Goal: Task Accomplishment & Management: Manage account settings

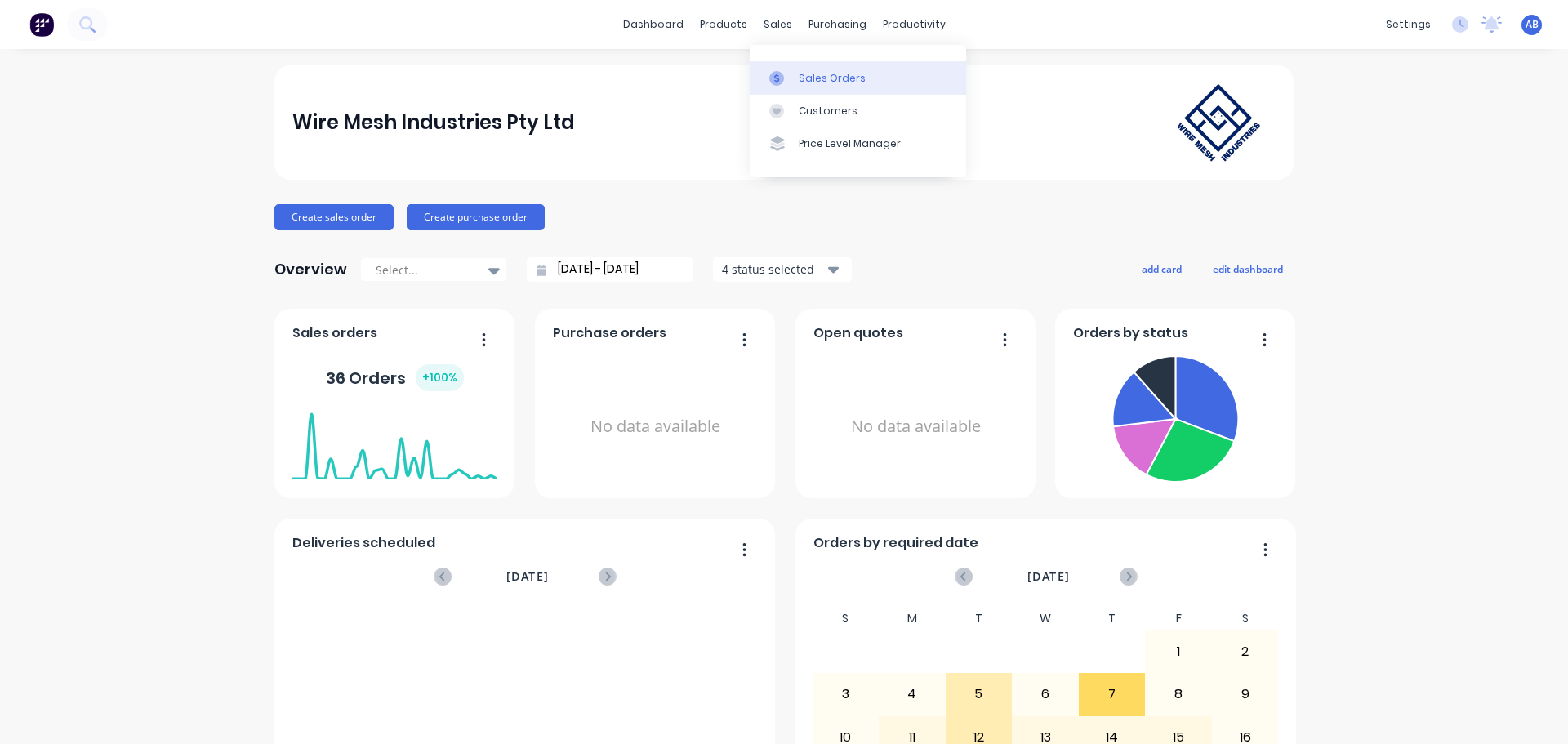
click at [804, 76] on div "Sales Orders" at bounding box center [832, 78] width 67 height 15
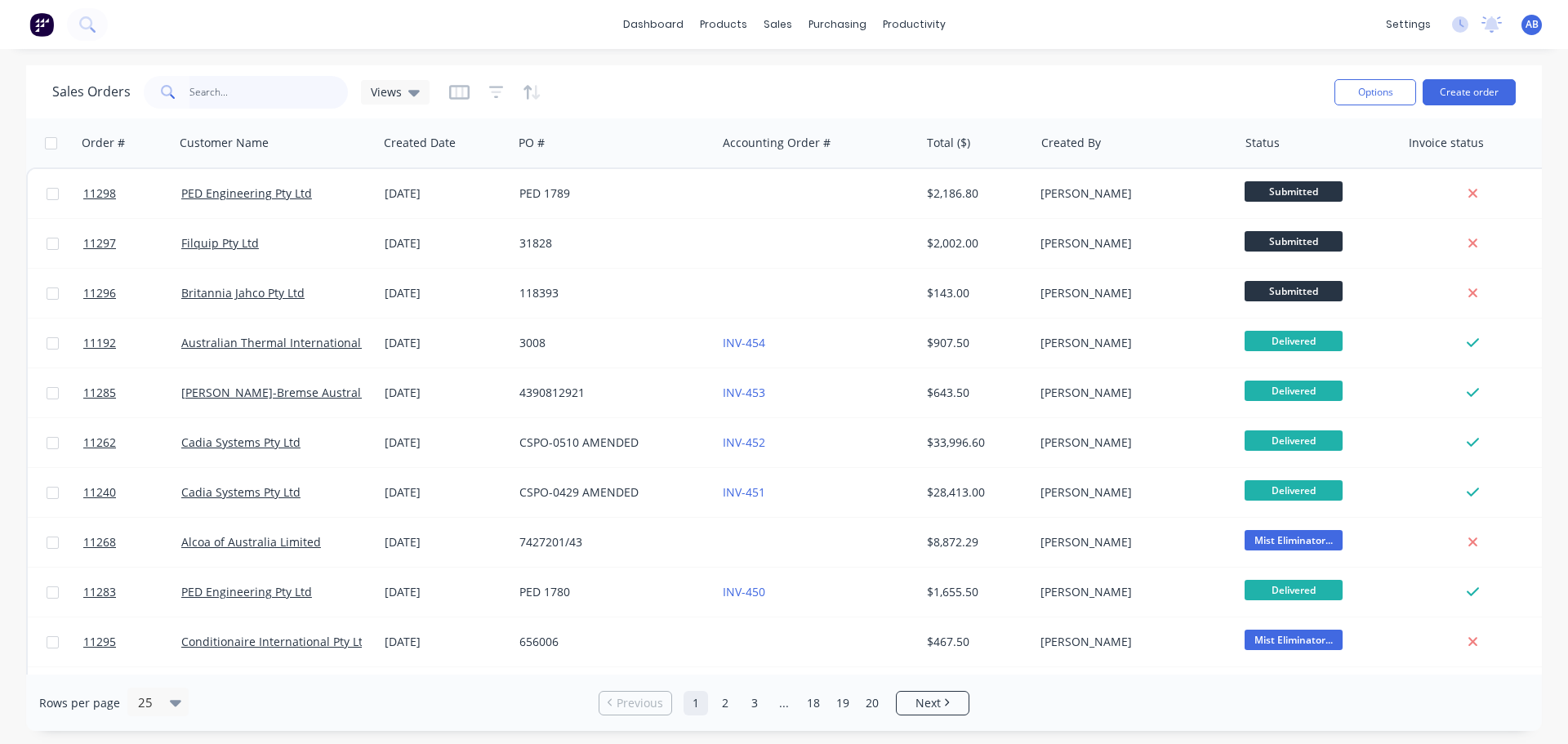
click at [255, 94] on input "text" at bounding box center [269, 92] width 160 height 33
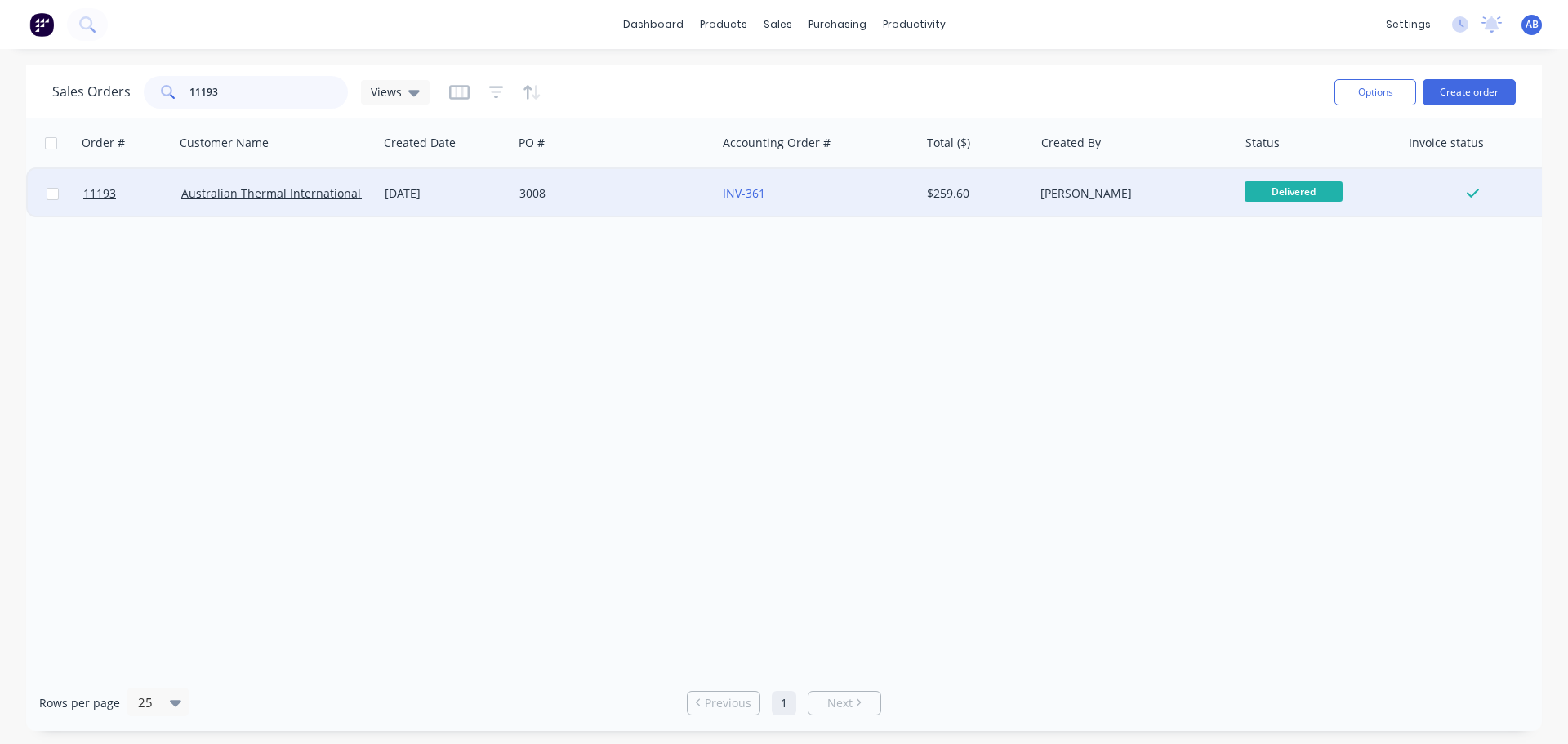
type input "11193"
click at [675, 192] on div "3008" at bounding box center [610, 193] width 182 height 16
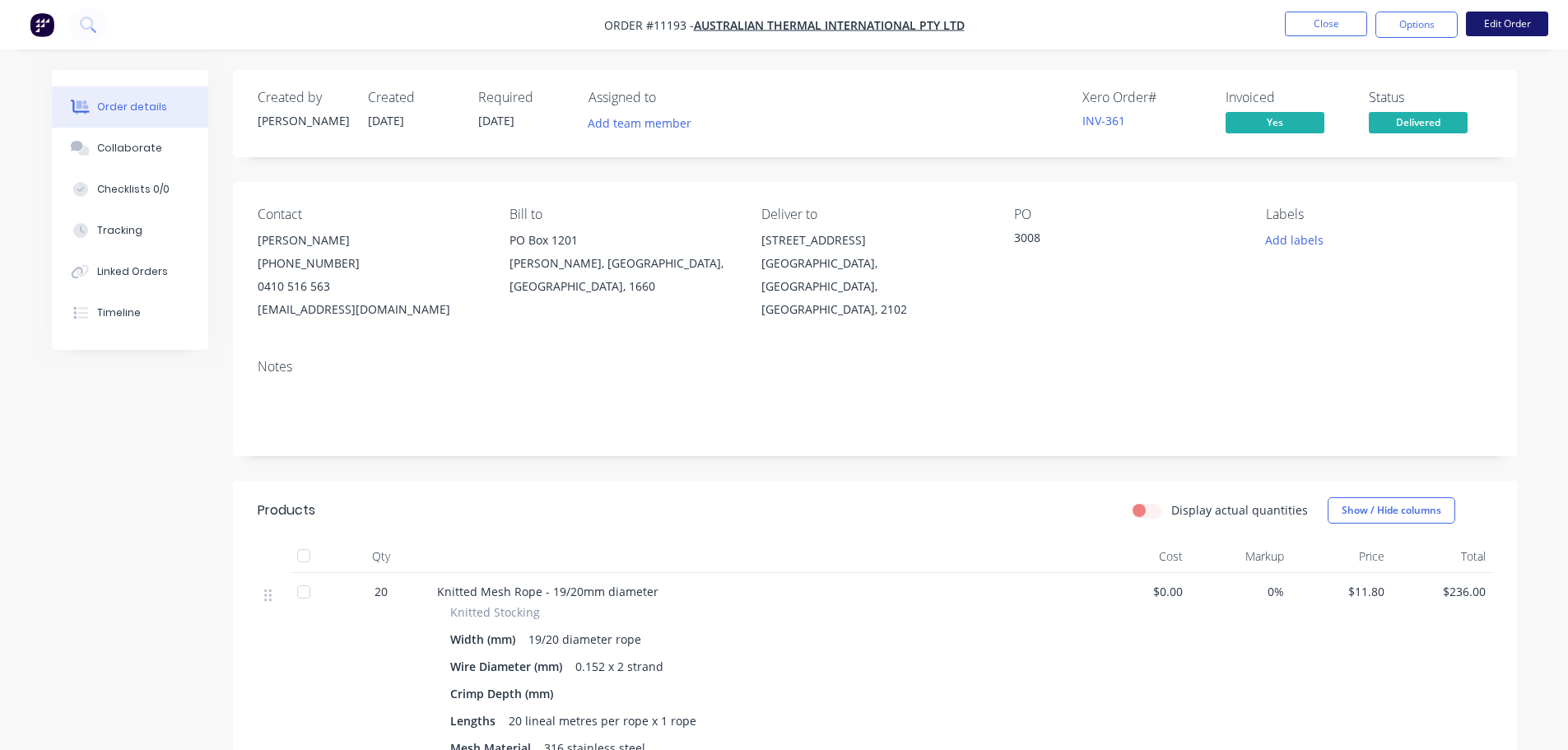
click at [1492, 28] on button "Edit Order" at bounding box center [1507, 24] width 82 height 25
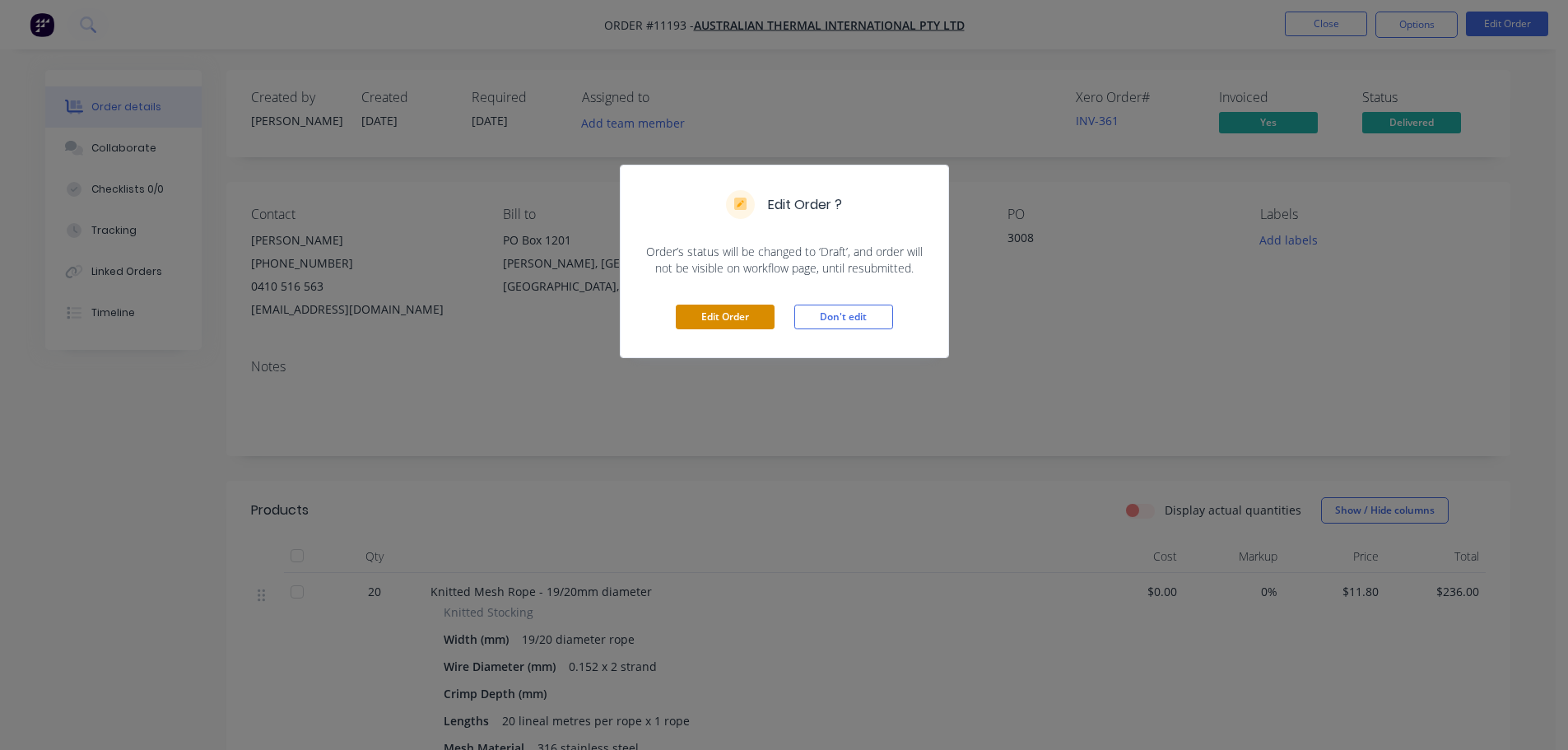
click at [746, 317] on button "Edit Order" at bounding box center [725, 317] width 99 height 25
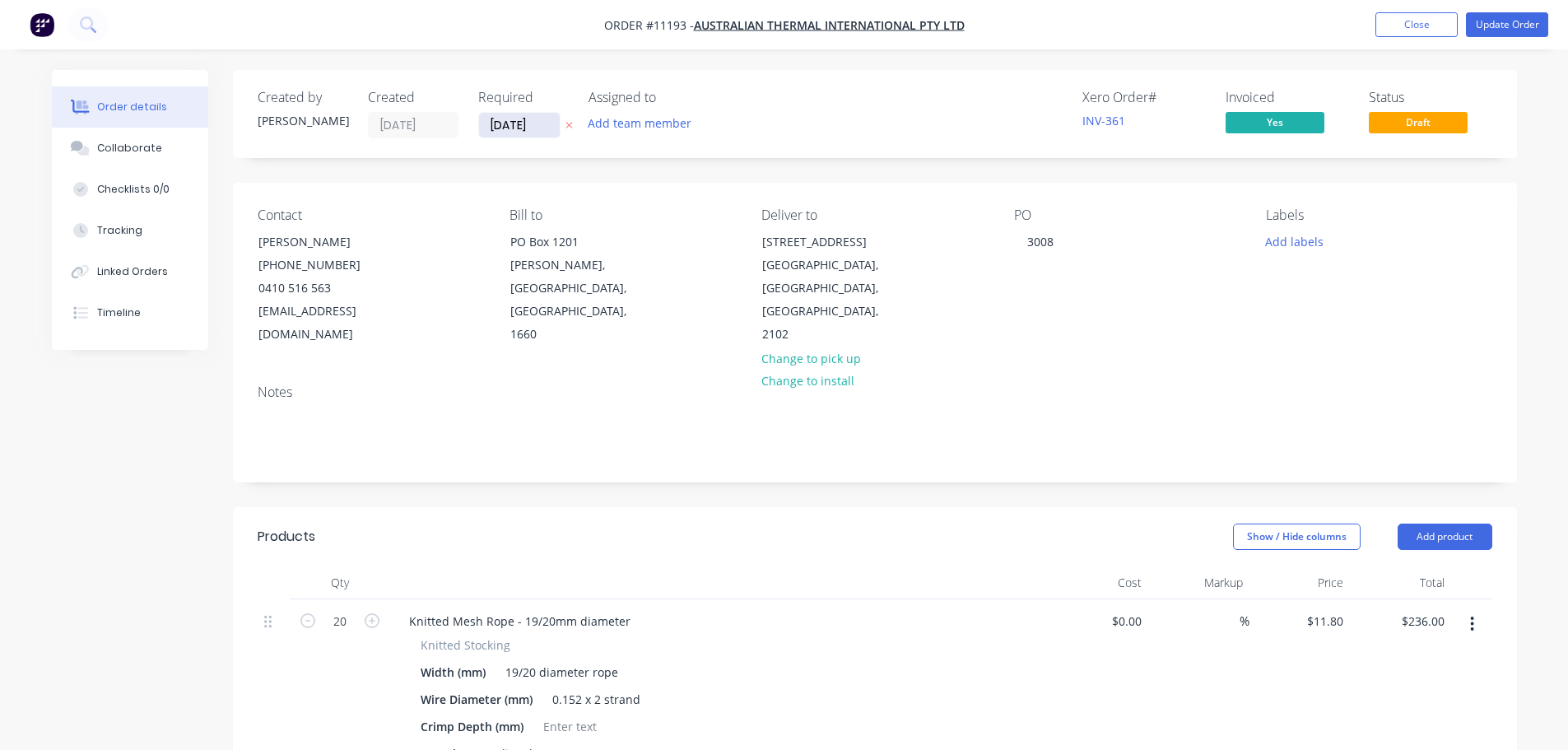
click at [536, 129] on input "[DATE]" at bounding box center [519, 125] width 80 height 25
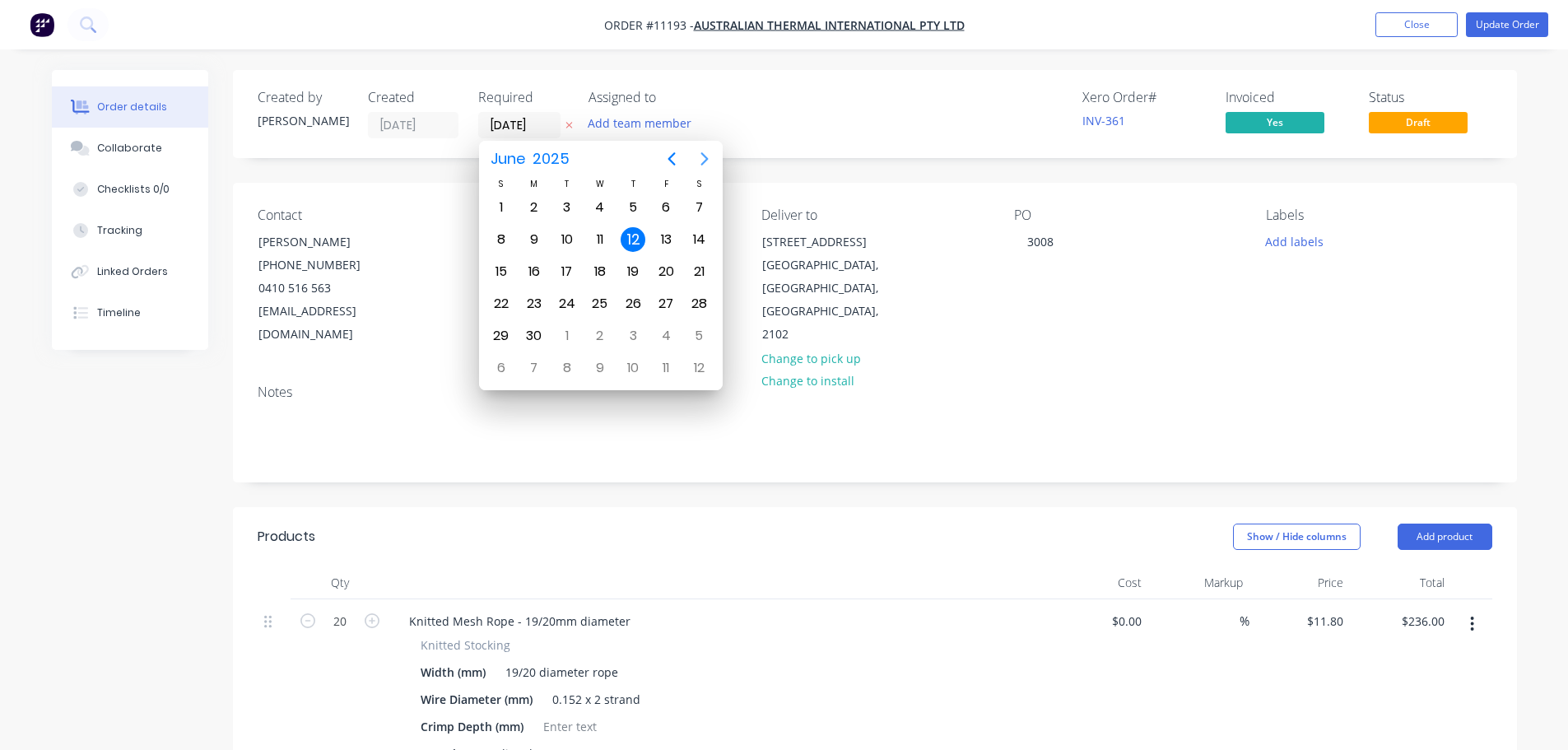
click at [706, 155] on icon "Next page" at bounding box center [704, 159] width 20 height 20
click at [703, 157] on icon "Next page" at bounding box center [704, 159] width 20 height 20
click at [534, 334] on div "25" at bounding box center [535, 336] width 25 height 25
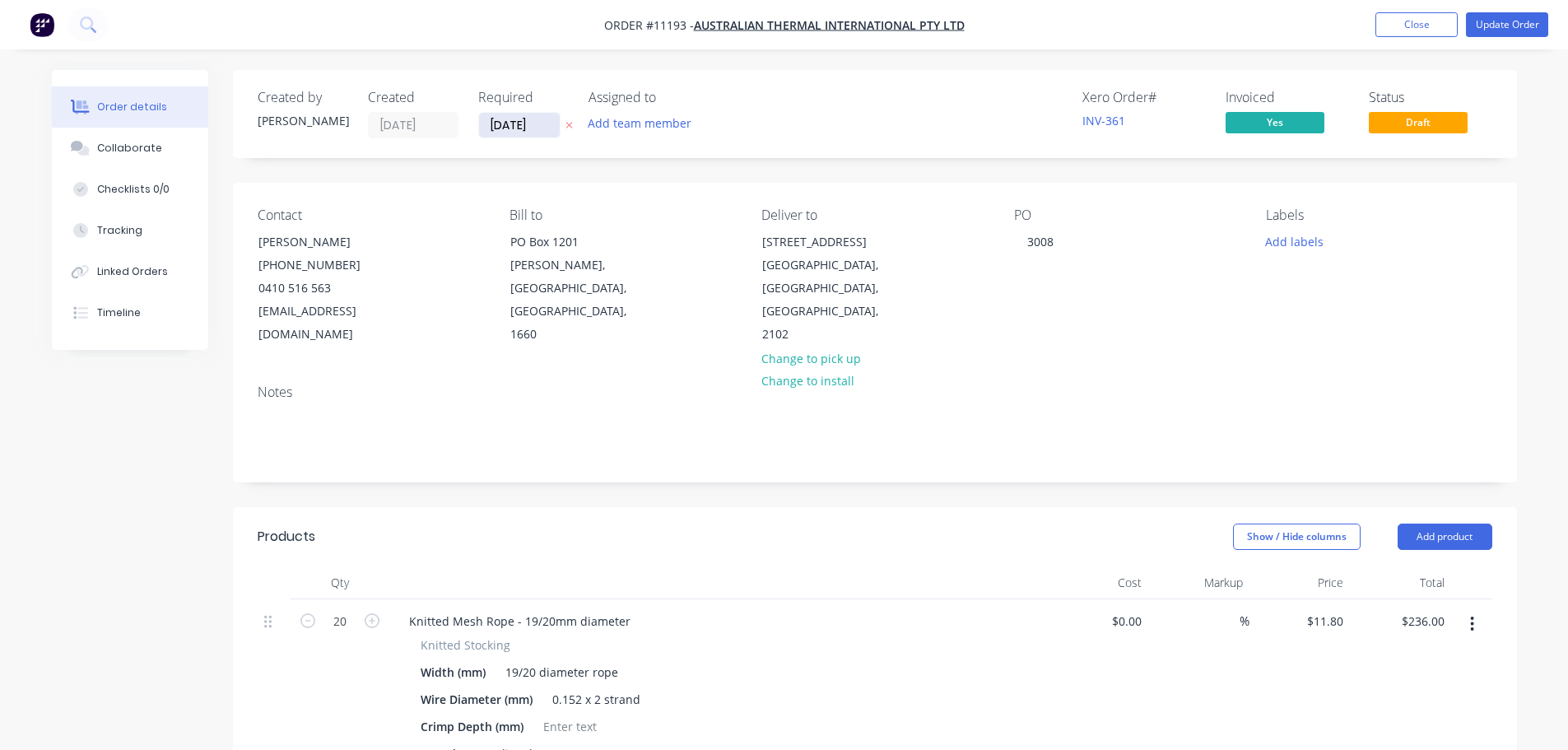
click at [554, 127] on input "[DATE]" at bounding box center [519, 125] width 80 height 25
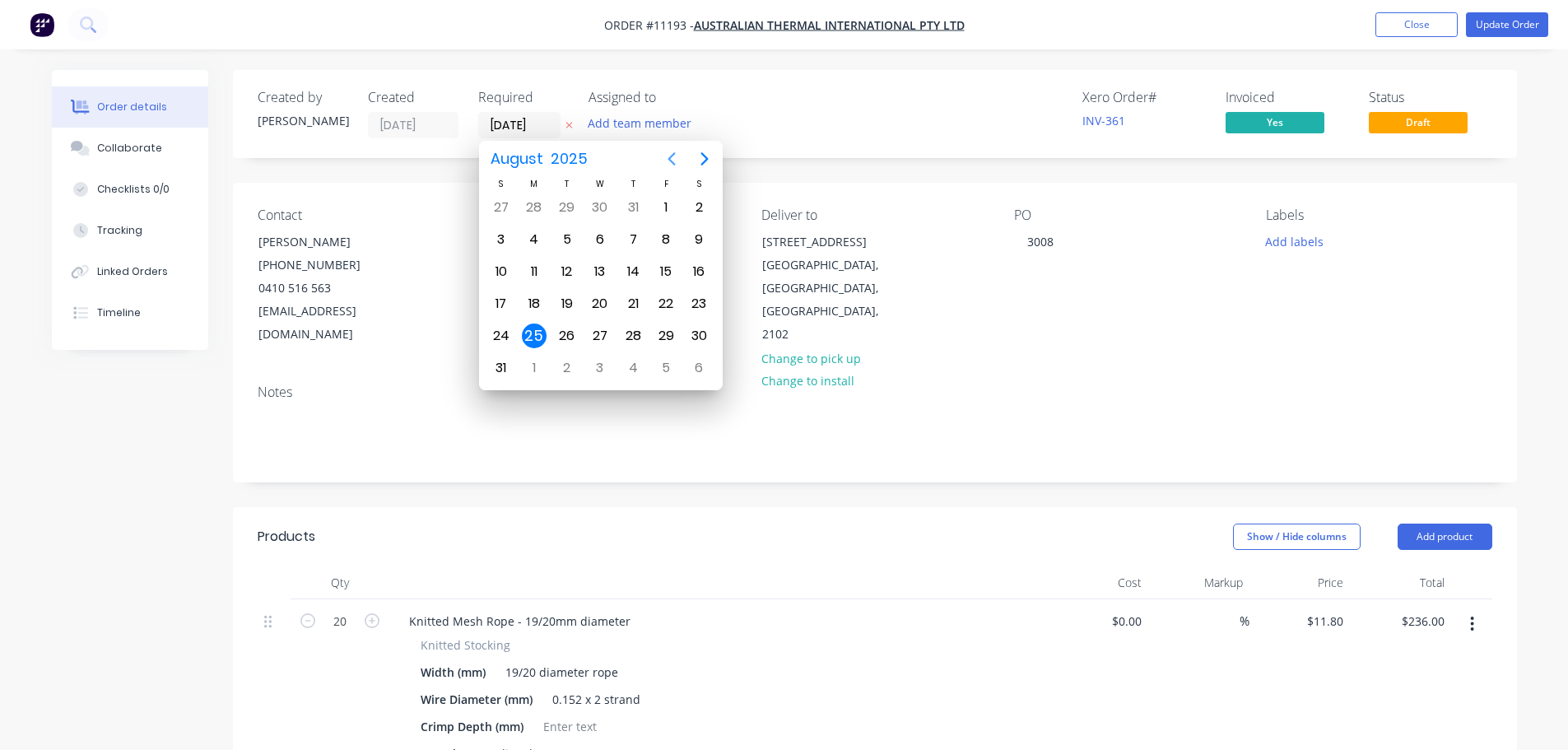
click at [676, 162] on icon "Previous page" at bounding box center [672, 159] width 20 height 20
click at [643, 239] on div "12" at bounding box center [633, 240] width 25 height 25
type input "[DATE]"
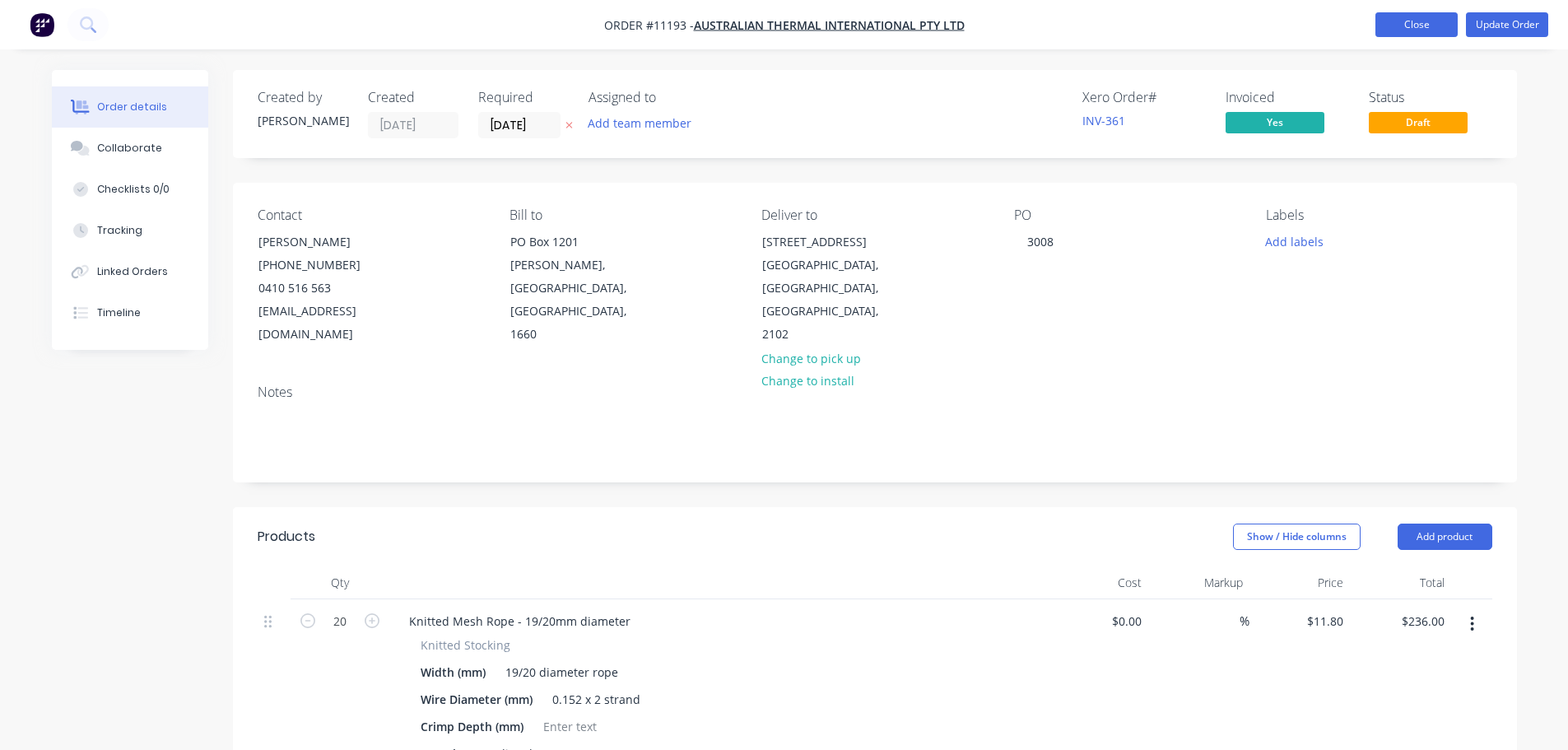
click at [1431, 27] on button "Close" at bounding box center [1416, 25] width 82 height 25
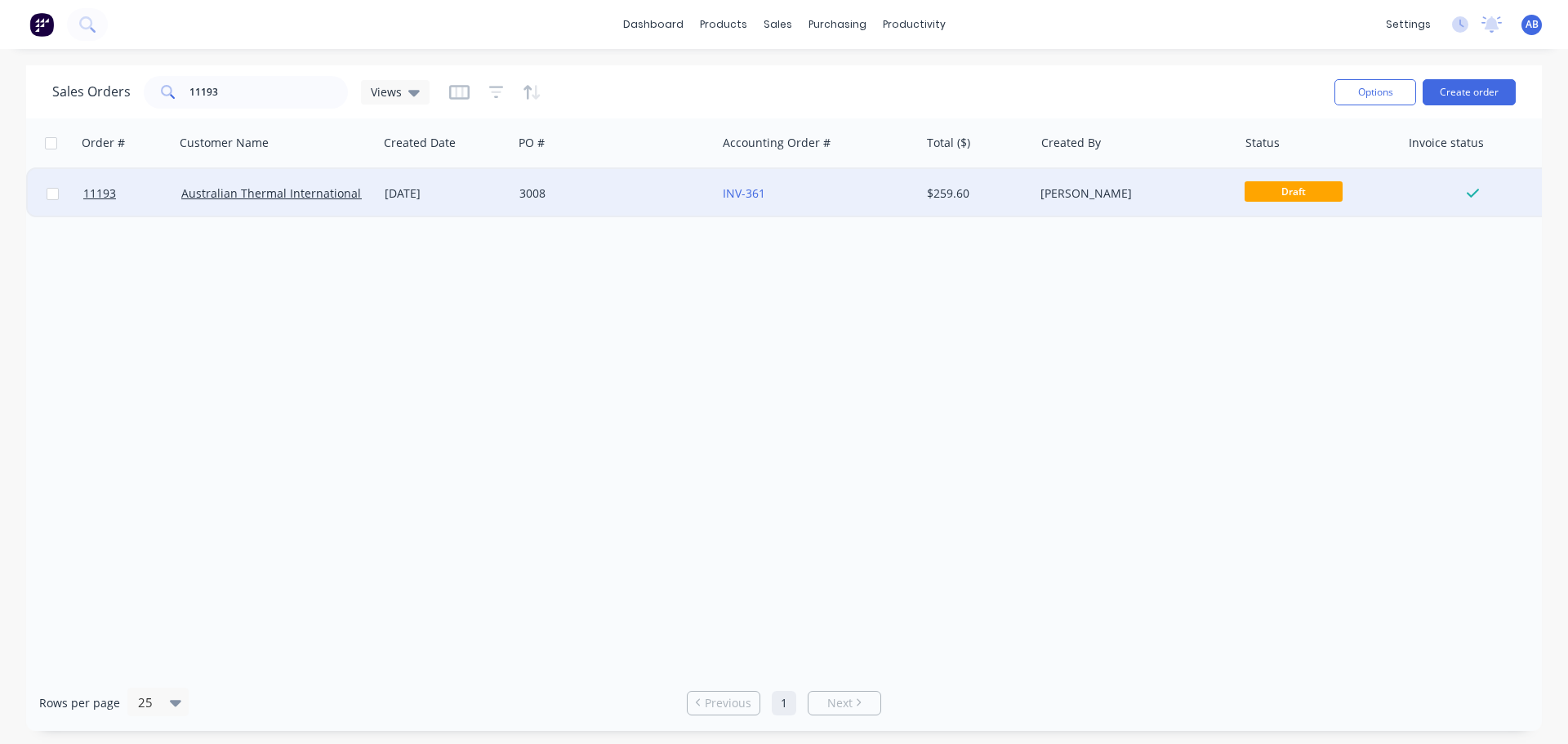
click at [682, 190] on div "3008" at bounding box center [610, 193] width 182 height 16
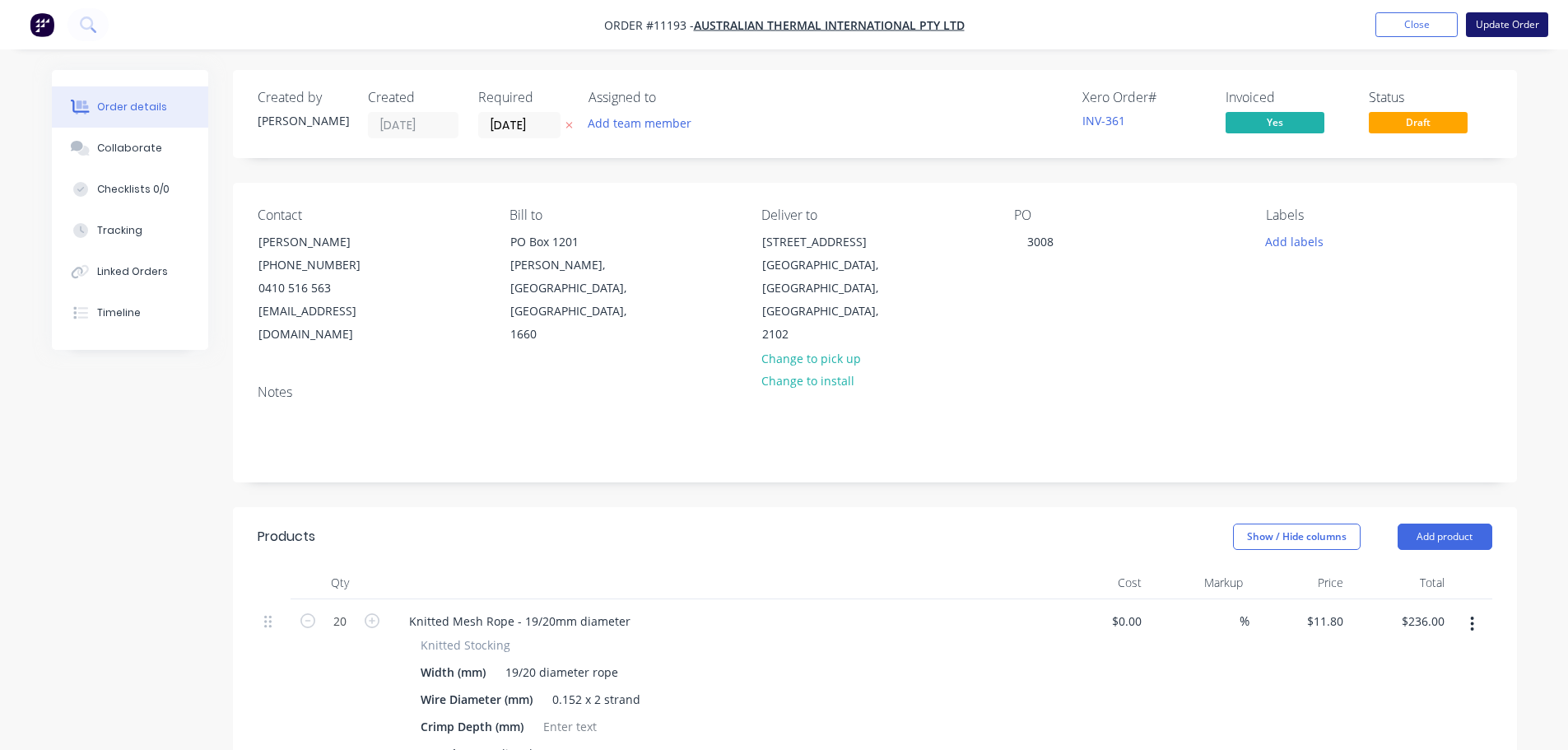
click at [1503, 27] on button "Update Order" at bounding box center [1507, 25] width 82 height 25
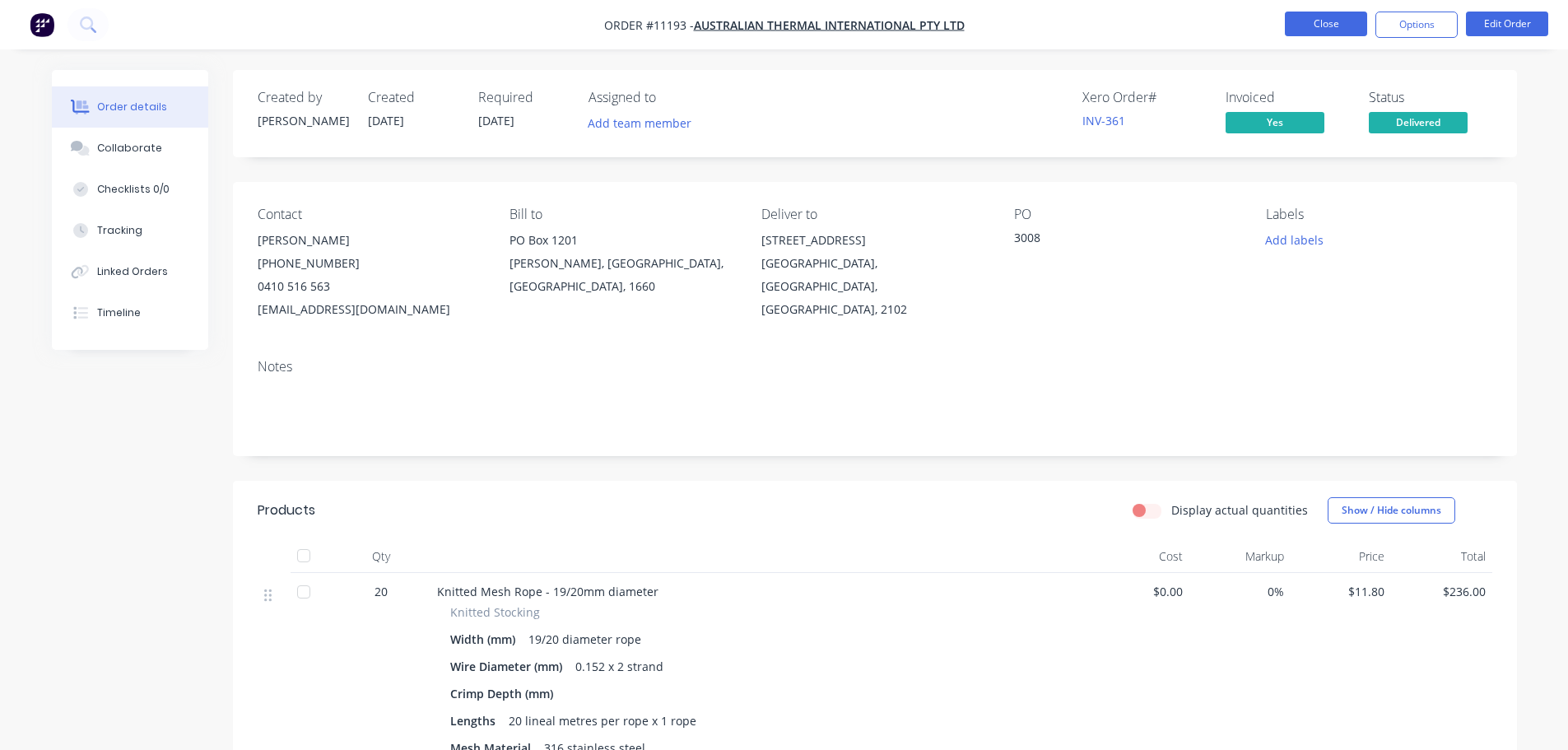
click at [1316, 21] on button "Close" at bounding box center [1326, 24] width 82 height 25
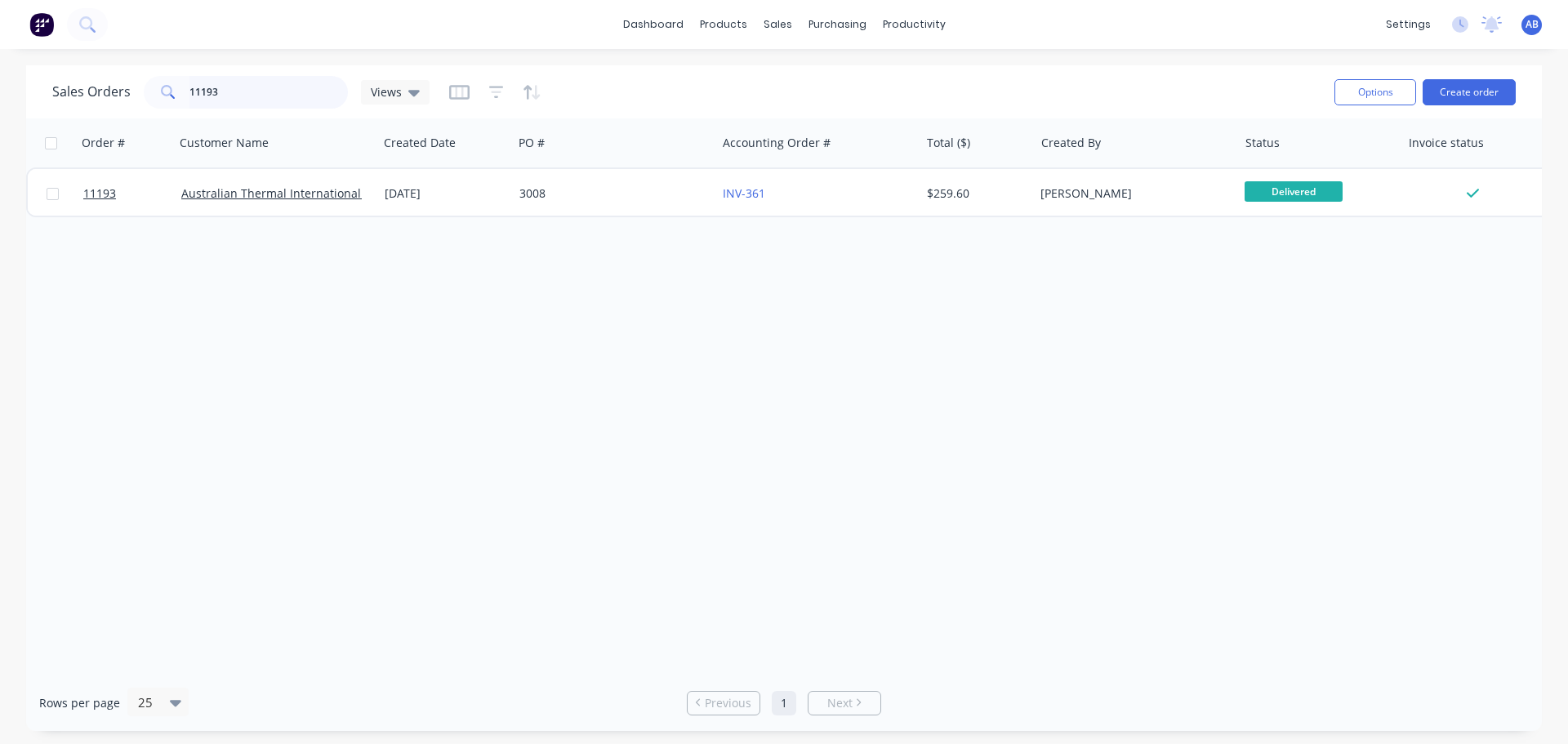
click at [263, 95] on input "11193" at bounding box center [269, 92] width 160 height 33
click at [264, 95] on input "11193" at bounding box center [269, 92] width 160 height 33
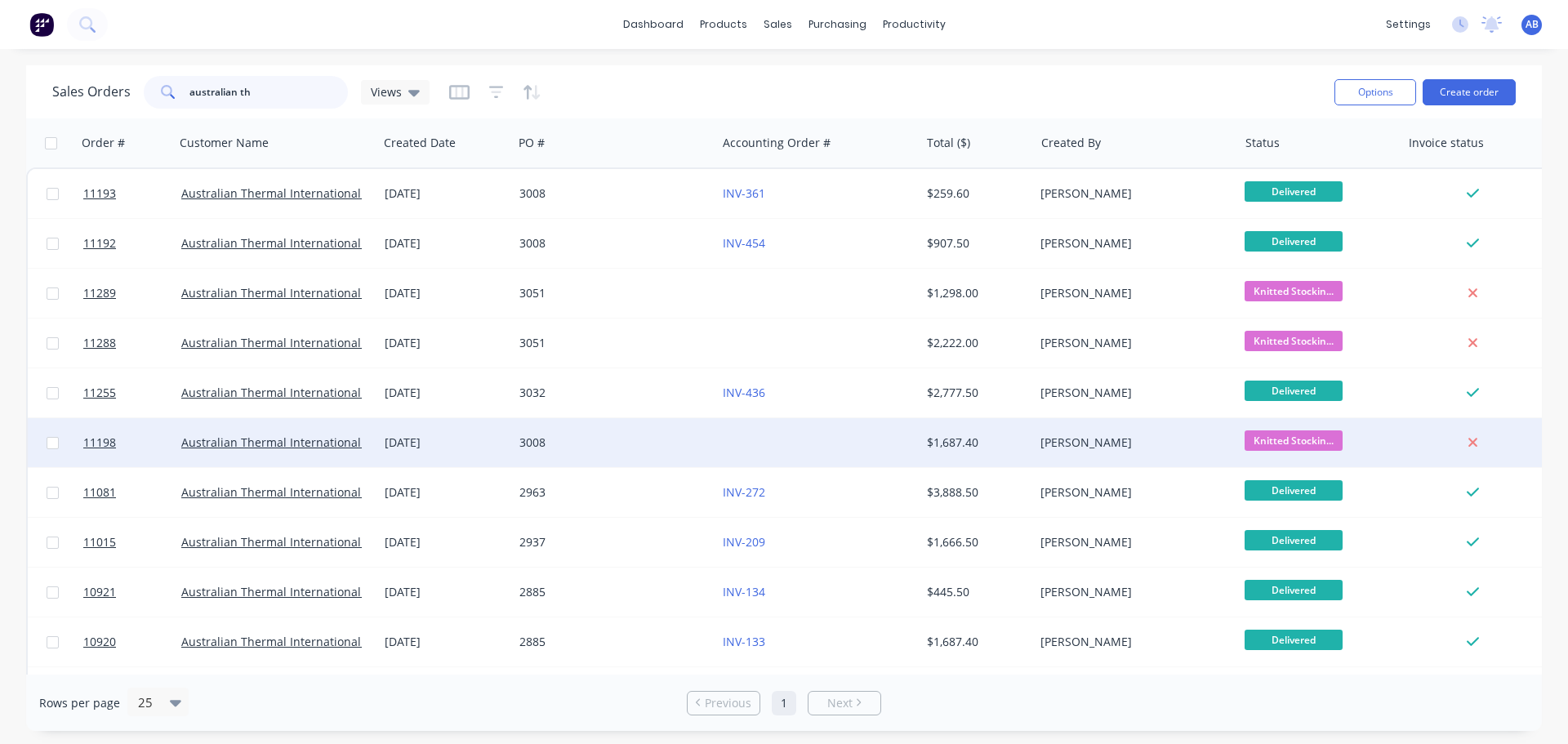
type input "australian th"
click at [645, 443] on div "3008" at bounding box center [610, 442] width 182 height 16
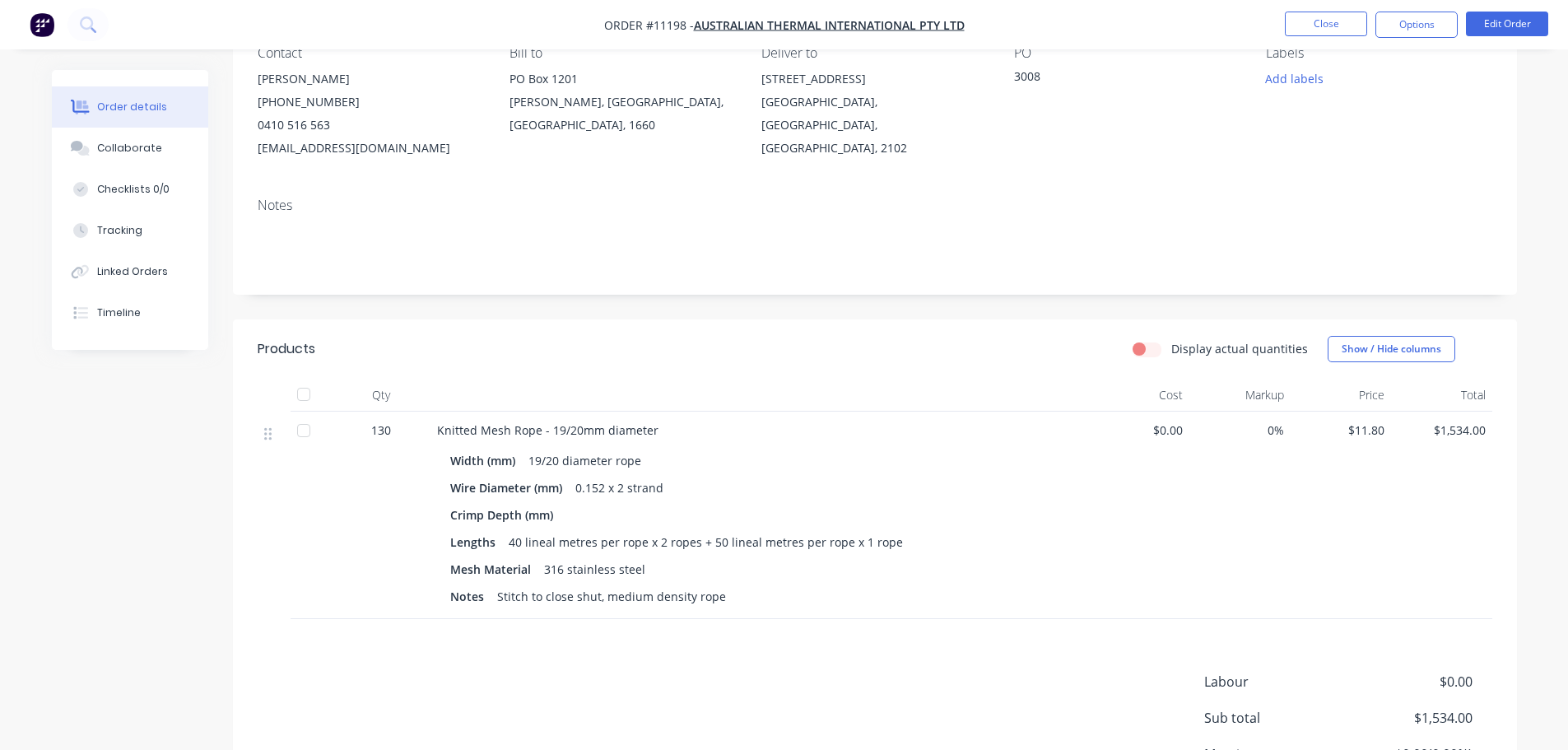
scroll to position [165, 0]
click at [1517, 16] on button "Edit Order" at bounding box center [1507, 24] width 82 height 25
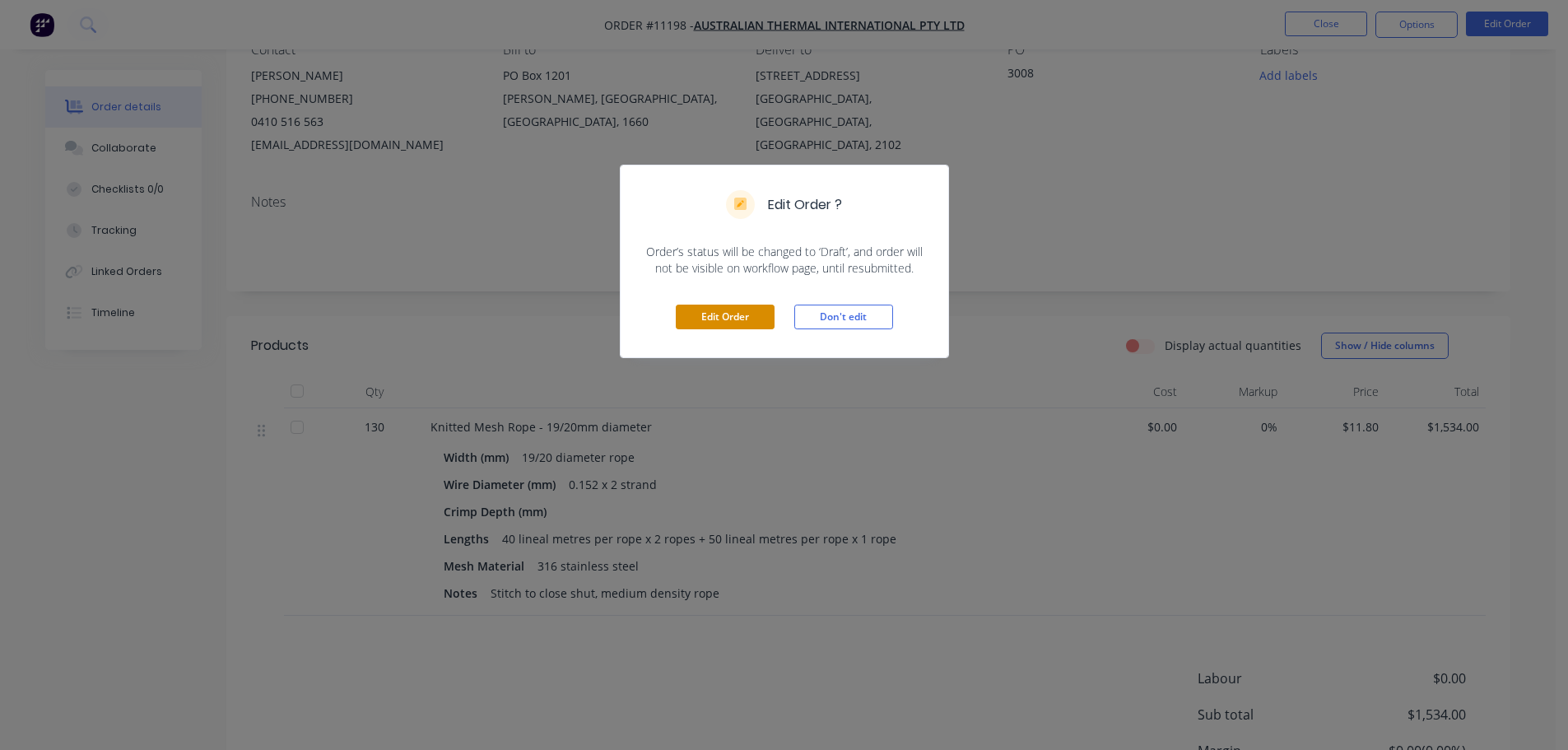
click at [724, 321] on button "Edit Order" at bounding box center [725, 317] width 99 height 25
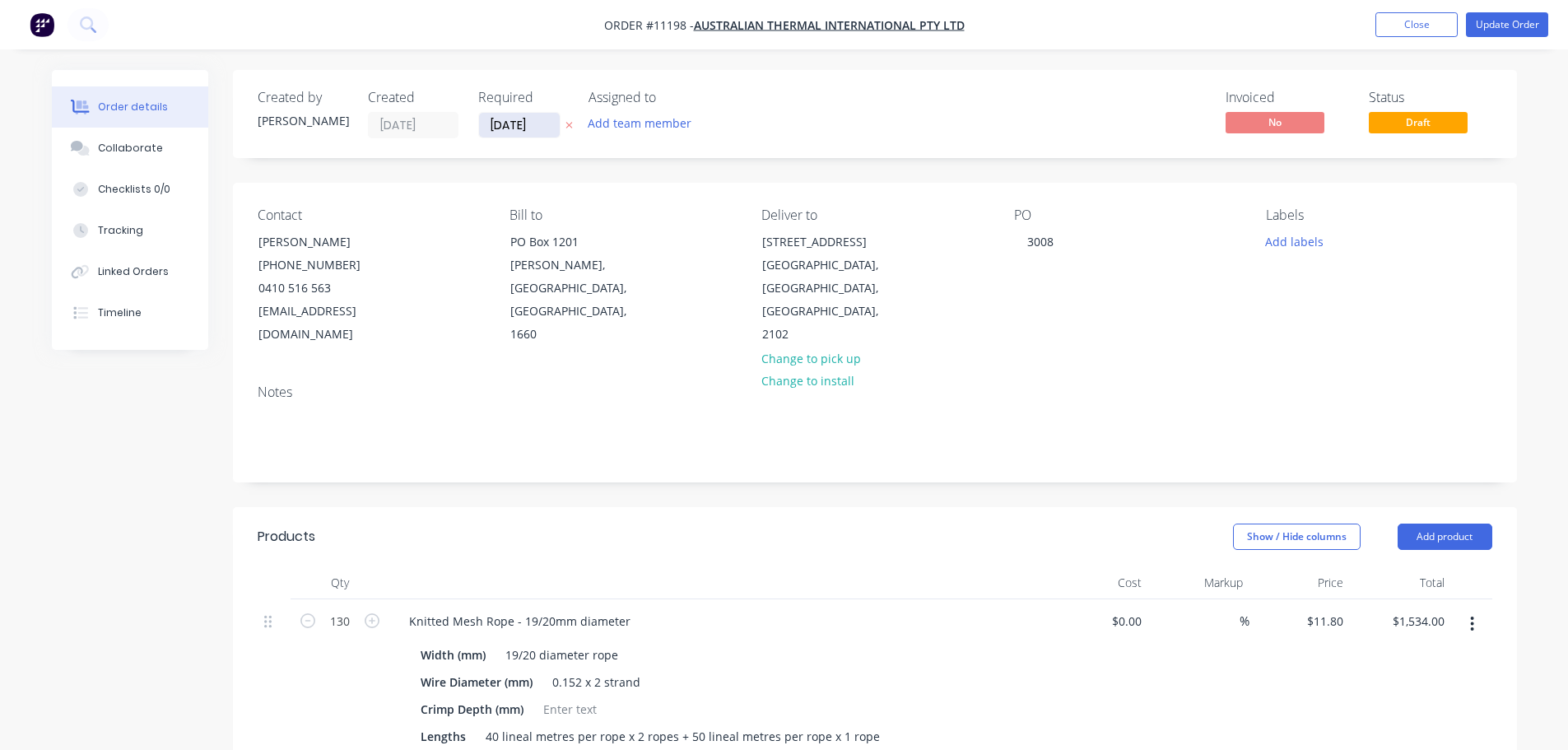
click at [551, 124] on input "[DATE]" at bounding box center [519, 125] width 80 height 25
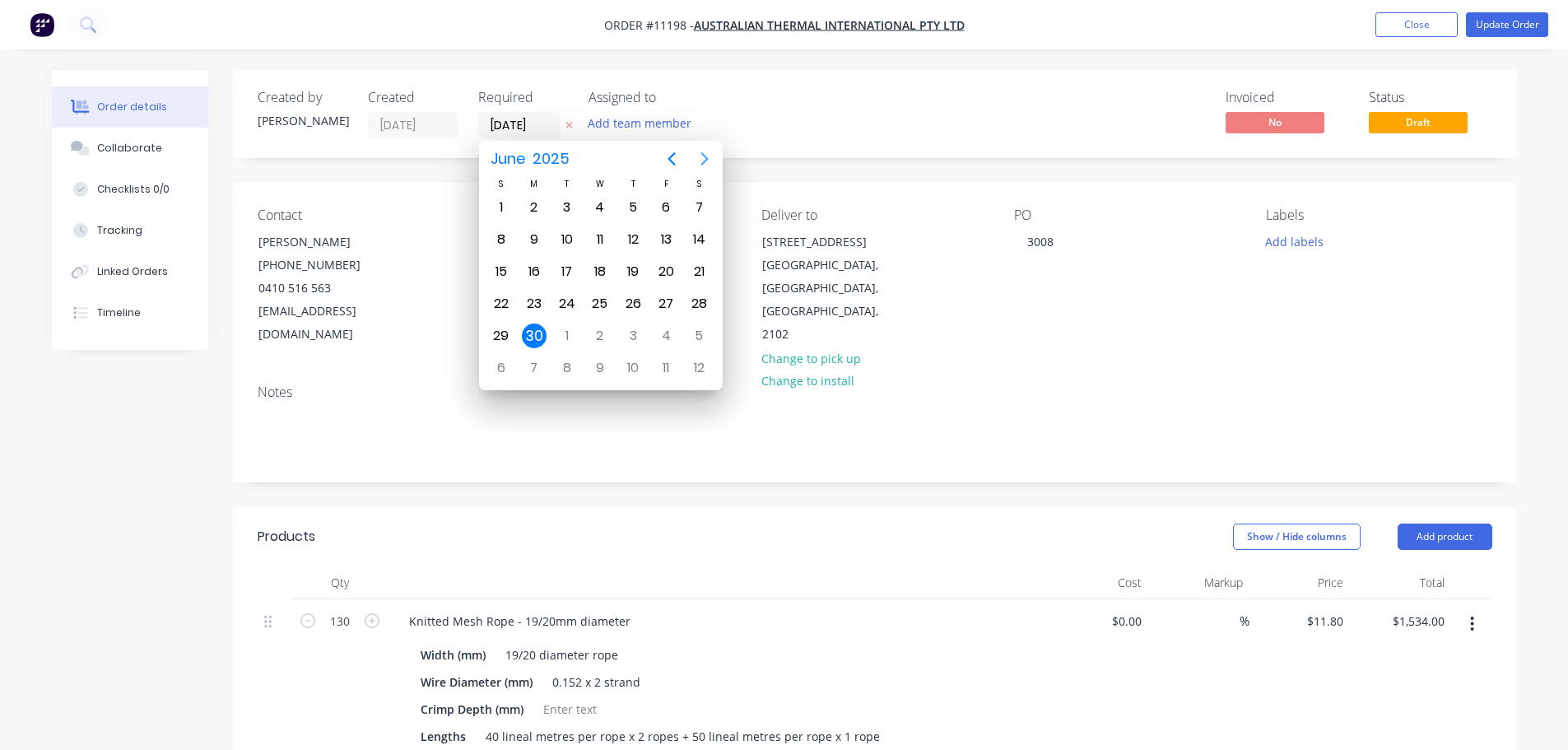
click at [706, 162] on icon "Next page" at bounding box center [704, 159] width 20 height 20
click at [706, 161] on icon "Next page" at bounding box center [704, 159] width 7 height 13
click at [537, 331] on div "25" at bounding box center [535, 336] width 25 height 25
type input "[DATE]"
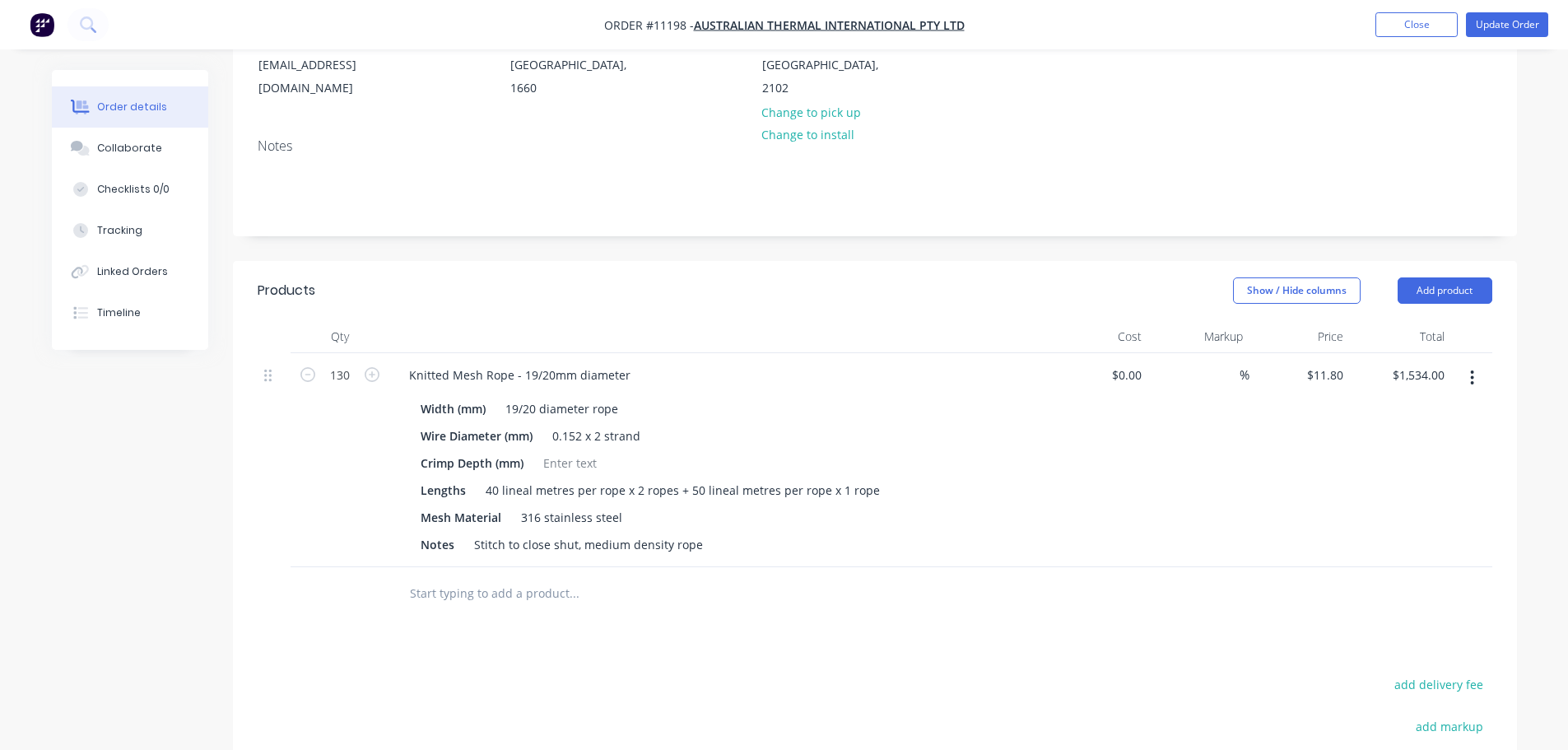
scroll to position [247, 0]
click at [497, 477] on div "40 lineal metres per rope x 2 ropes + 50 lineal metres per rope x 1 rope" at bounding box center [683, 489] width 408 height 24
click at [494, 477] on div "40 lineal metres per rope x 2 ropes + 50 lineal metres per rope x 1 rope" at bounding box center [683, 489] width 408 height 24
click at [690, 477] on div "50 lineal metres per rope x 2 ropes + 50 lineal metres per rope x 1 rope" at bounding box center [683, 489] width 408 height 24
click at [972, 477] on div "Lengths 50 lineal metres per rope x 2 ropes + 30 lineal metres per rope x 1 rope" at bounding box center [715, 489] width 603 height 24
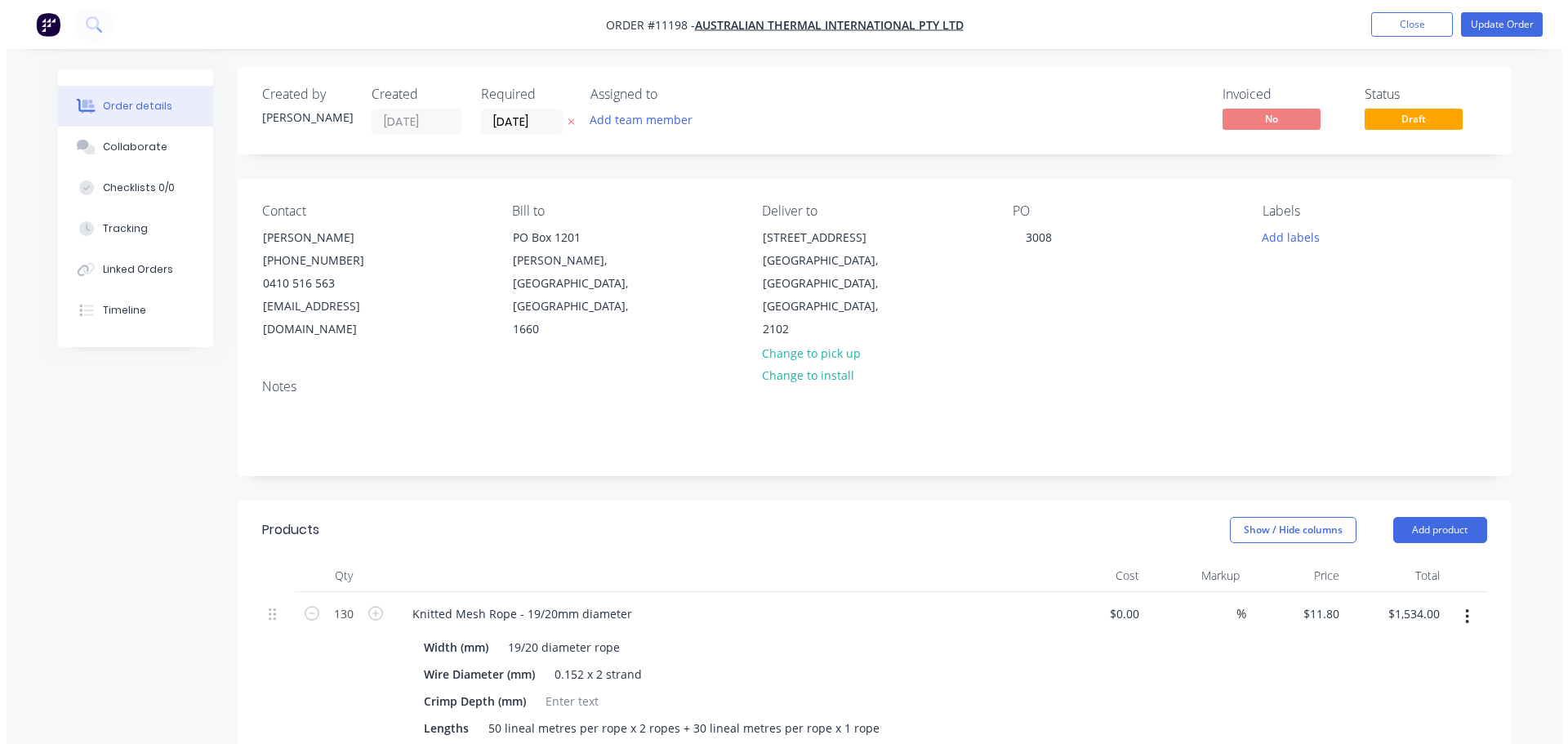
scroll to position [0, 0]
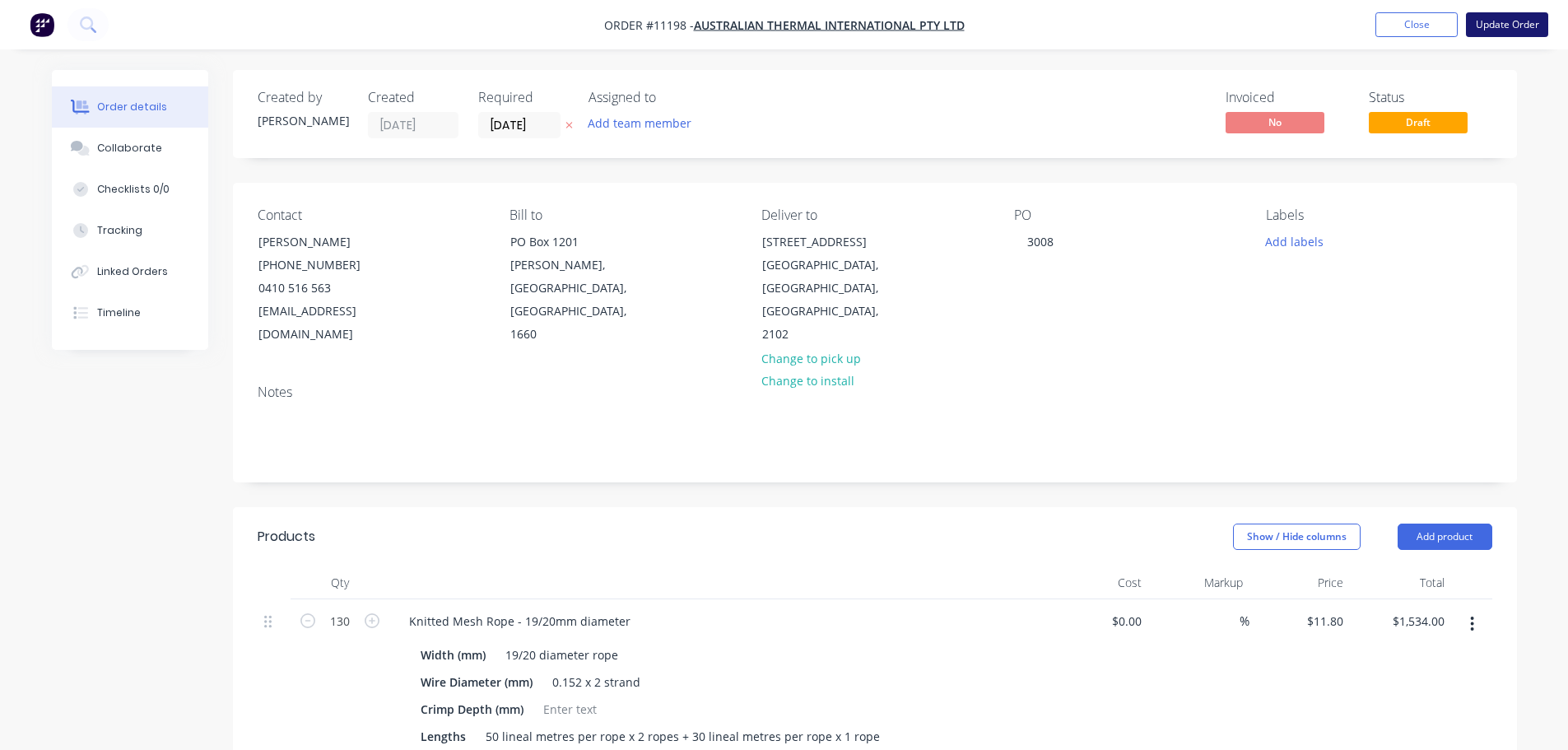
click at [1508, 18] on button "Update Order" at bounding box center [1507, 25] width 82 height 25
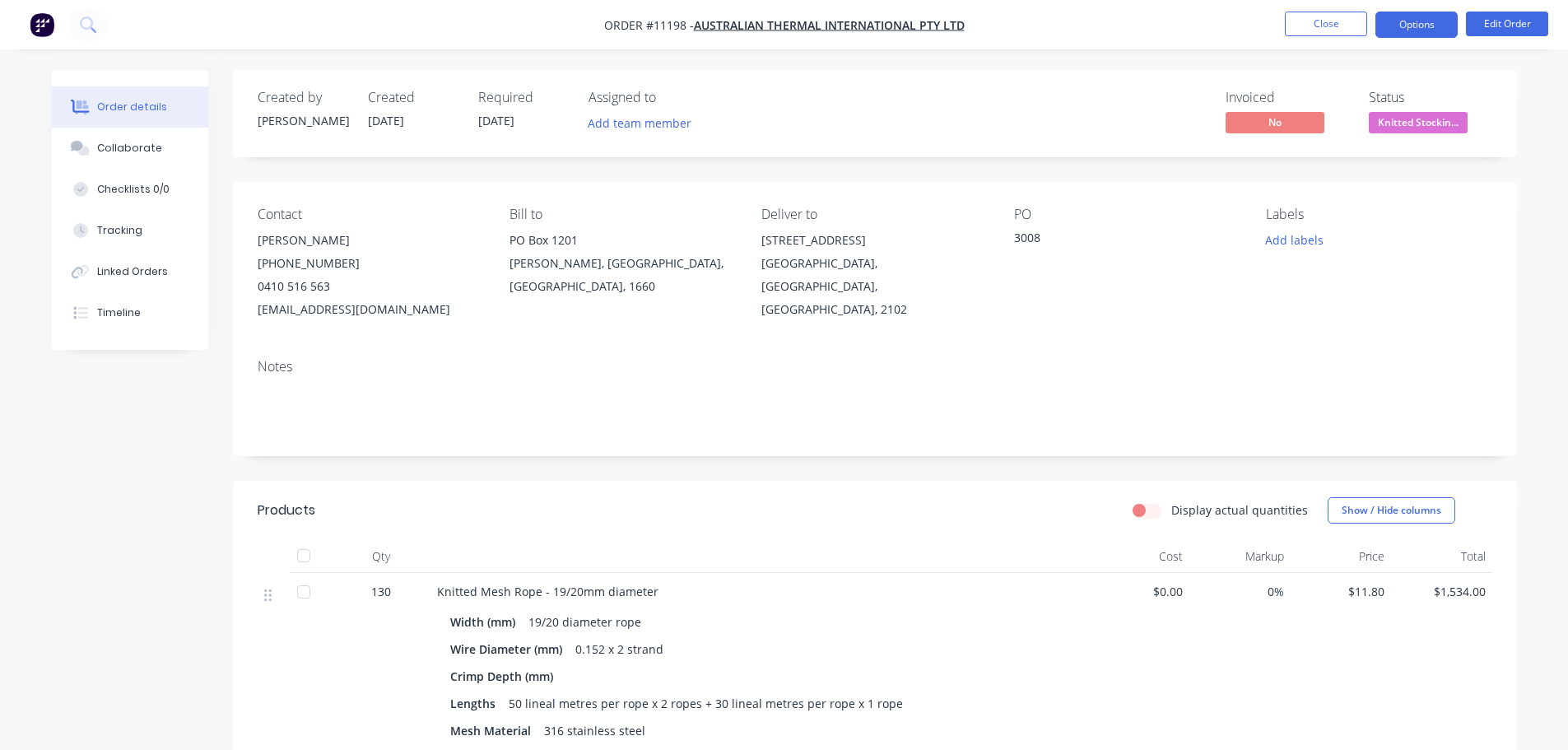
click at [1411, 27] on button "Options" at bounding box center [1416, 25] width 82 height 27
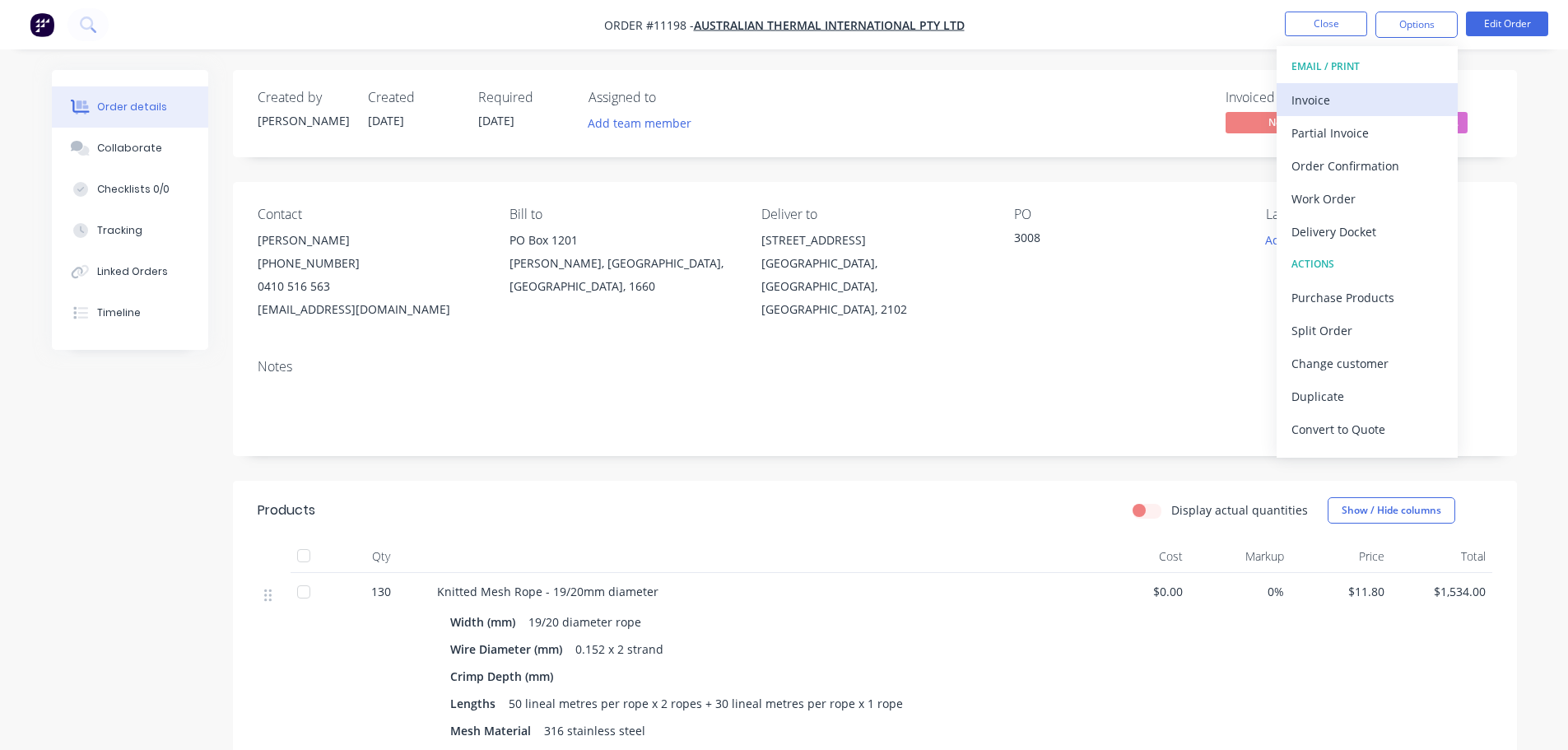
click at [1309, 104] on div "Invoice" at bounding box center [1367, 99] width 152 height 24
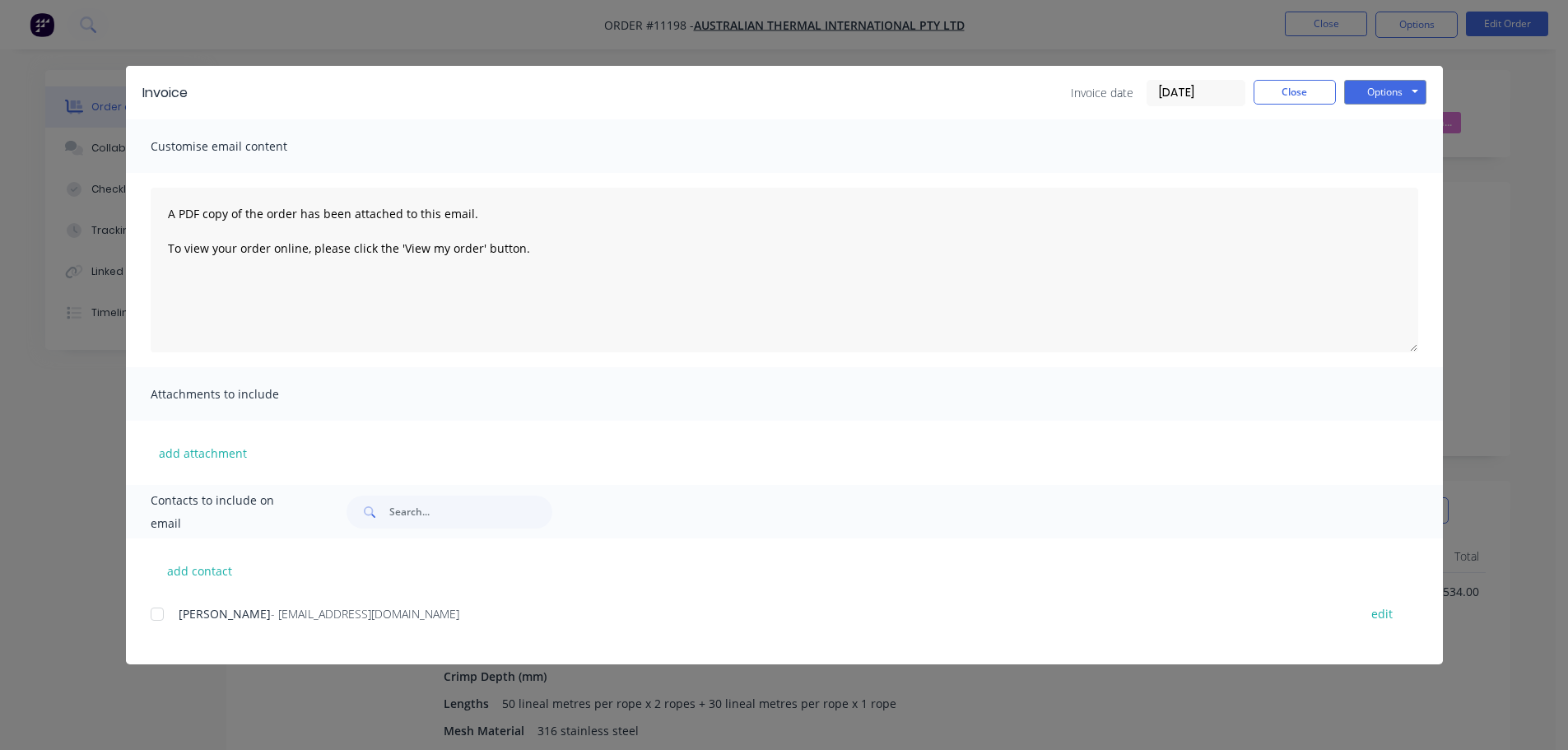
click at [161, 613] on div at bounding box center [157, 614] width 33 height 33
click at [1372, 99] on button "Options" at bounding box center [1385, 92] width 82 height 25
click at [1379, 180] on button "Email" at bounding box center [1396, 176] width 105 height 27
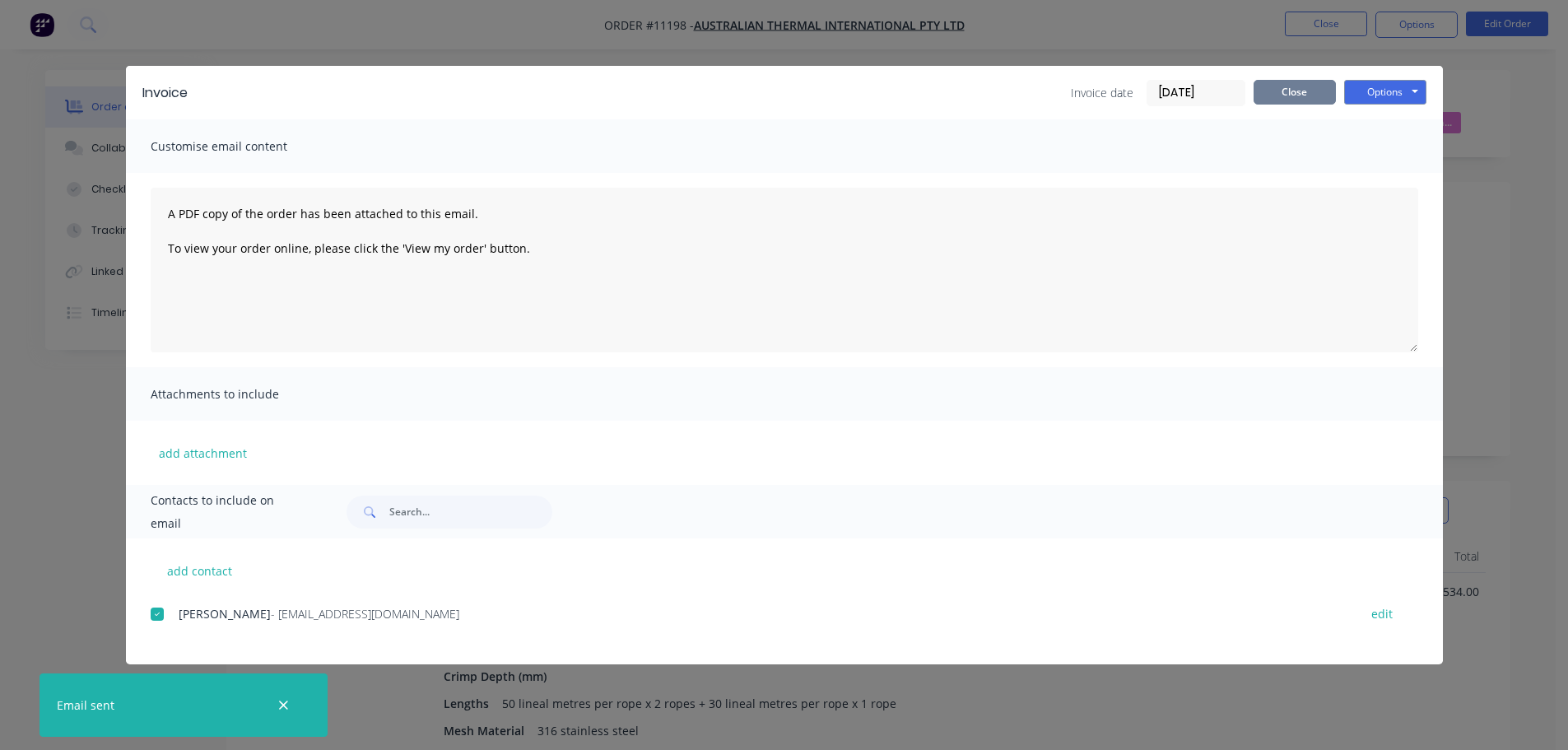
click at [1304, 98] on button "Close" at bounding box center [1295, 92] width 82 height 25
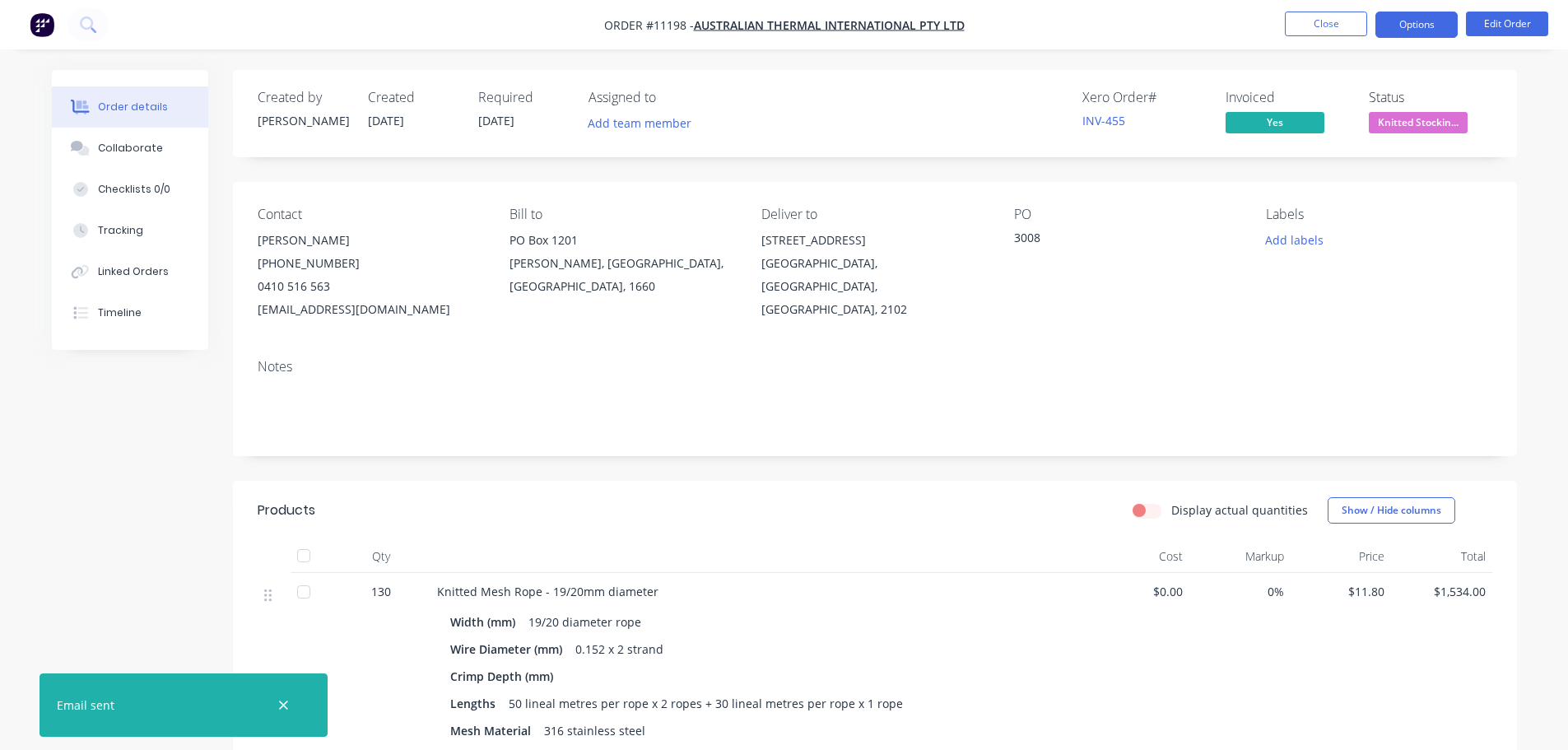
click at [1411, 31] on button "Options" at bounding box center [1416, 25] width 82 height 27
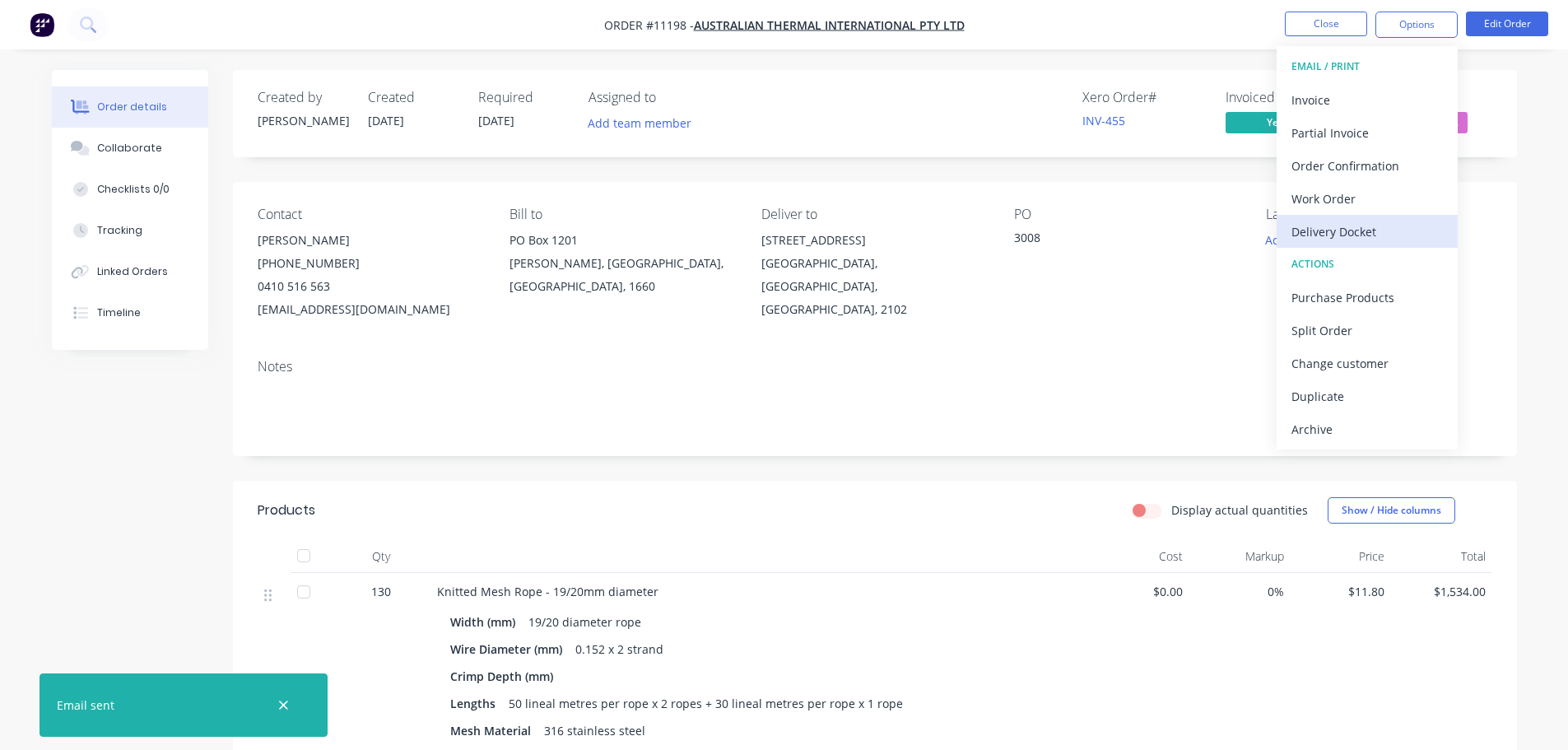
click at [1342, 234] on div "Delivery Docket" at bounding box center [1367, 231] width 152 height 24
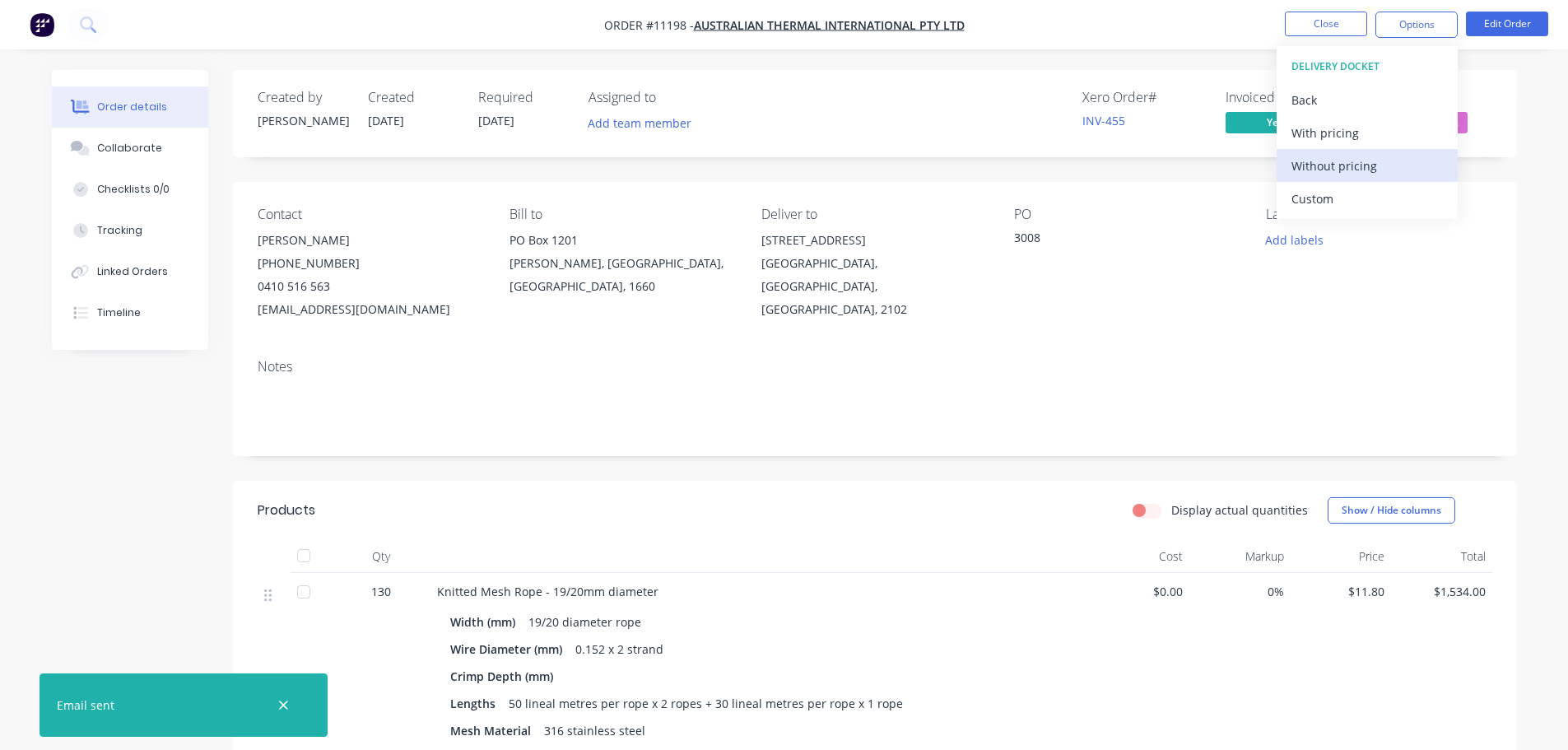
click at [1340, 167] on div "Without pricing" at bounding box center [1367, 166] width 152 height 24
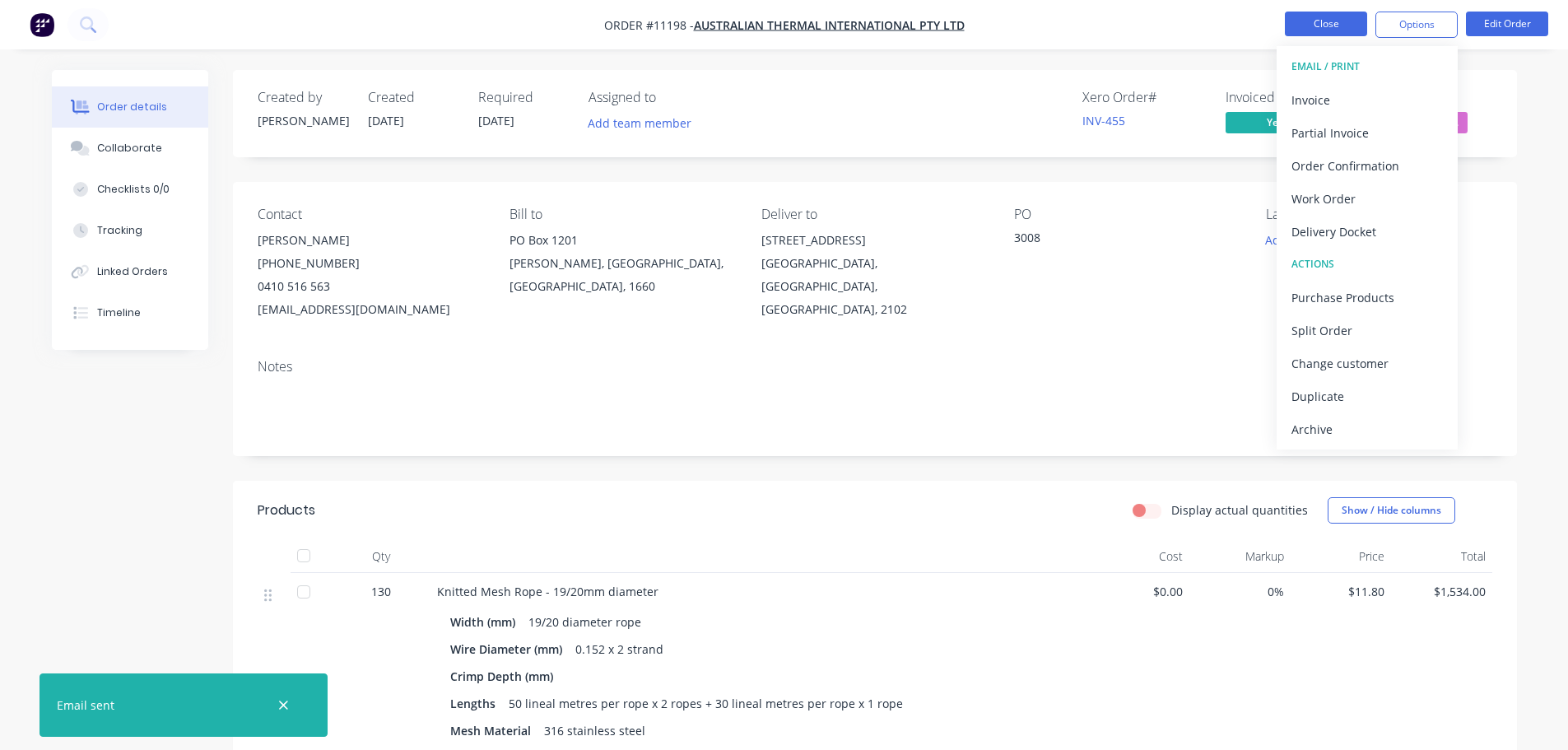
click at [1336, 24] on button "Close" at bounding box center [1326, 24] width 82 height 25
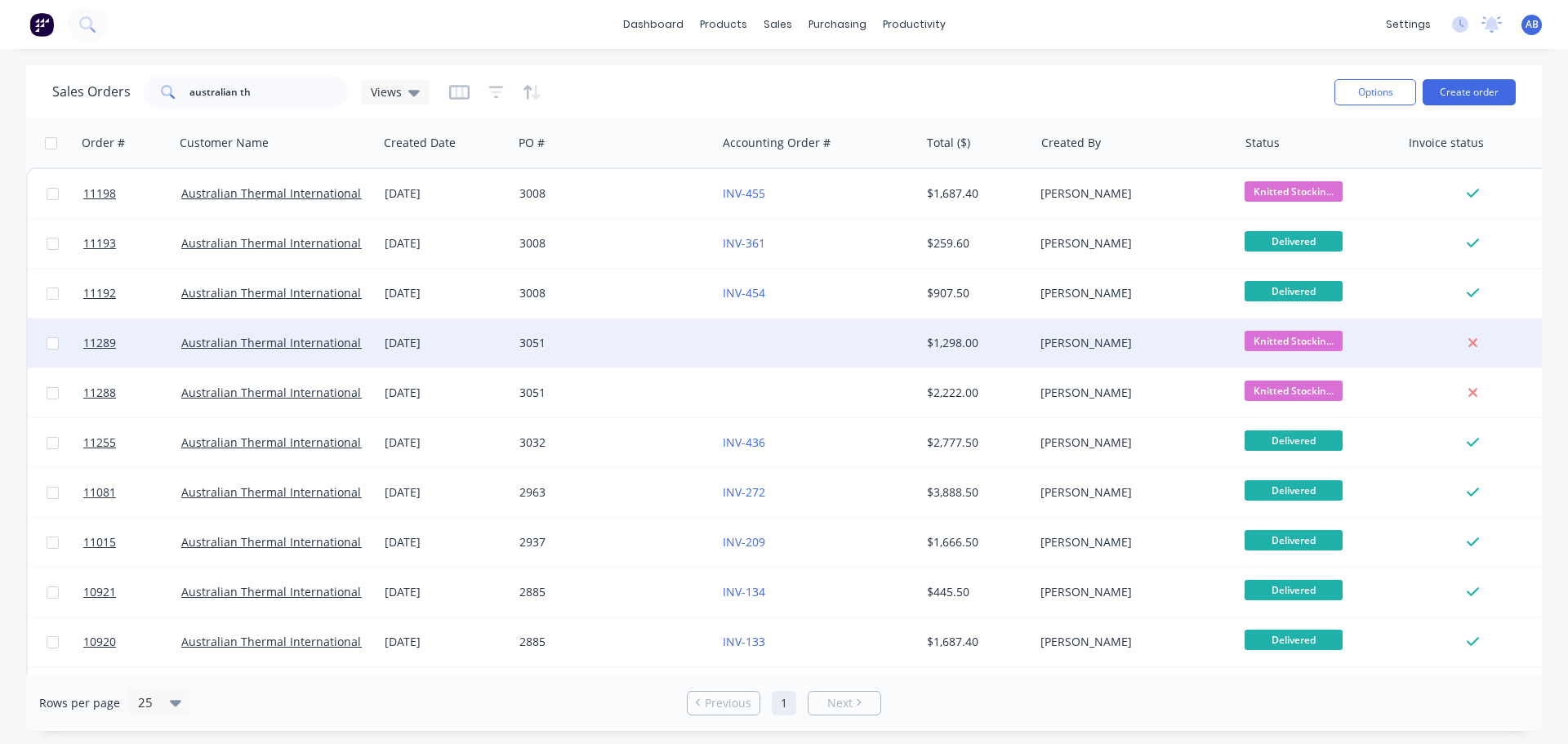
click at [698, 340] on div "3051" at bounding box center [610, 343] width 182 height 16
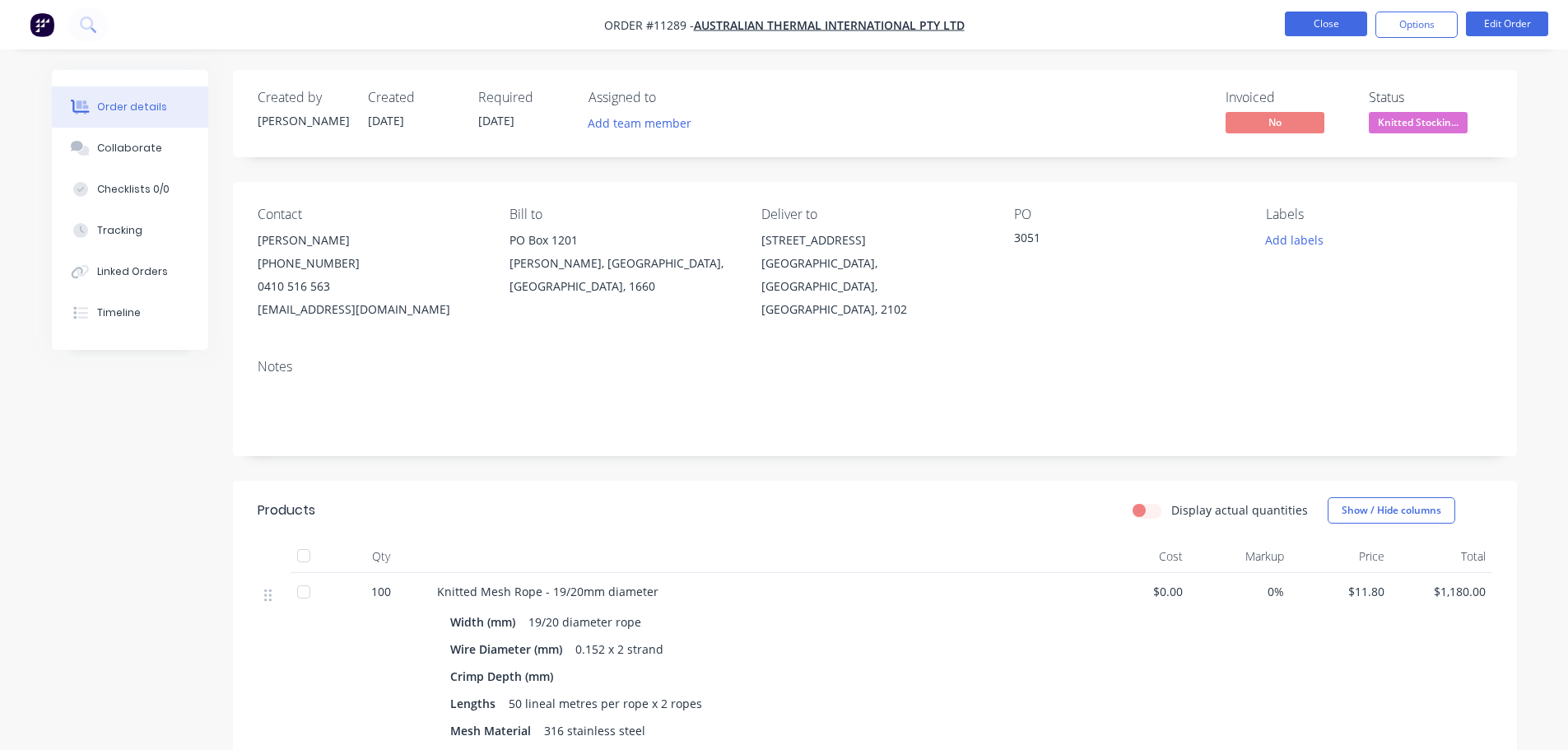
click at [1338, 30] on button "Close" at bounding box center [1326, 24] width 82 height 25
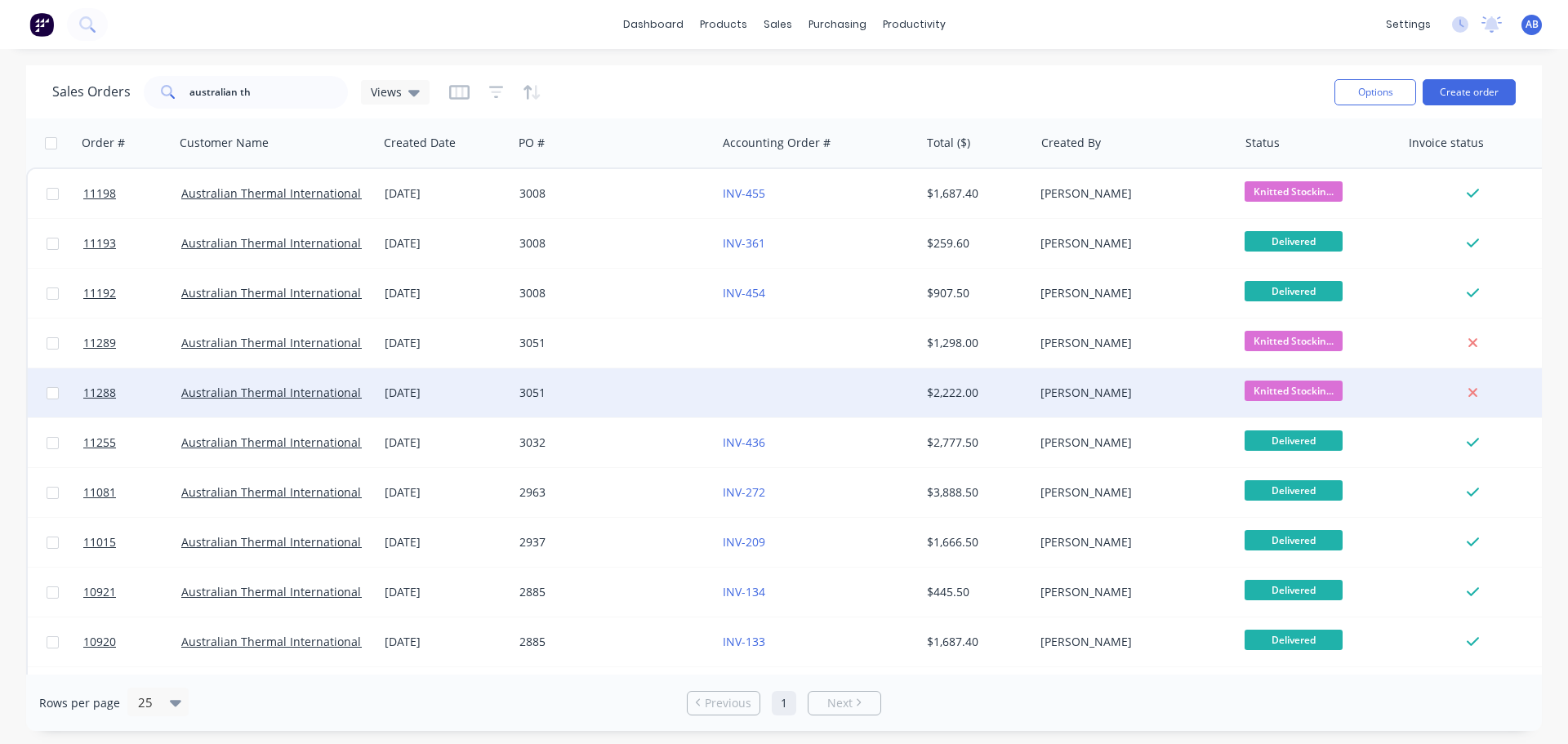
click at [647, 397] on div "3051" at bounding box center [610, 393] width 182 height 16
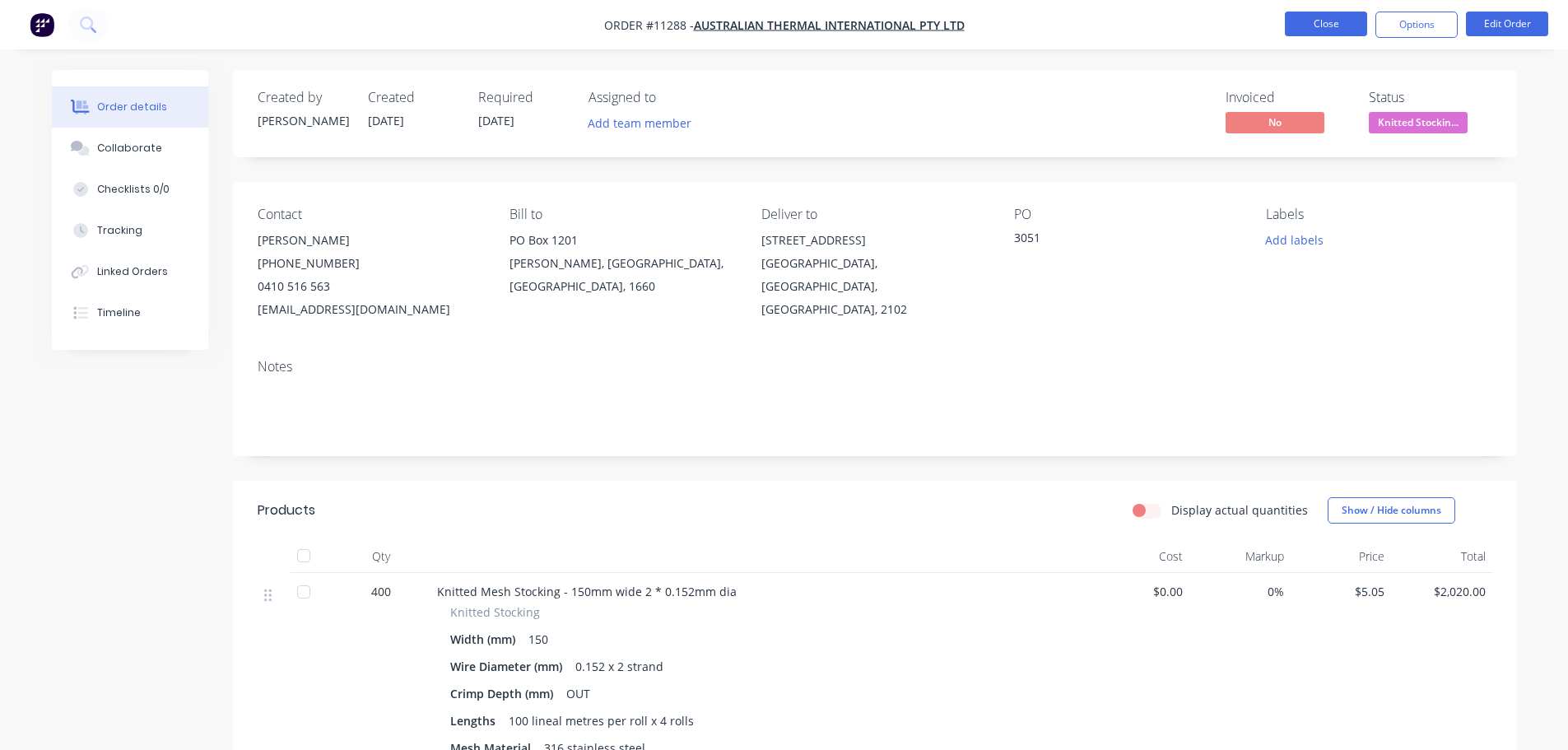
click at [1312, 25] on button "Close" at bounding box center [1326, 24] width 82 height 25
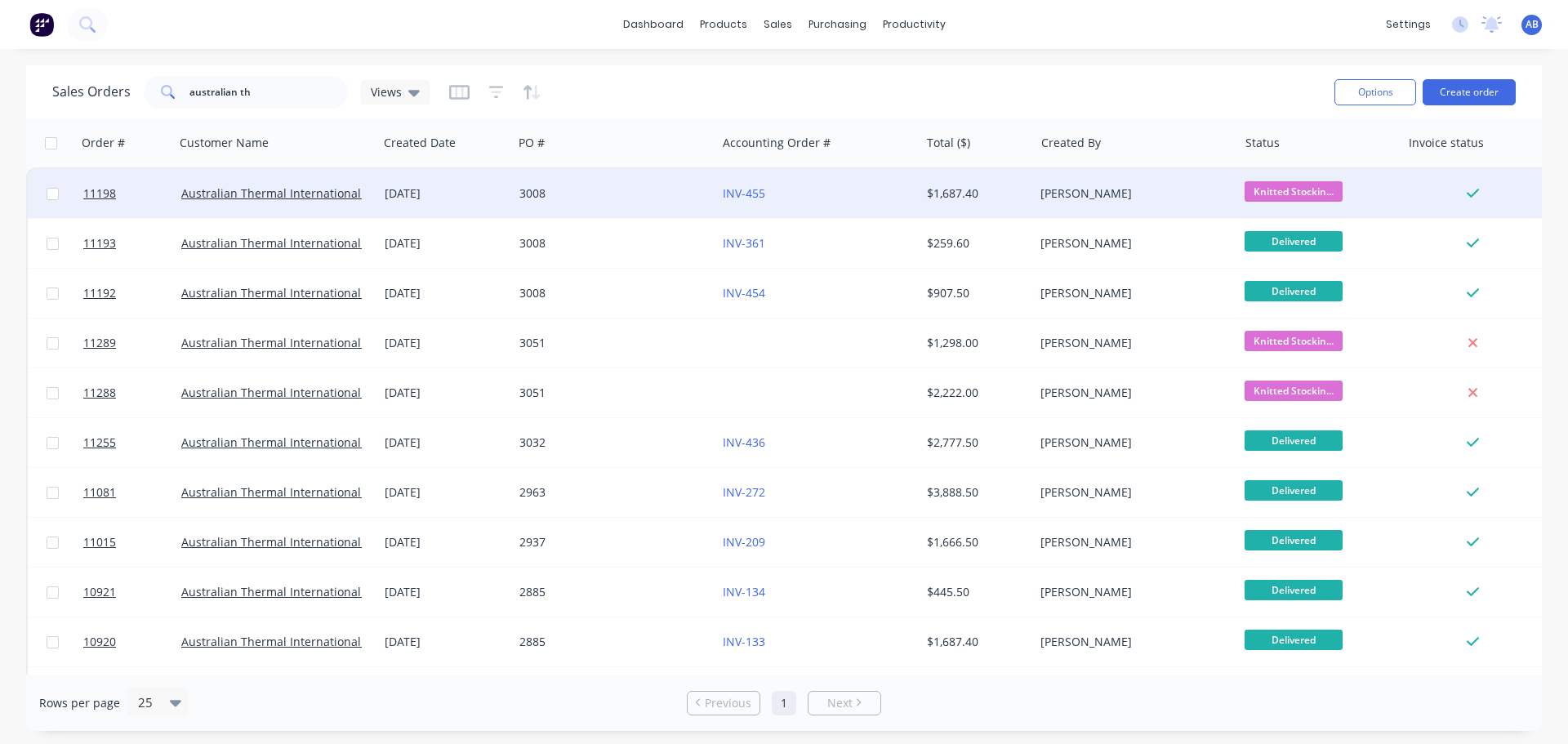
click at [654, 197] on div "3008" at bounding box center [610, 193] width 182 height 16
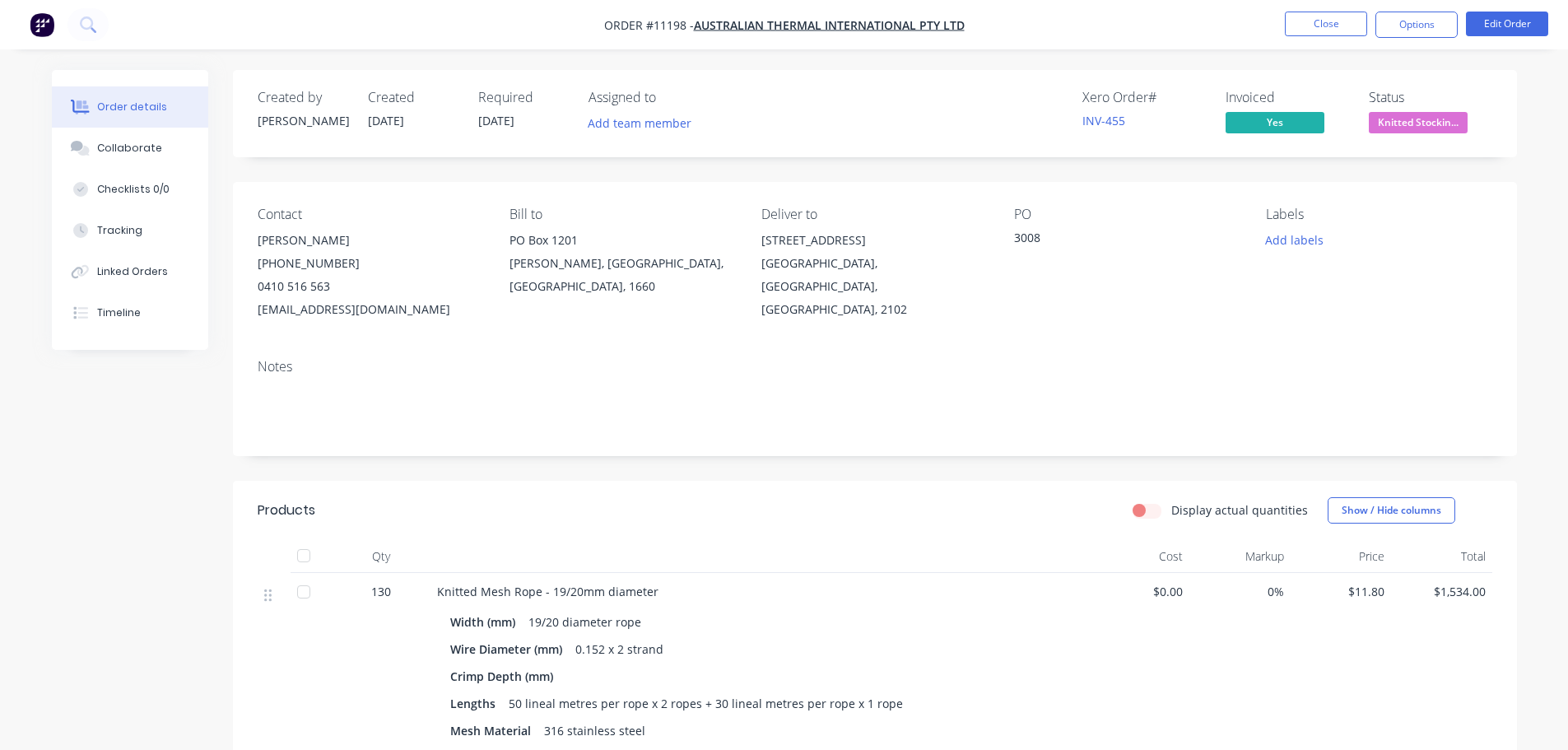
click at [1401, 38] on nav "Order #11198 - Australian Thermal International Pty Ltd Close Options Edit Order" at bounding box center [784, 25] width 1568 height 50
click at [1401, 27] on button "Options" at bounding box center [1416, 25] width 82 height 27
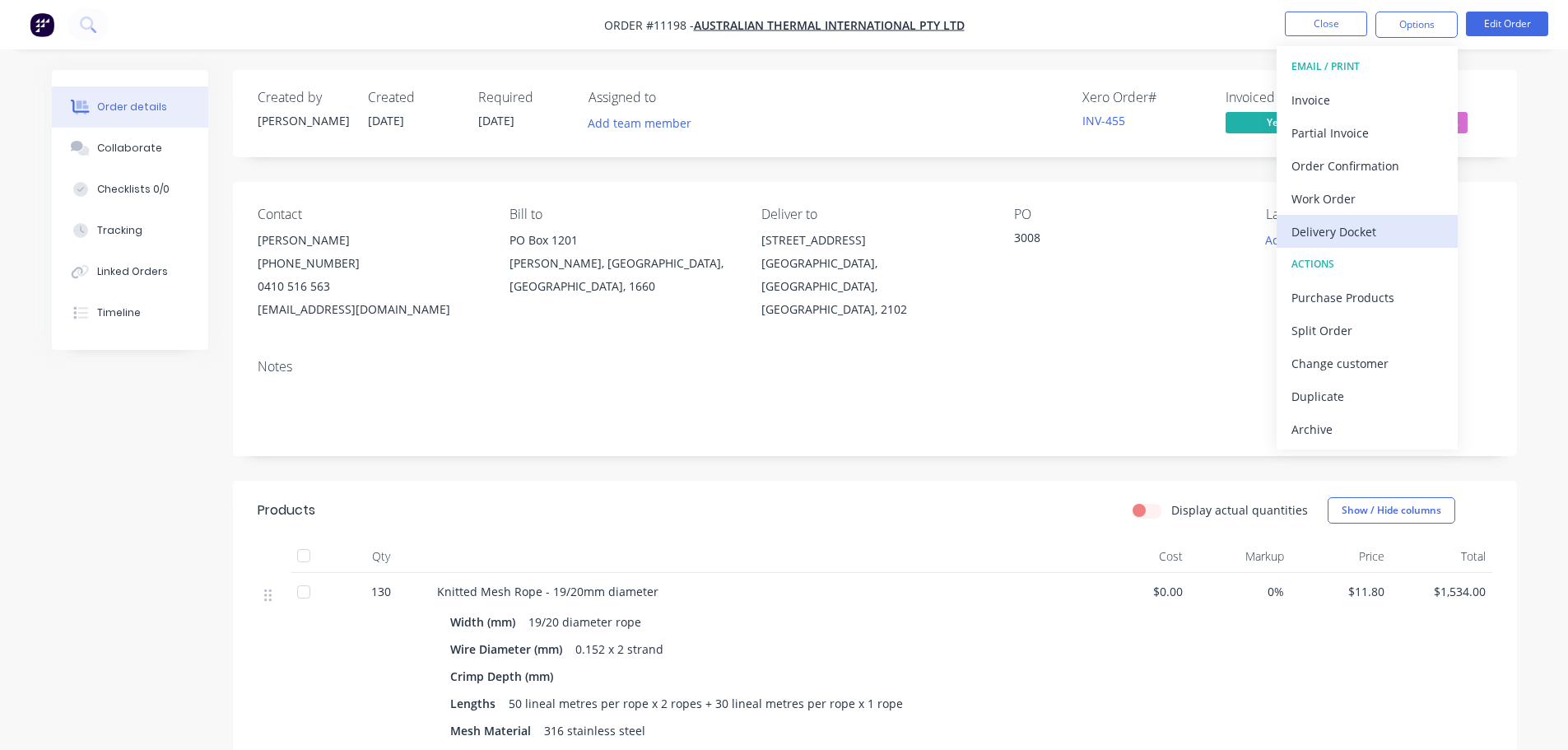
click at [1340, 225] on div "Delivery Docket" at bounding box center [1367, 231] width 152 height 24
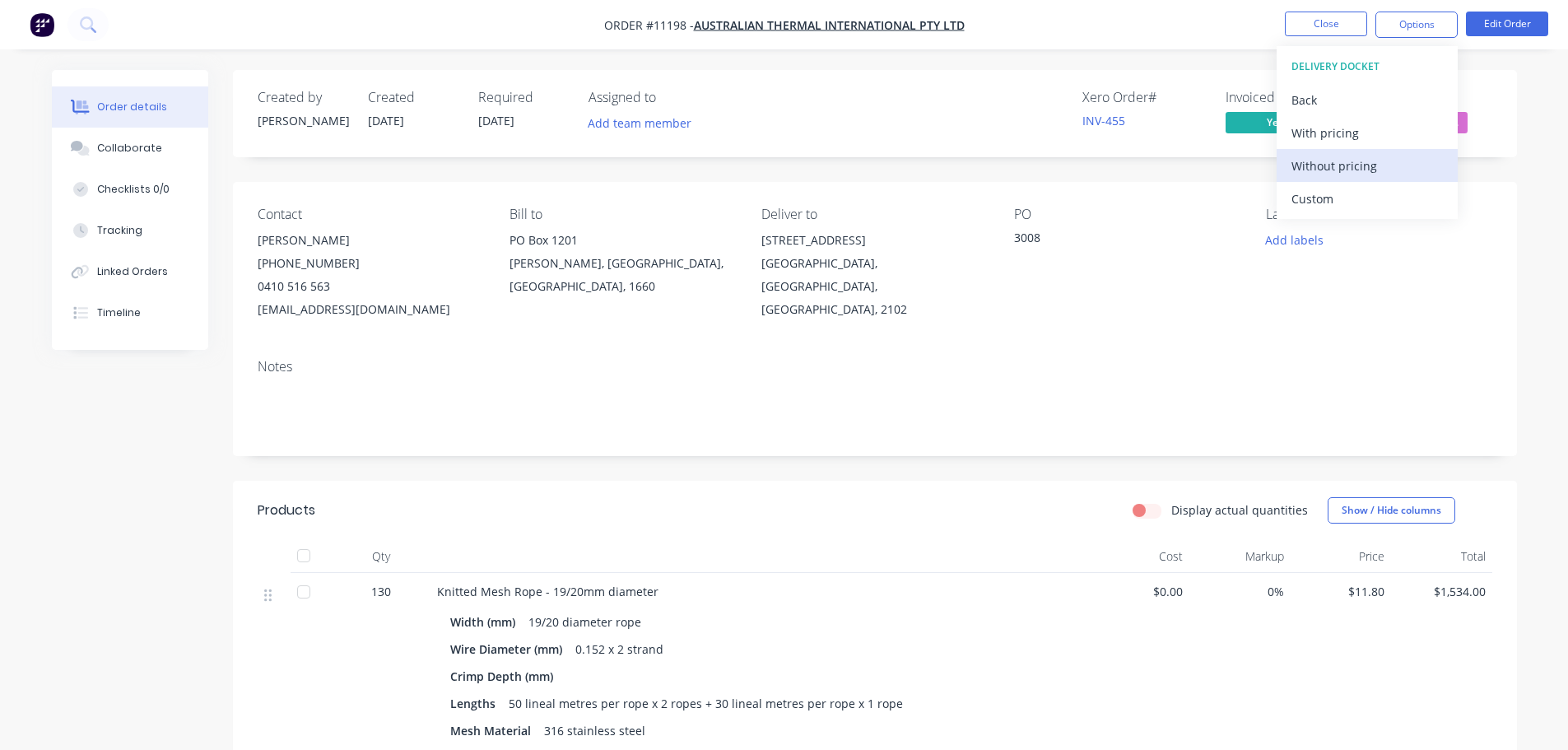
click at [1332, 166] on div "Without pricing" at bounding box center [1367, 166] width 152 height 24
click at [1567, 186] on div "Order details Collaborate Checklists 0/0 Tracking Linked Orders Timeline Order …" at bounding box center [784, 536] width 1568 height 1073
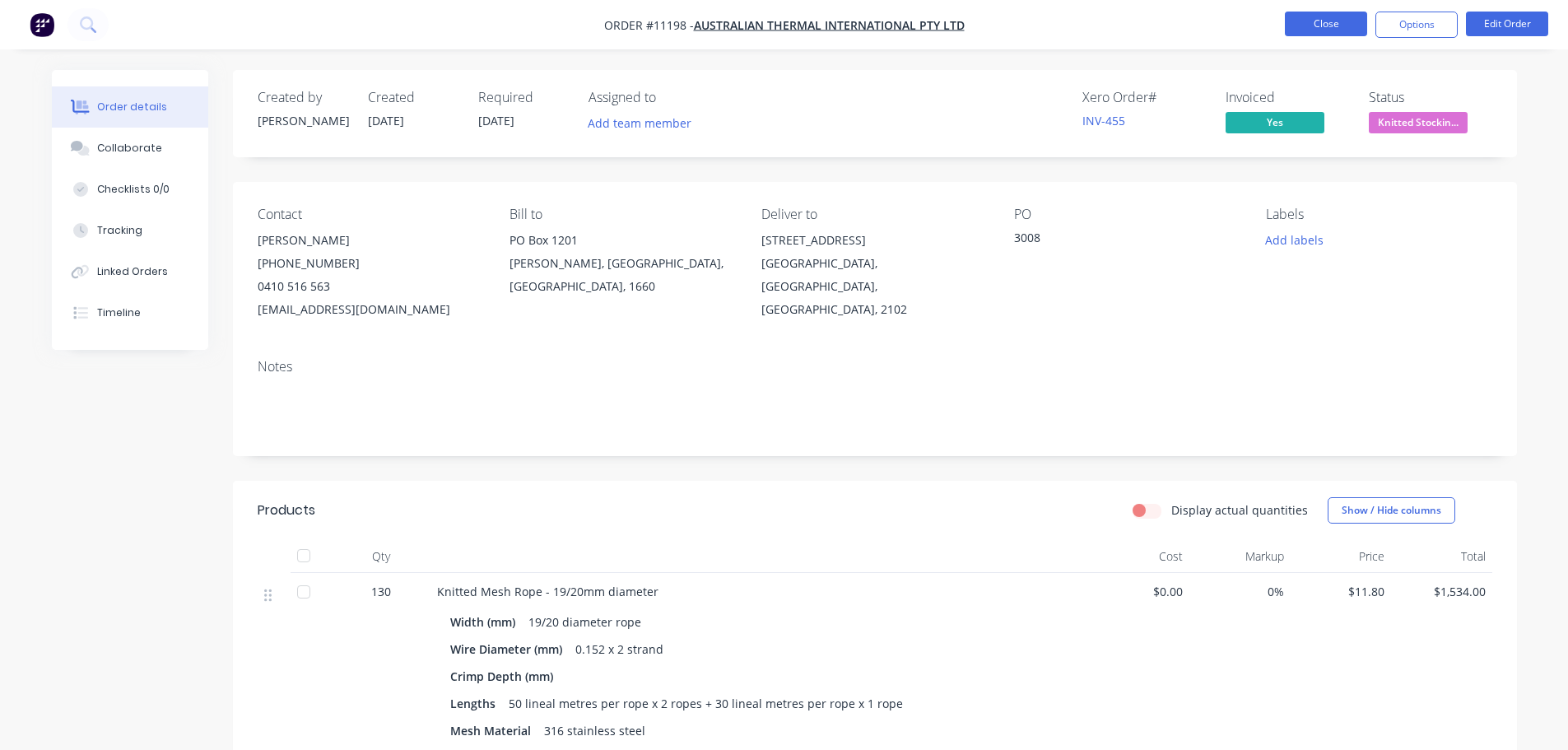
click at [1340, 28] on button "Close" at bounding box center [1326, 24] width 82 height 25
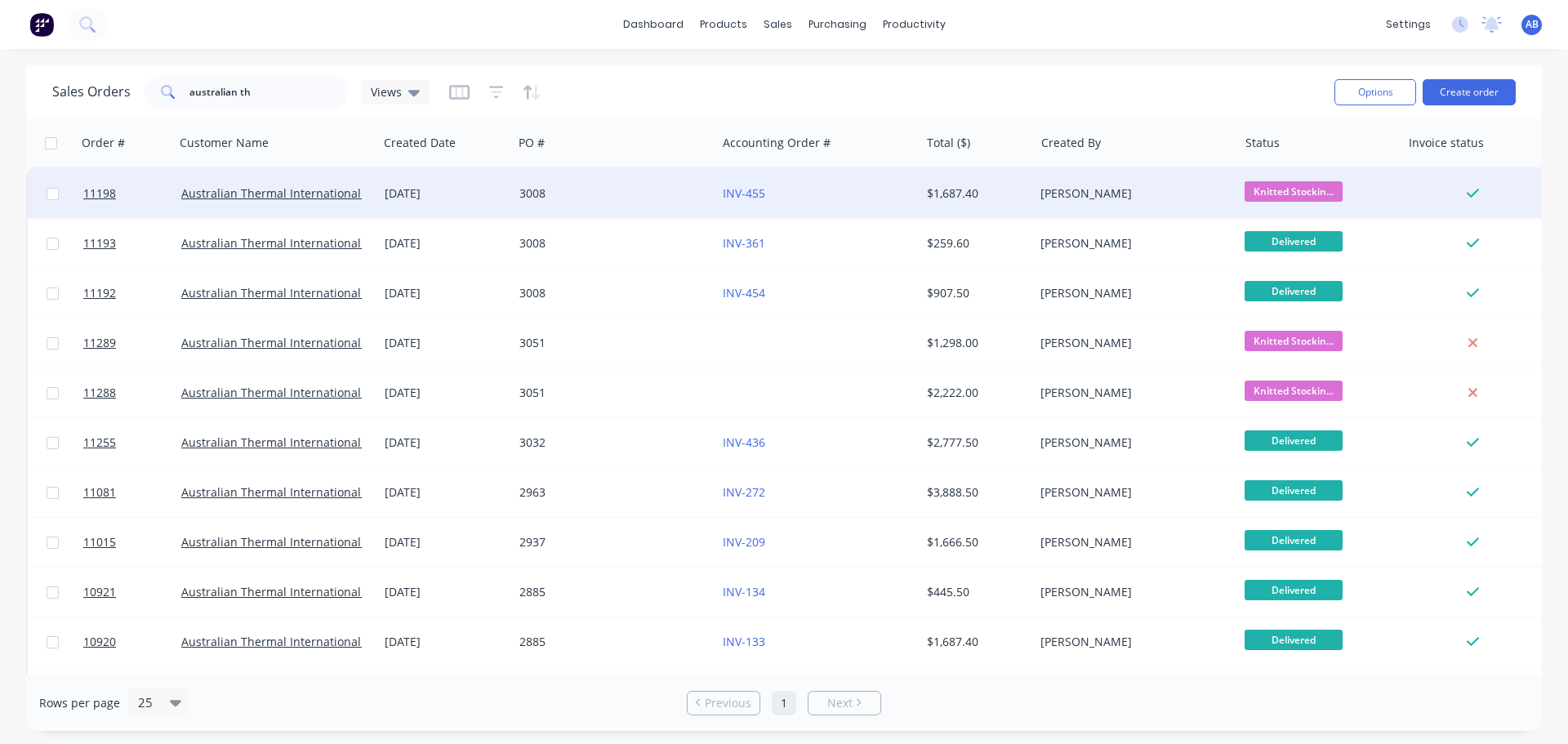
click at [641, 200] on div "3008" at bounding box center [610, 193] width 182 height 16
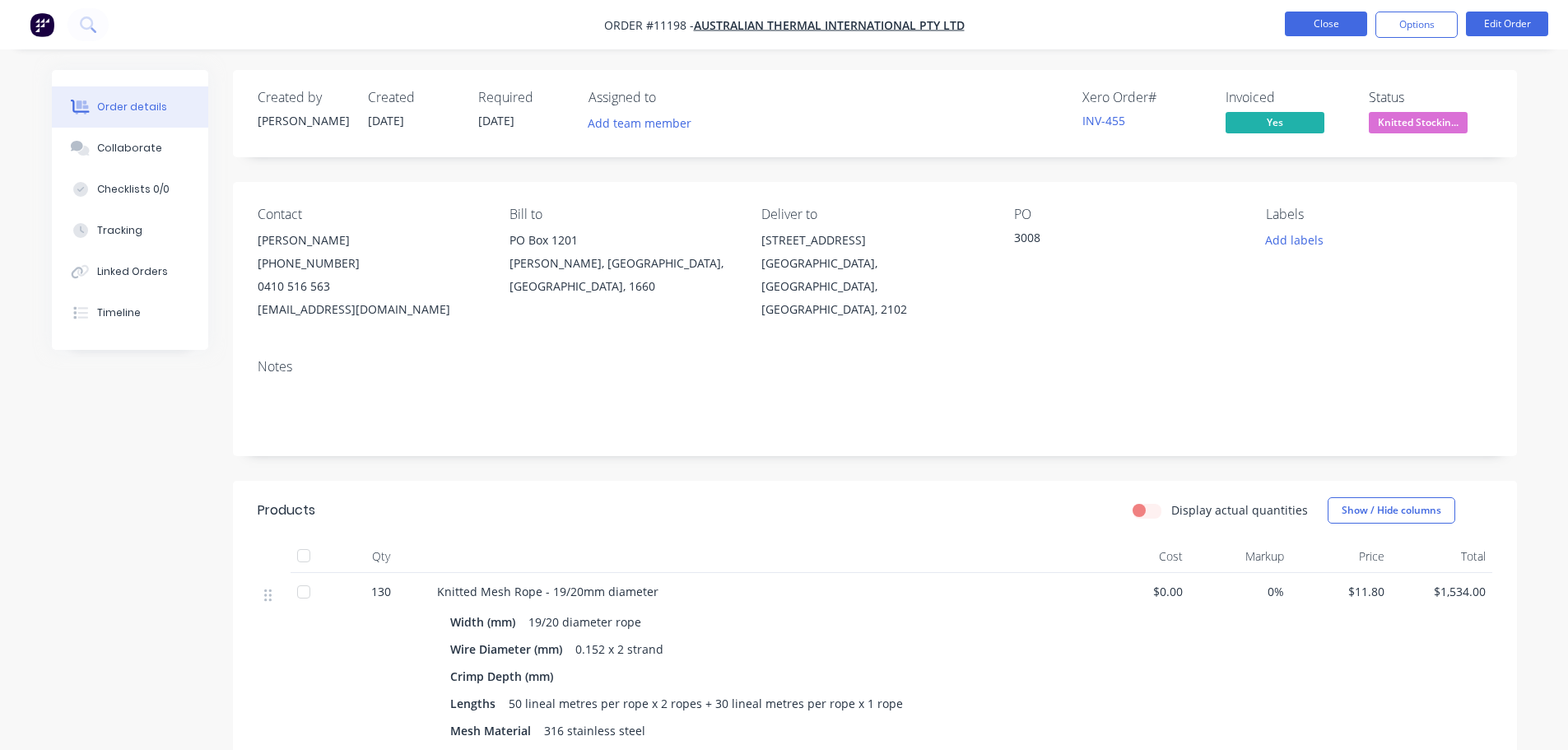
click at [1328, 35] on button "Close" at bounding box center [1326, 24] width 82 height 25
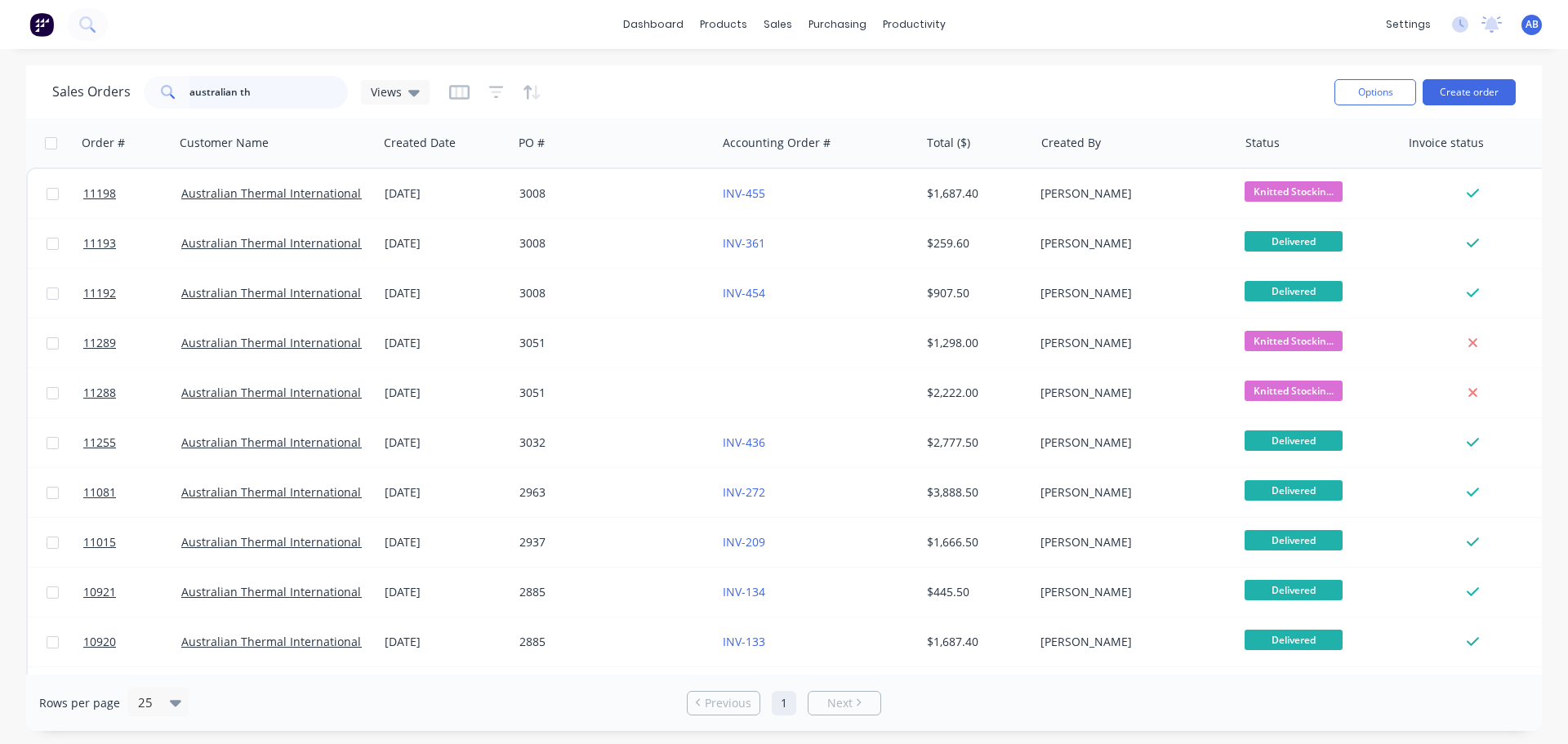
click at [283, 81] on input "australian th" at bounding box center [269, 92] width 160 height 33
click at [280, 90] on input "australian th" at bounding box center [269, 92] width 160 height 33
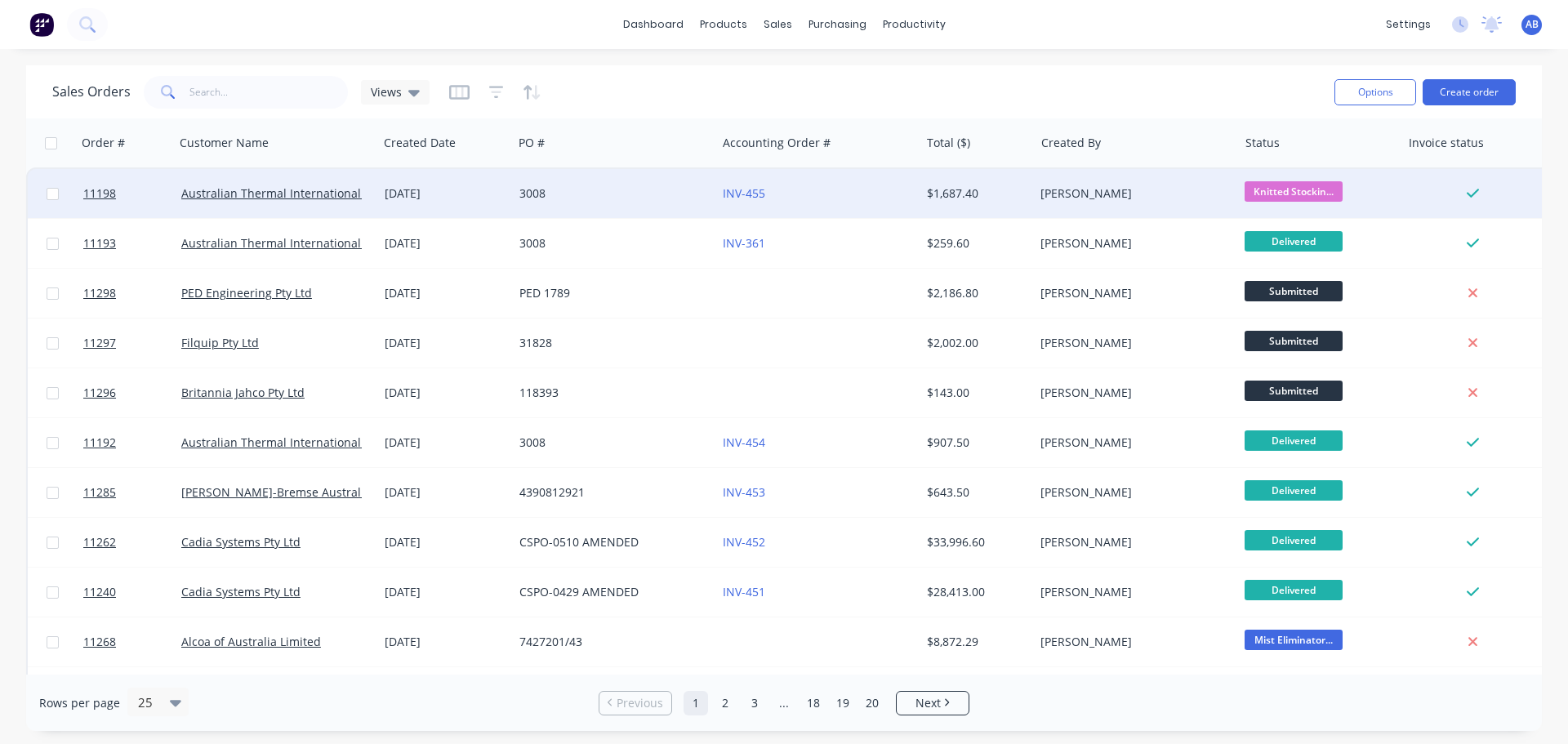
click at [641, 202] on div "3008" at bounding box center [614, 194] width 203 height 49
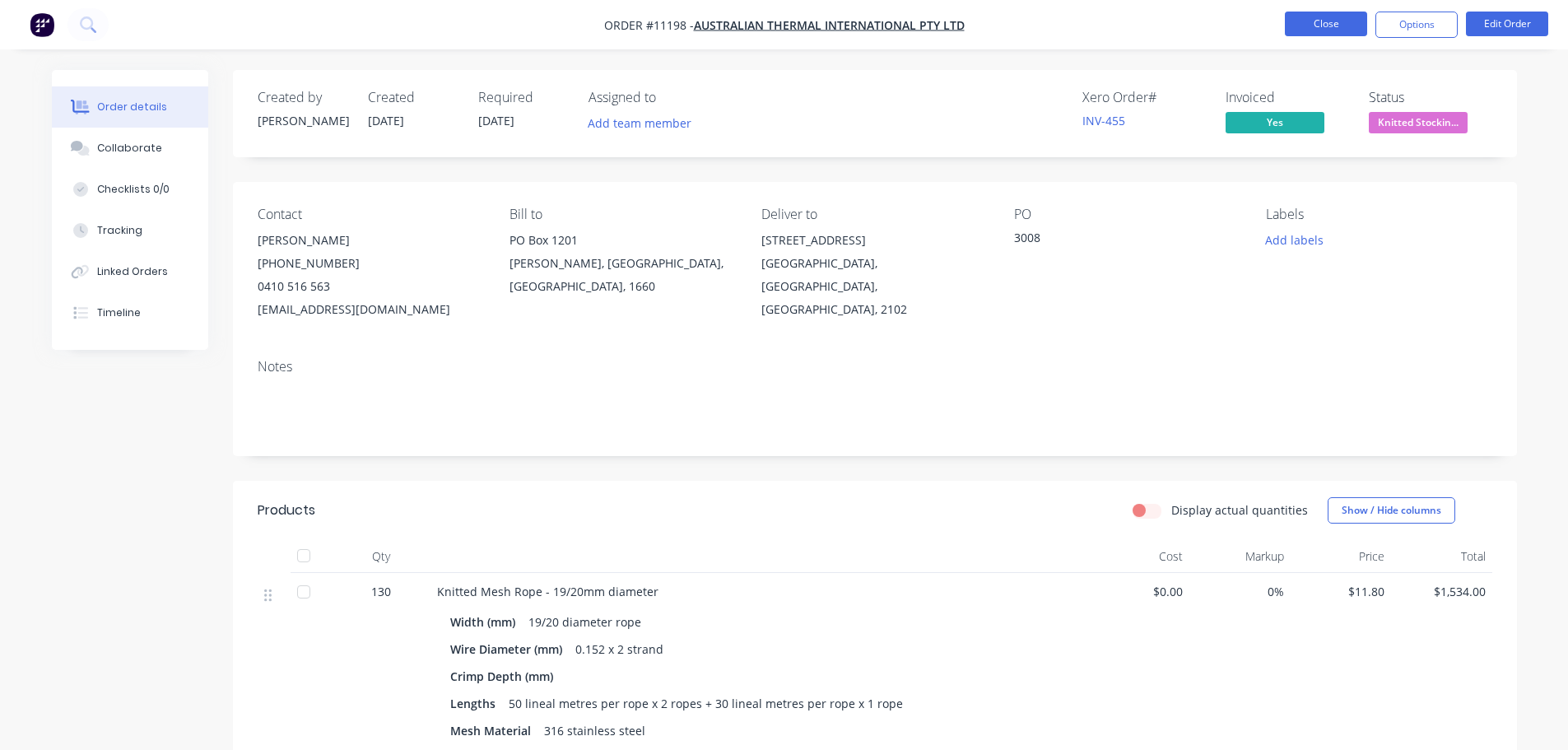
click at [1342, 27] on button "Close" at bounding box center [1326, 24] width 82 height 25
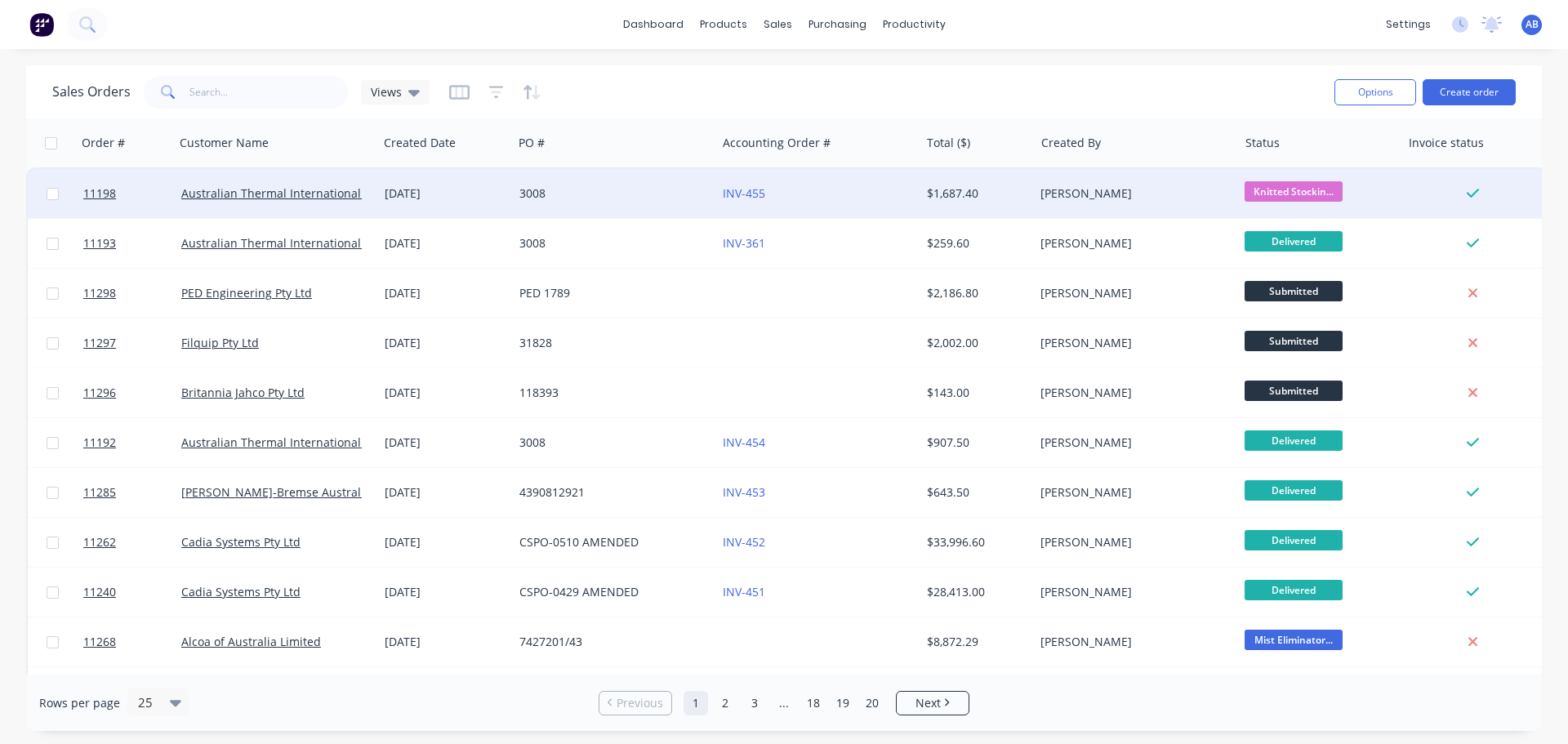
click at [664, 205] on div "3008" at bounding box center [614, 194] width 203 height 49
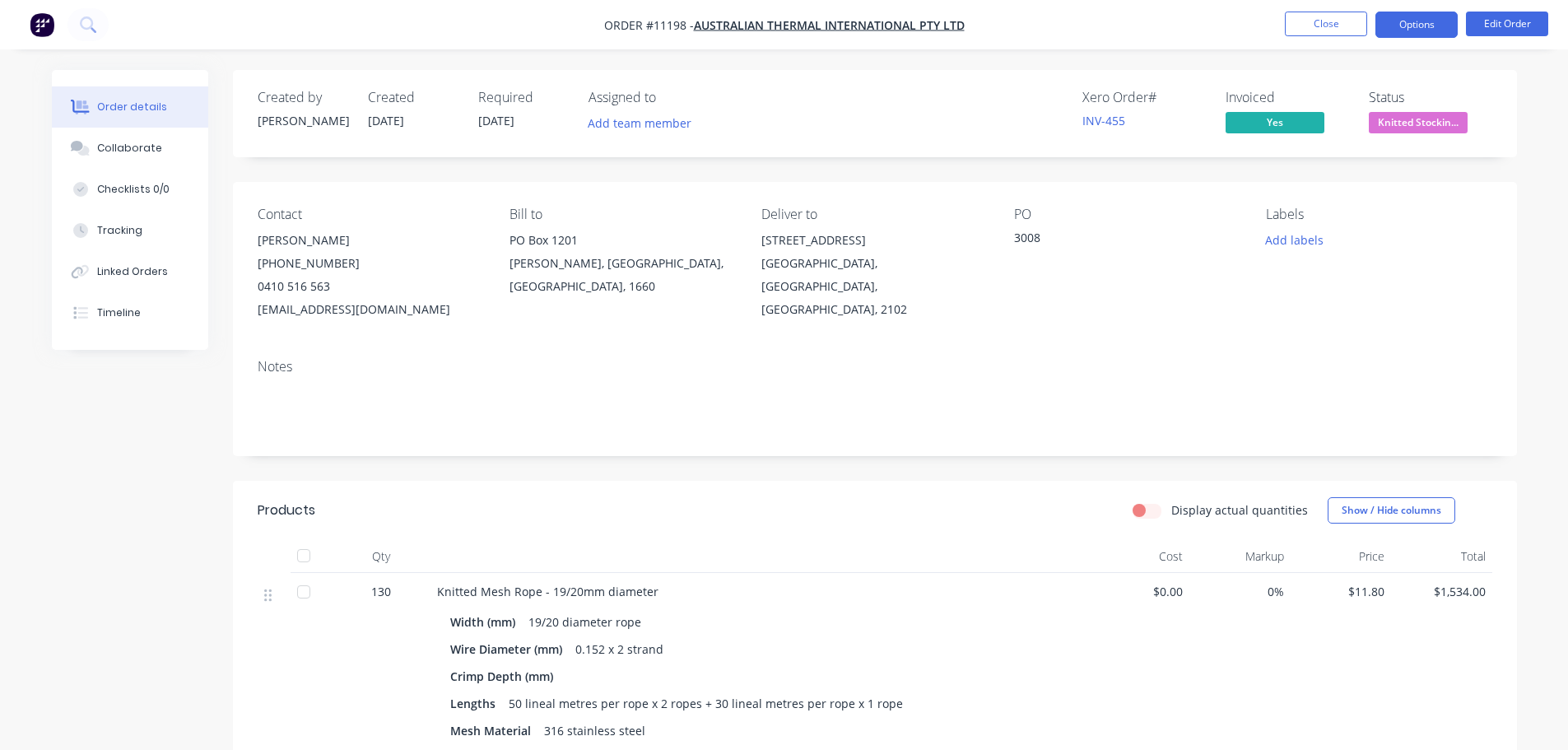
click at [1436, 23] on button "Options" at bounding box center [1416, 25] width 82 height 27
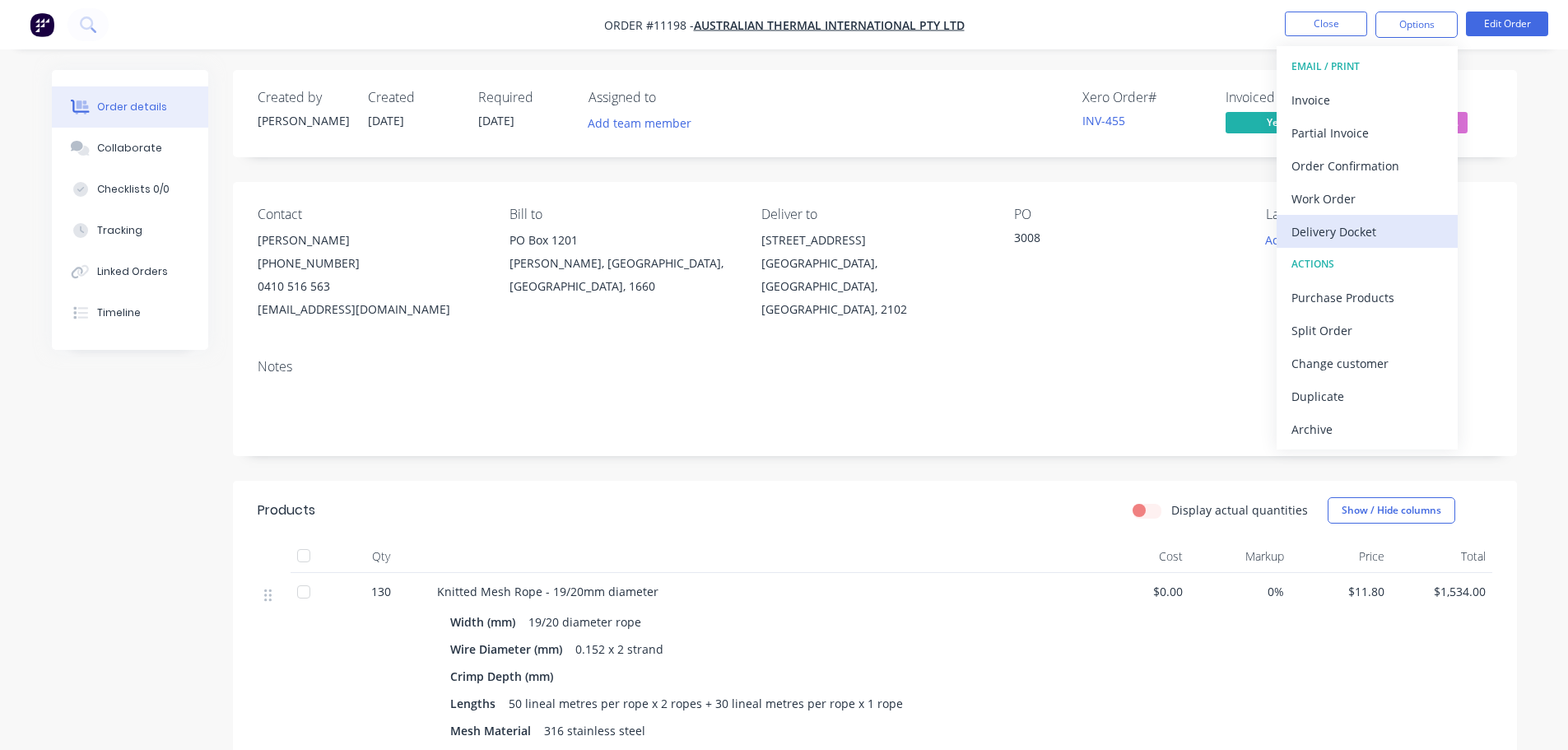
click at [1338, 233] on div "Delivery Docket" at bounding box center [1367, 231] width 152 height 24
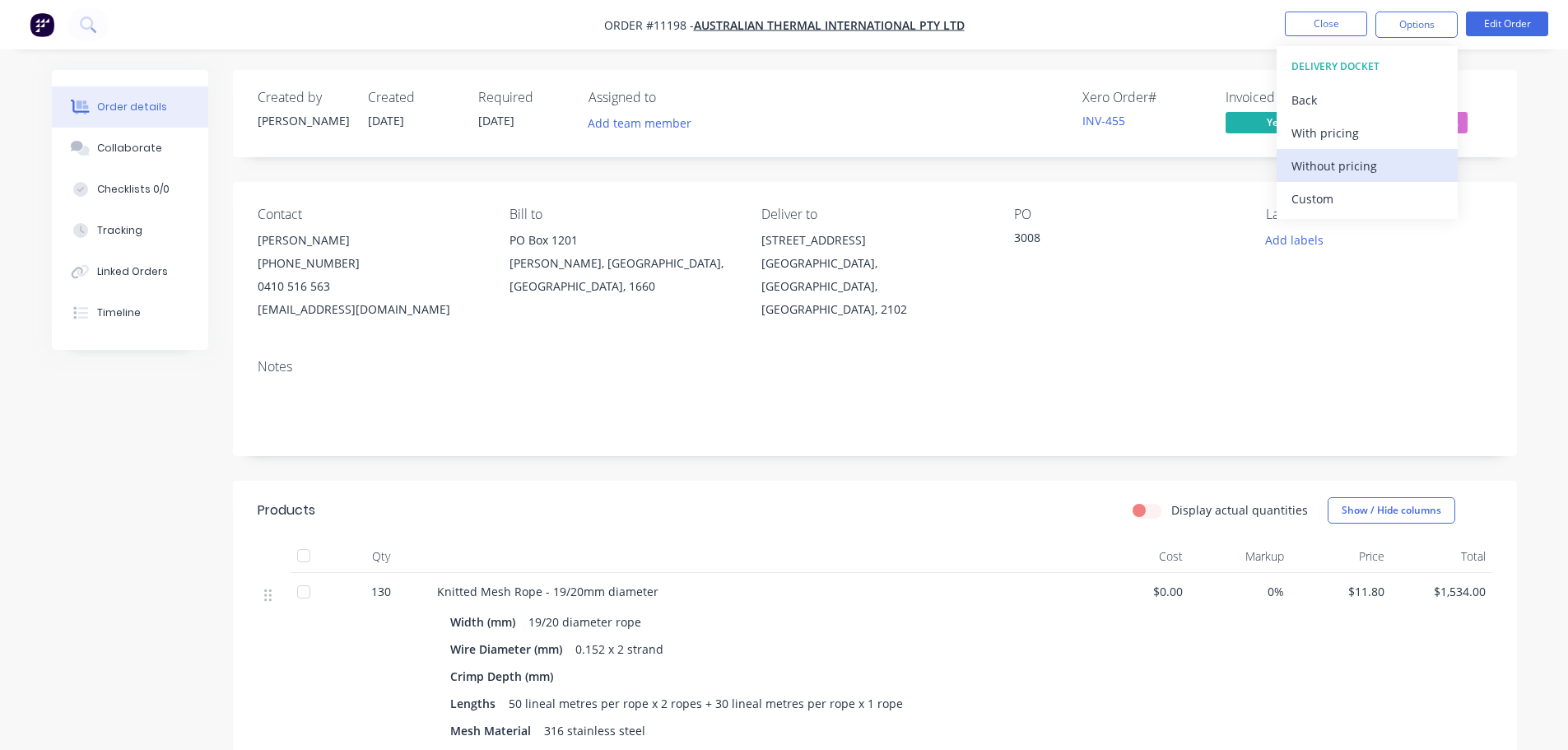
click at [1328, 167] on div "Without pricing" at bounding box center [1367, 166] width 152 height 24
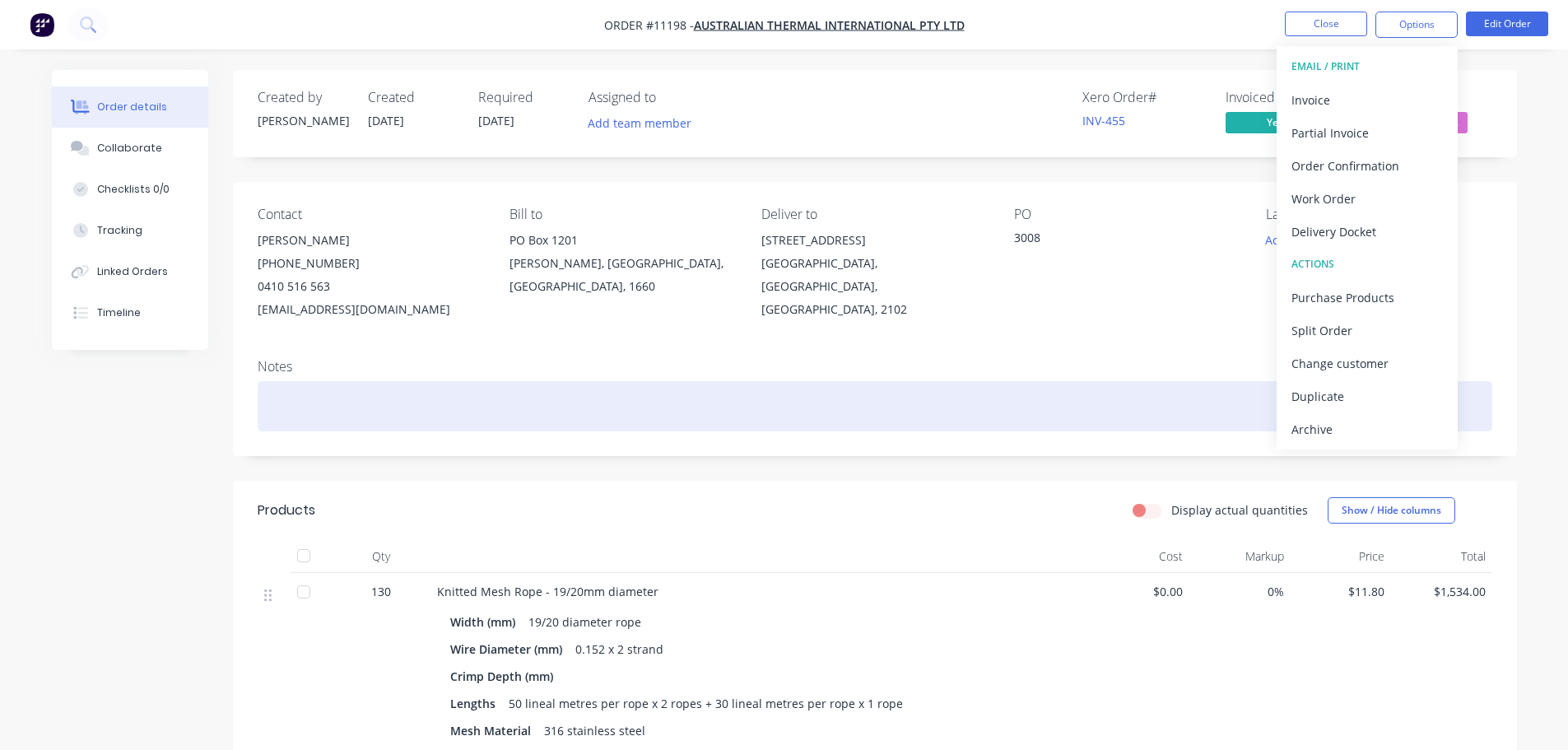
click at [1014, 411] on div at bounding box center [875, 406] width 1235 height 51
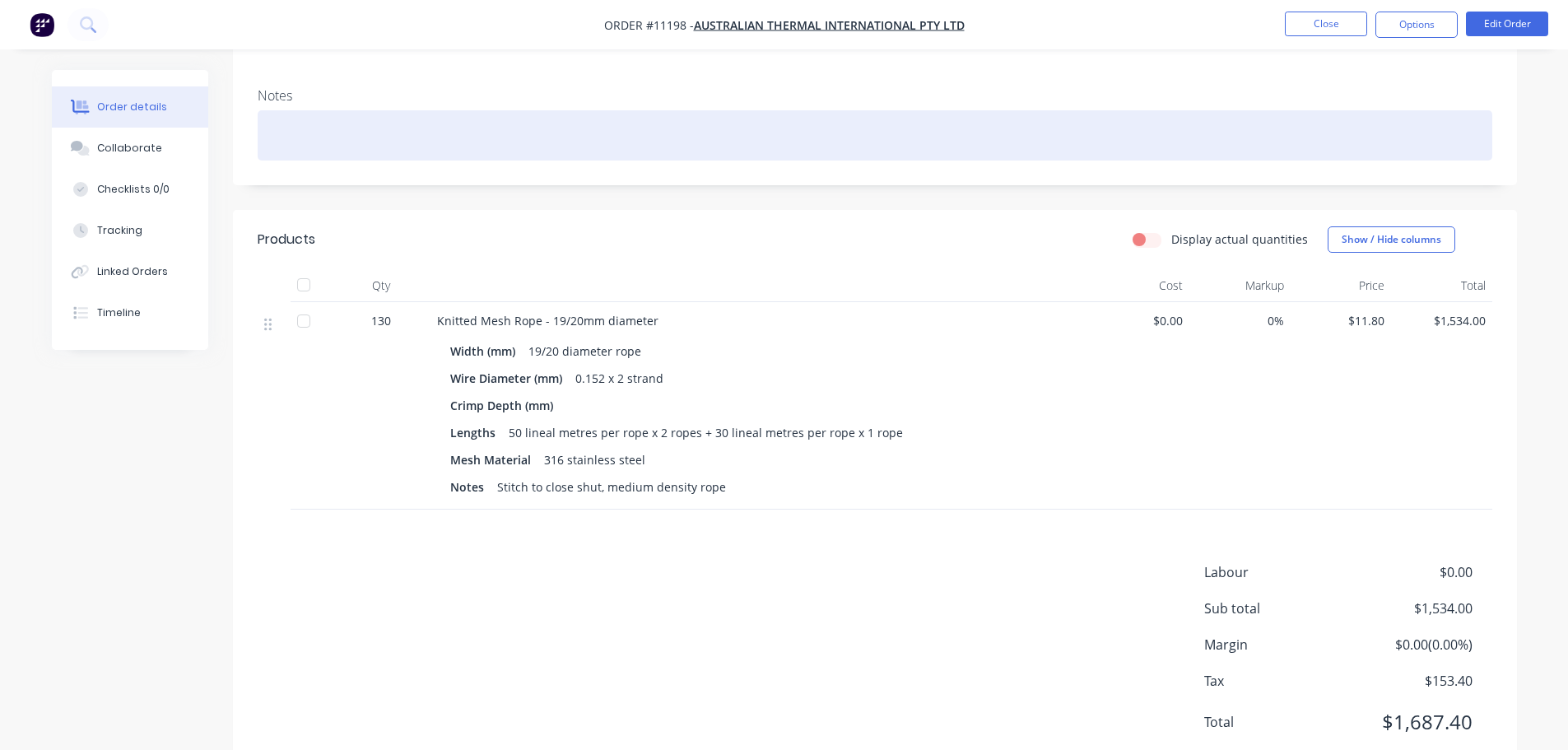
scroll to position [323, 0]
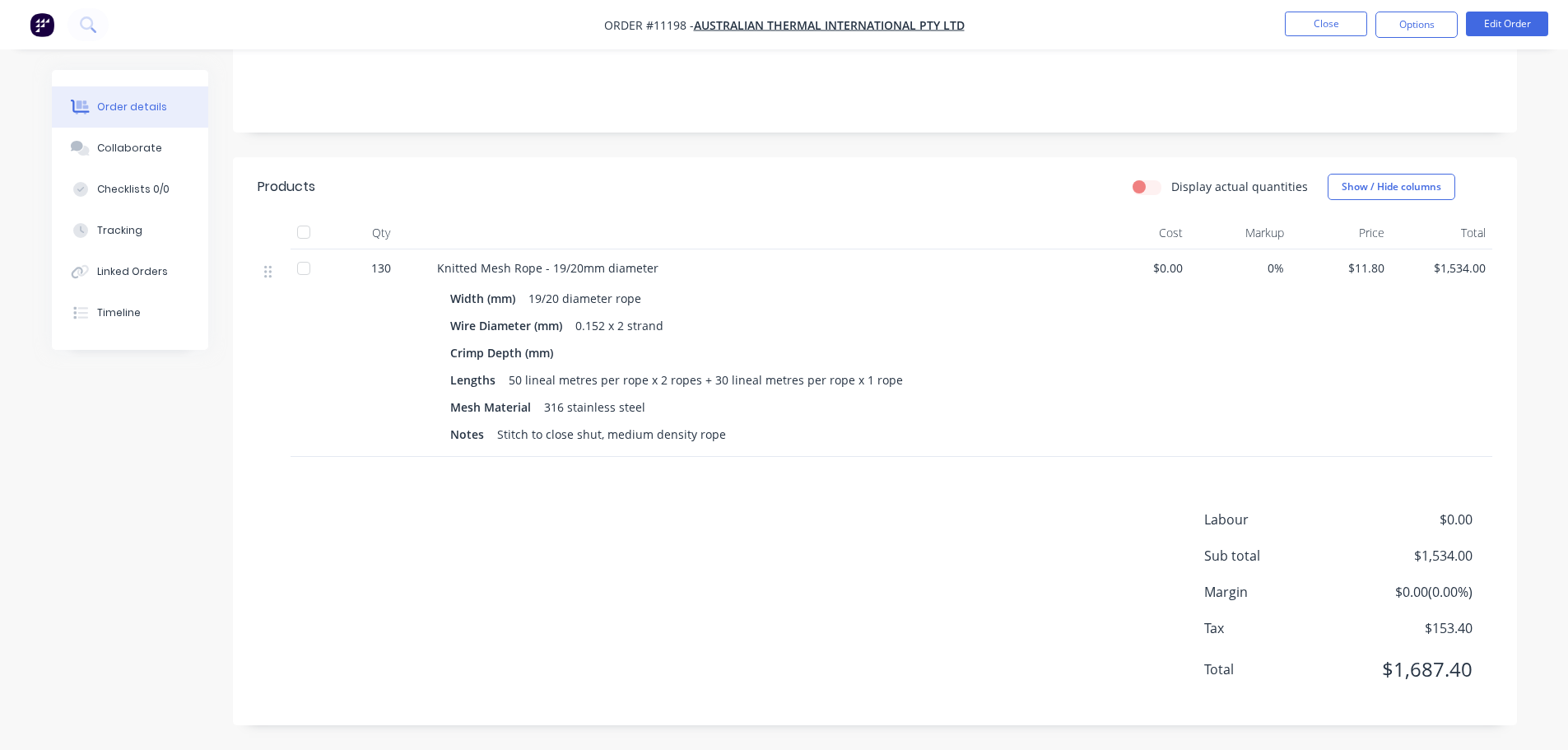
click at [473, 615] on div "Labour $0.00 Sub total $1,534.00 Margin $0.00 ( 0.00 %) Tax $153.40 Total $1,68…" at bounding box center [875, 605] width 1235 height 191
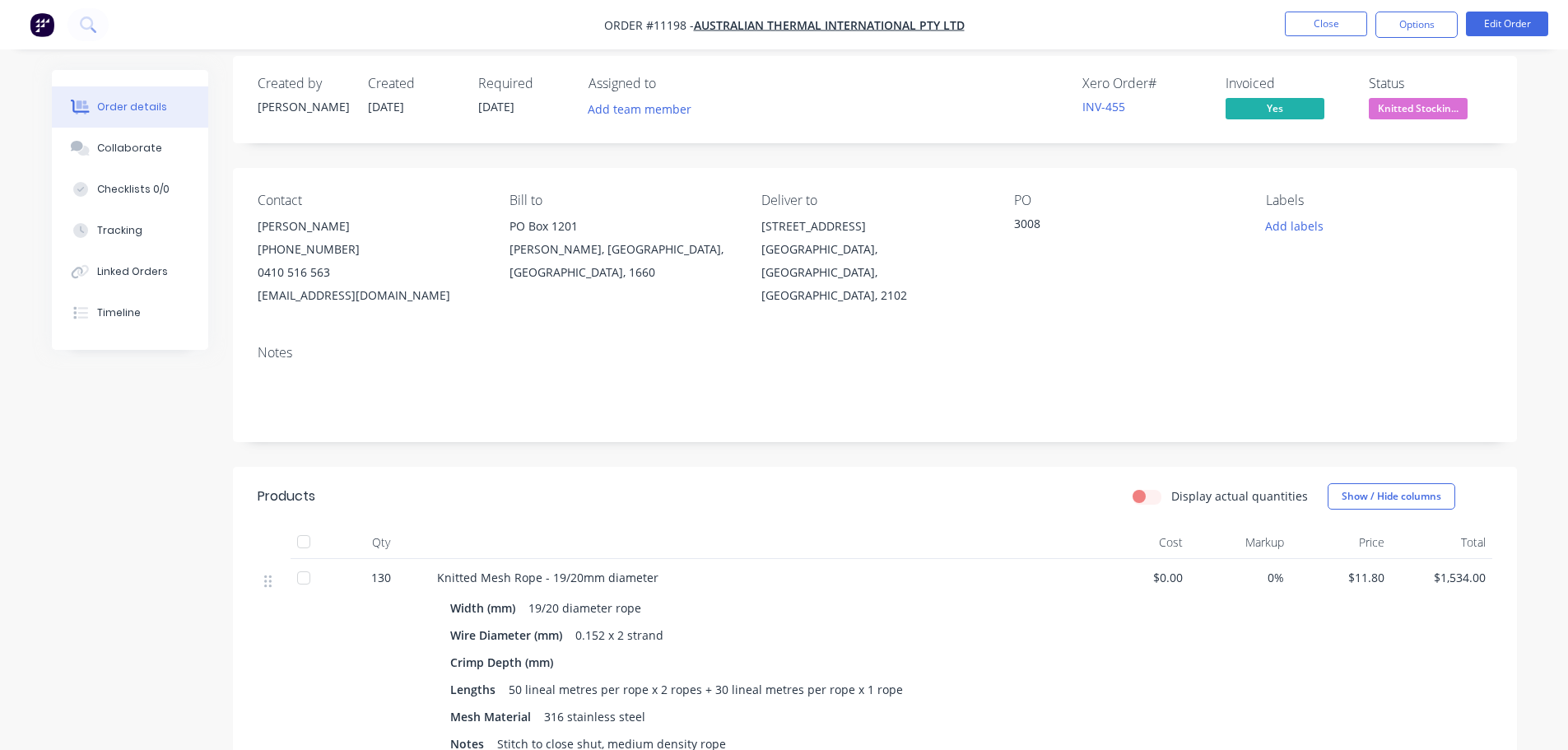
scroll to position [0, 0]
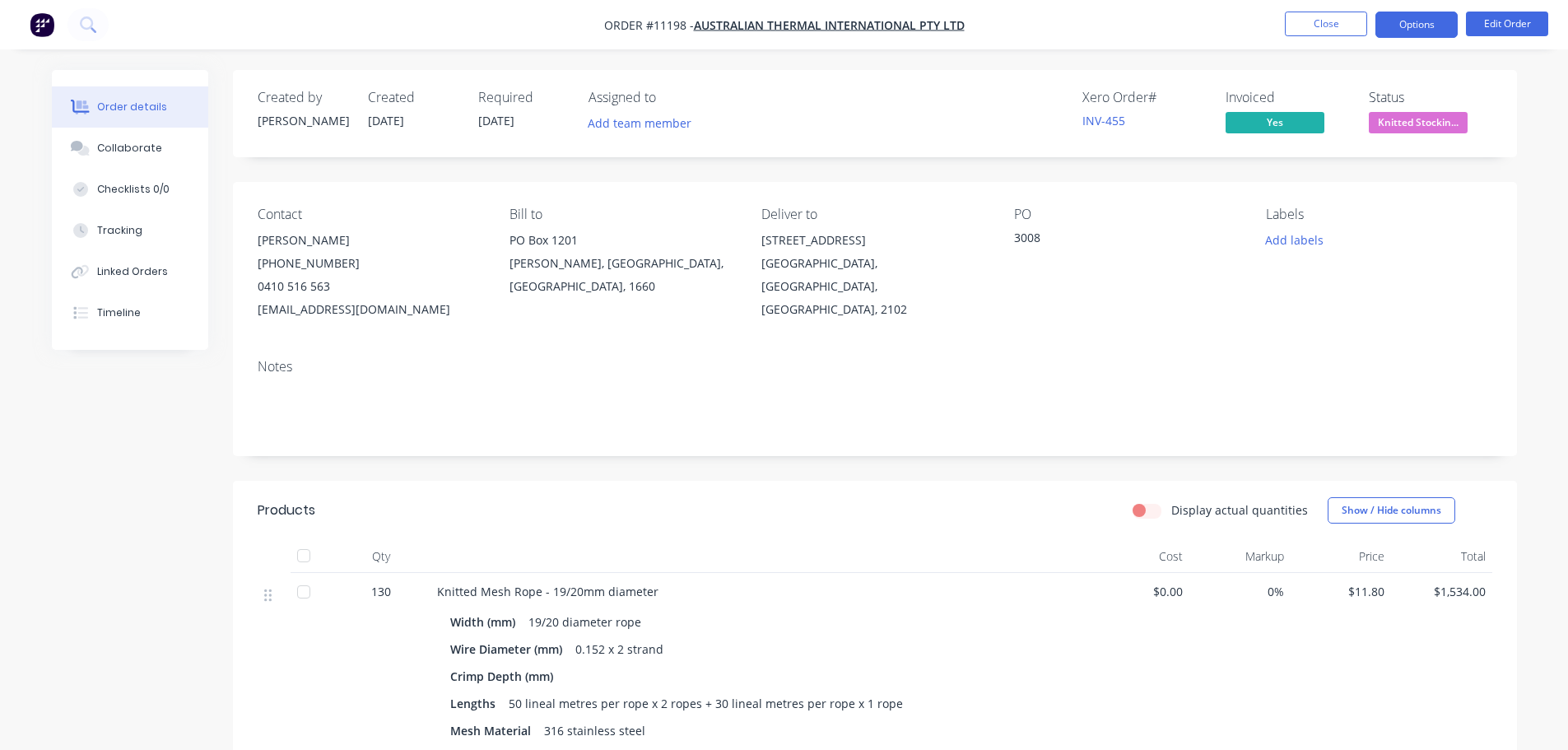
click at [1420, 27] on button "Options" at bounding box center [1416, 25] width 82 height 27
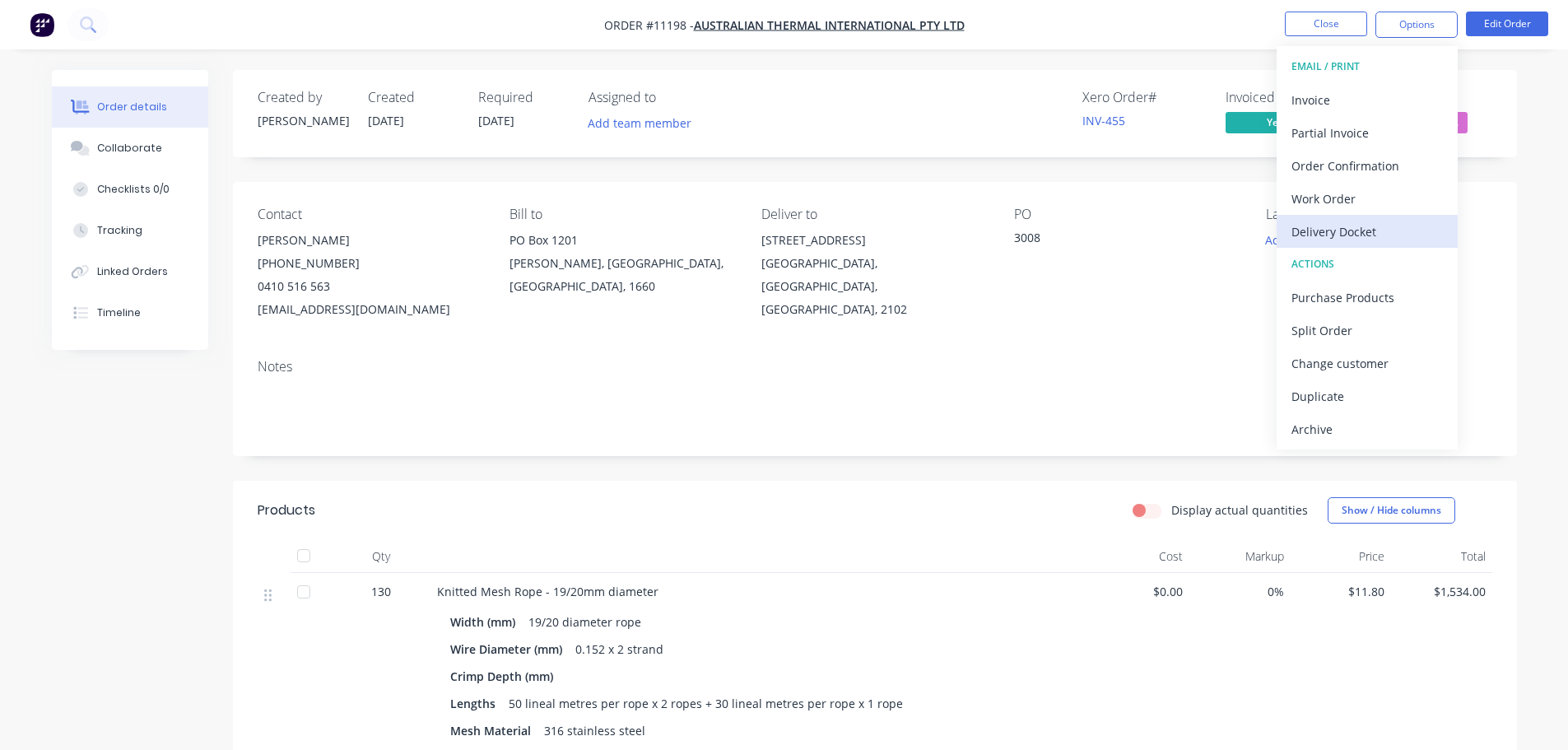
click at [1334, 234] on div "Delivery Docket" at bounding box center [1367, 231] width 152 height 24
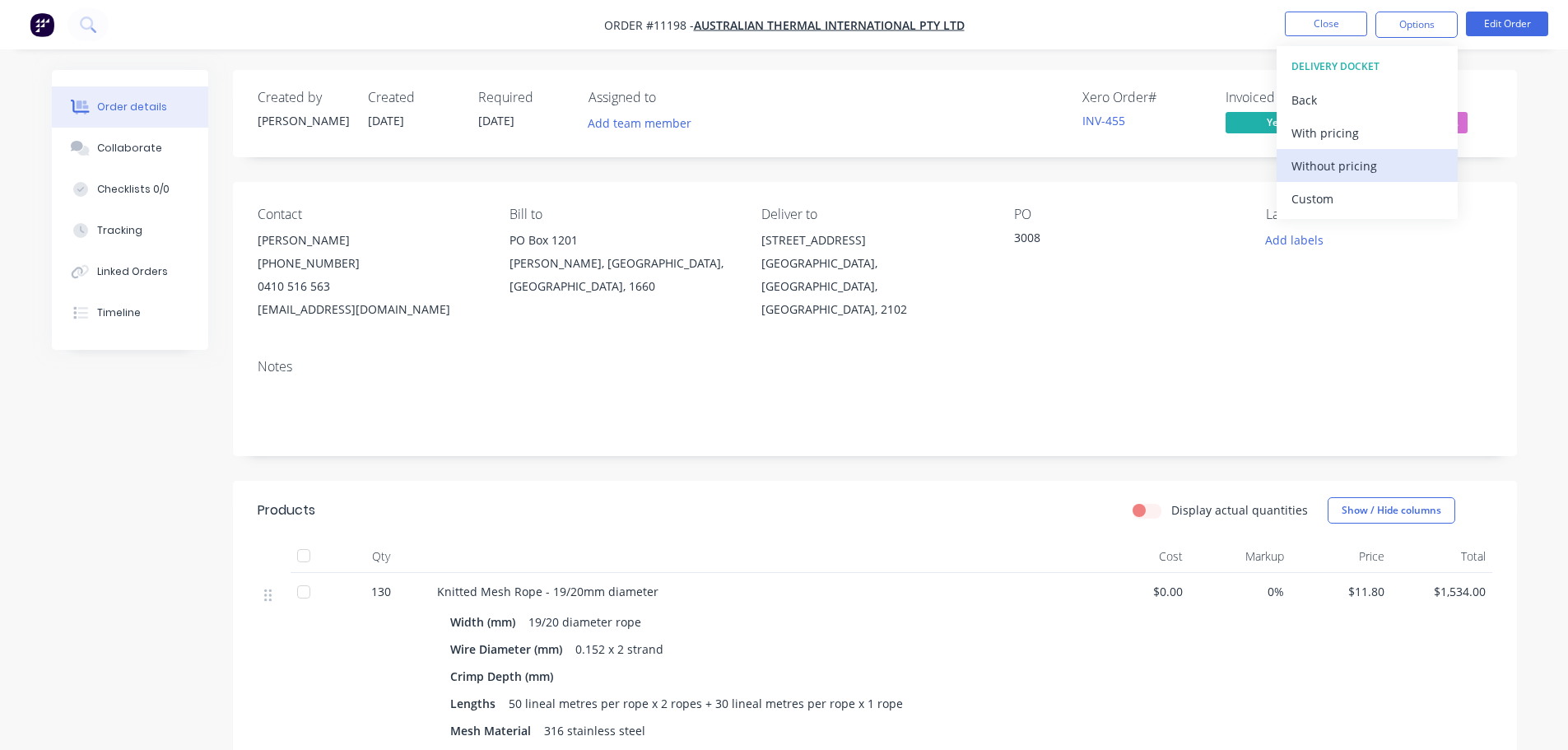
click at [1386, 164] on div "Without pricing" at bounding box center [1367, 166] width 152 height 24
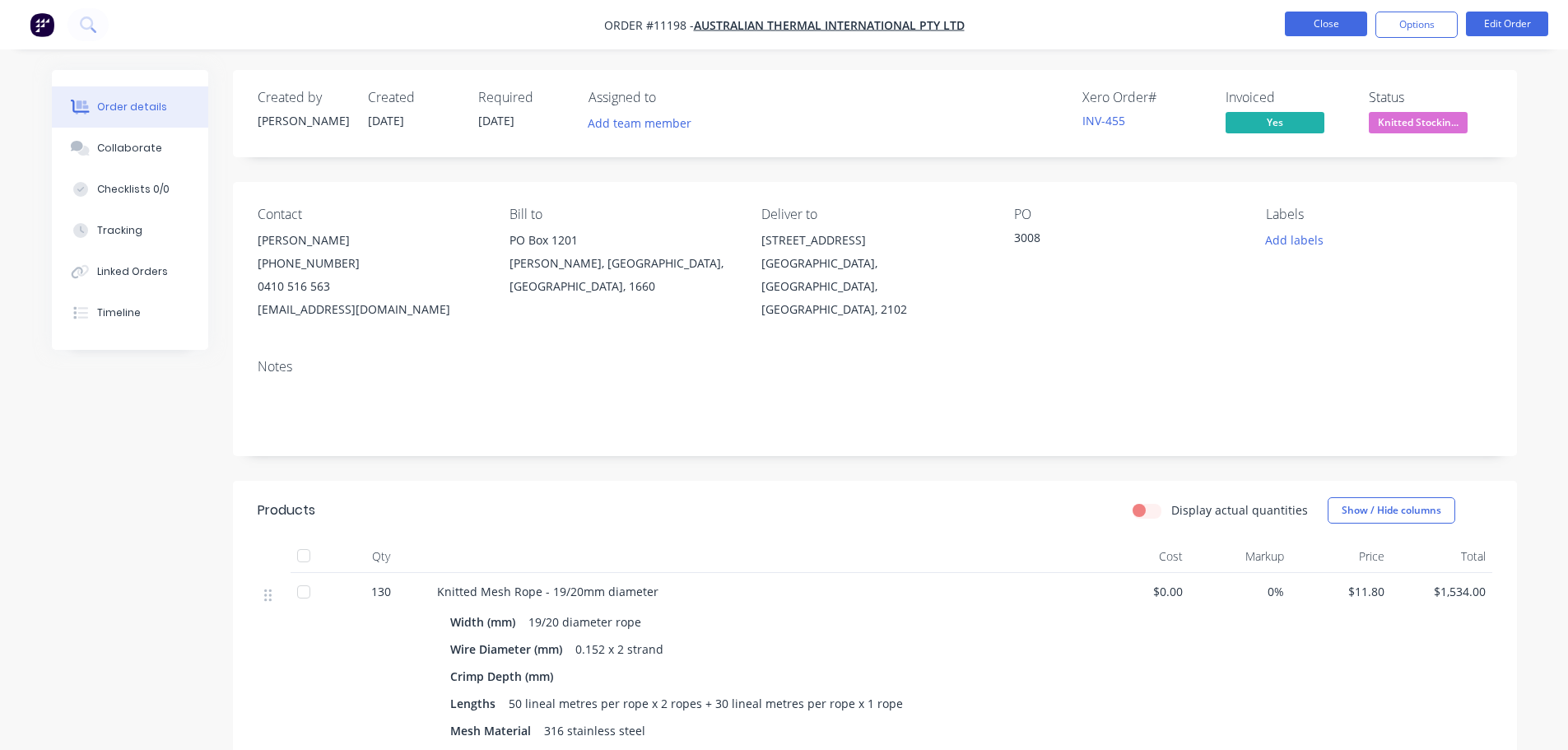
click at [1321, 20] on button "Close" at bounding box center [1326, 24] width 82 height 25
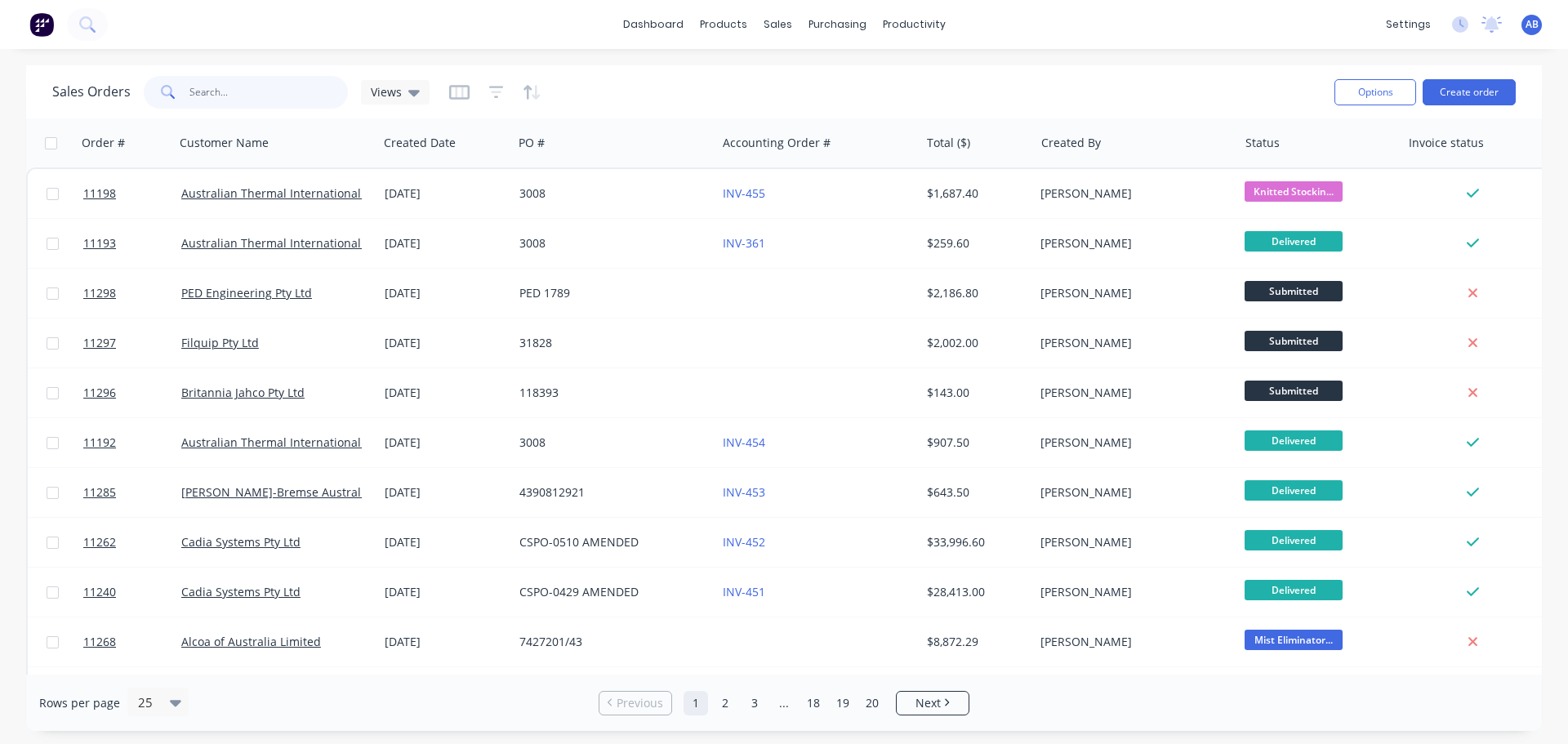
click at [271, 92] on input "text" at bounding box center [269, 92] width 160 height 33
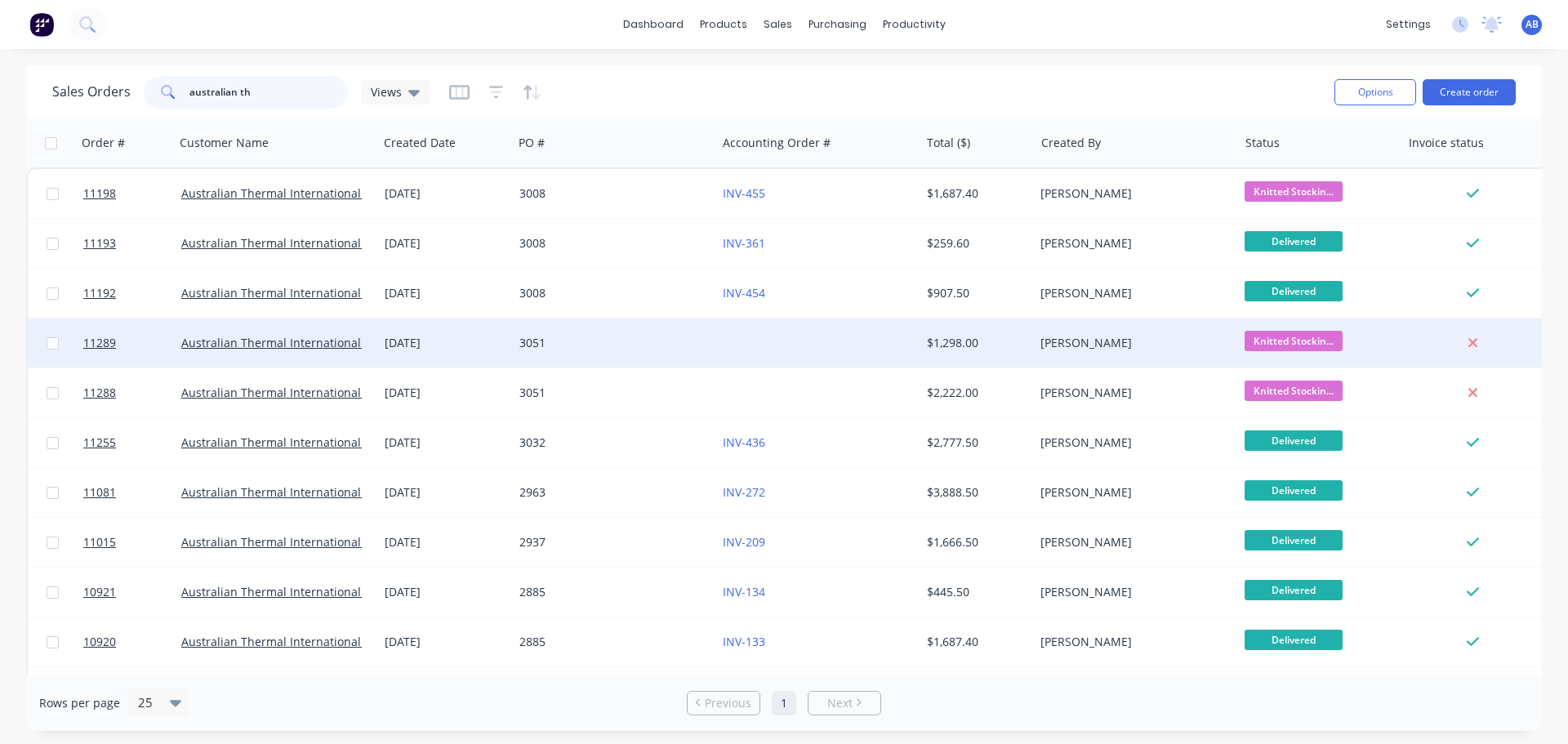
type input "australian th"
click at [598, 344] on div "3051" at bounding box center [610, 343] width 182 height 16
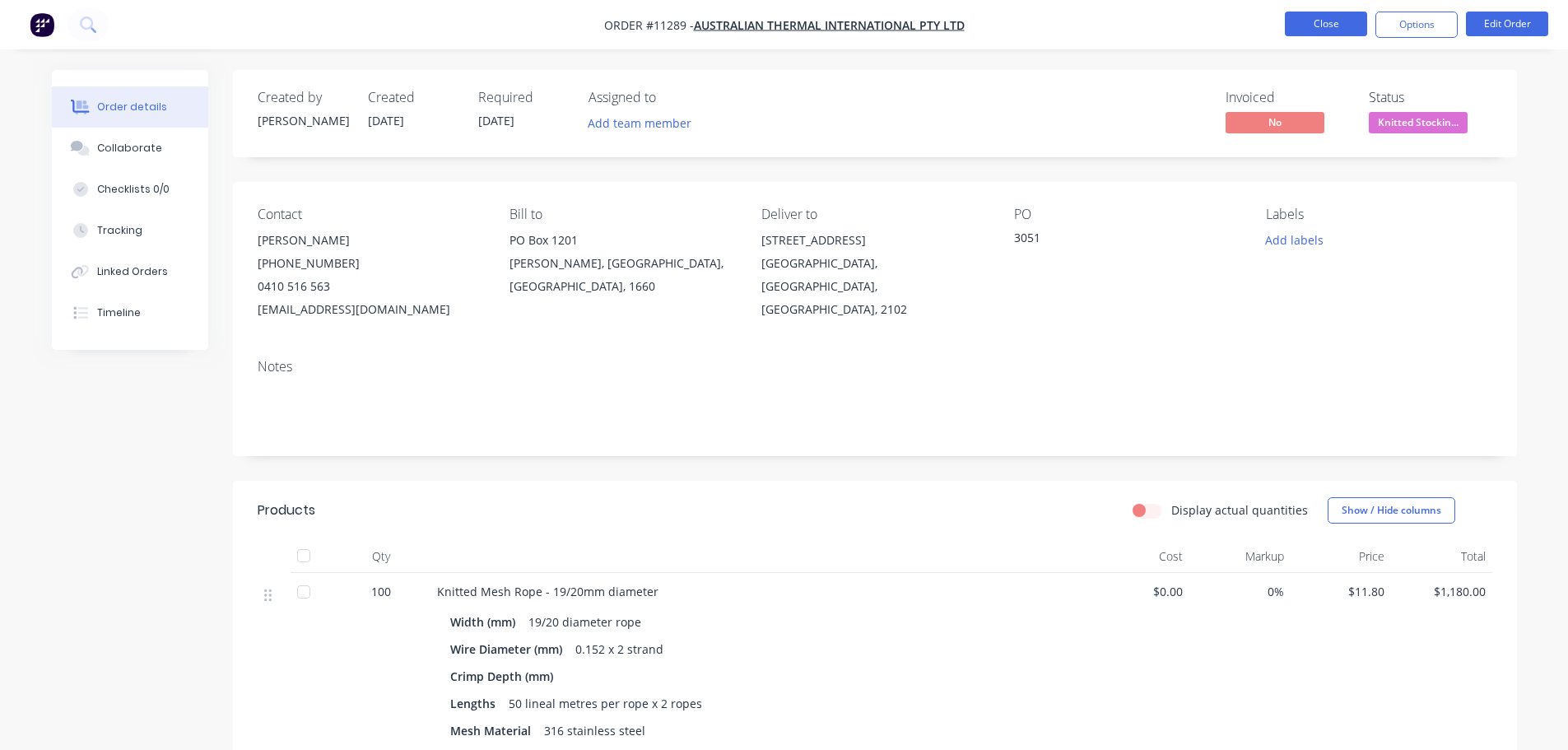
click at [1340, 17] on button "Close" at bounding box center [1326, 24] width 82 height 25
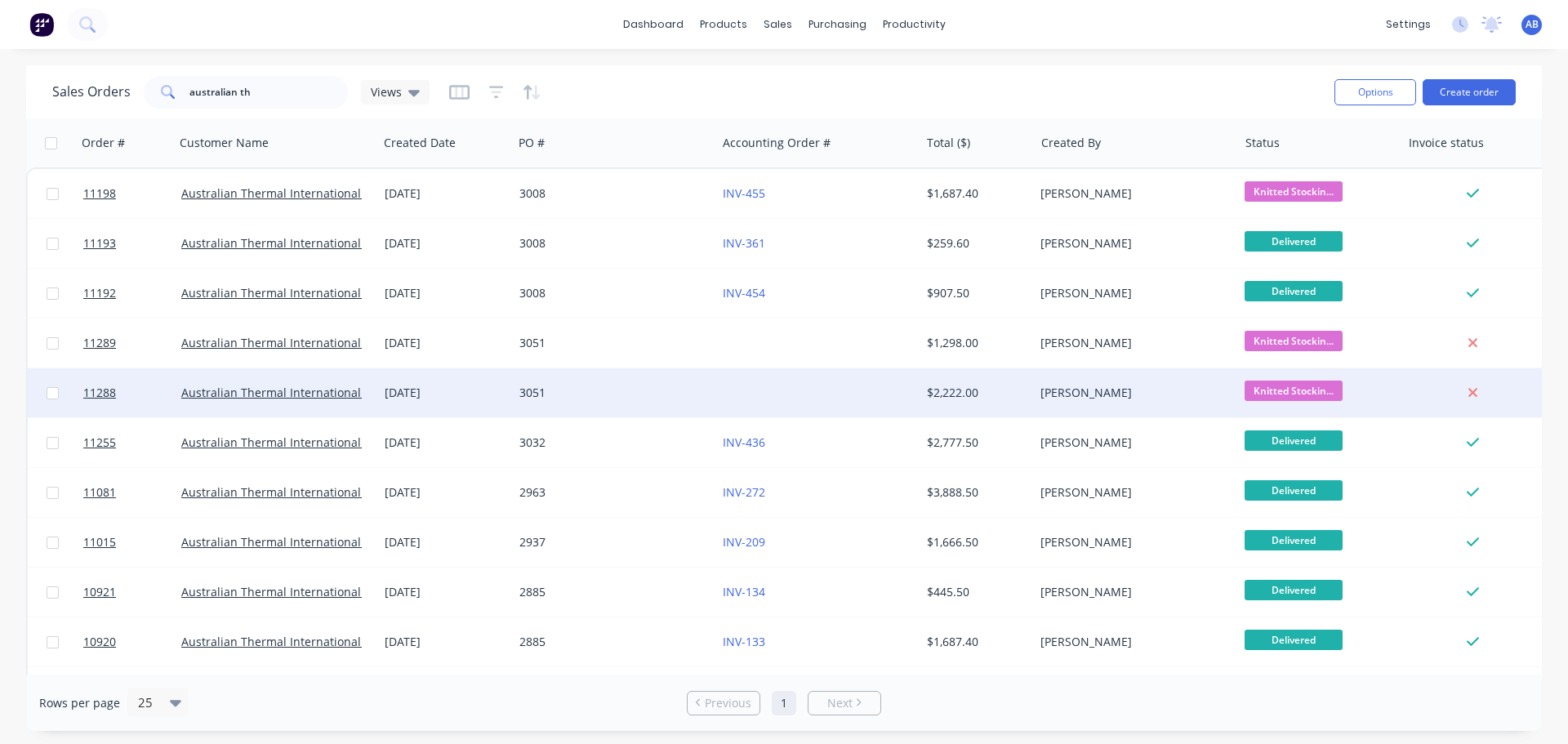
click at [701, 389] on div "3051" at bounding box center [614, 393] width 190 height 16
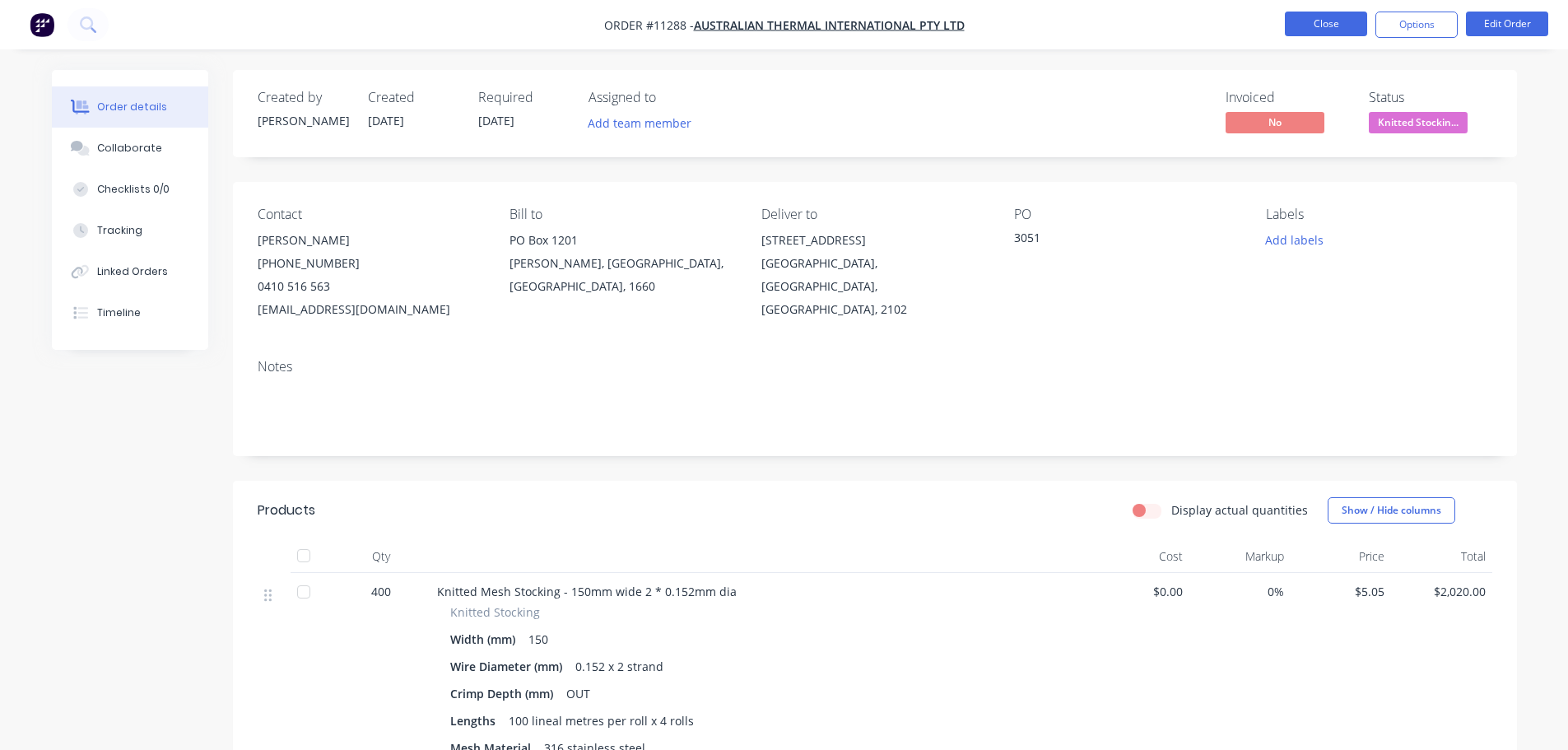
click at [1341, 17] on button "Close" at bounding box center [1326, 24] width 82 height 25
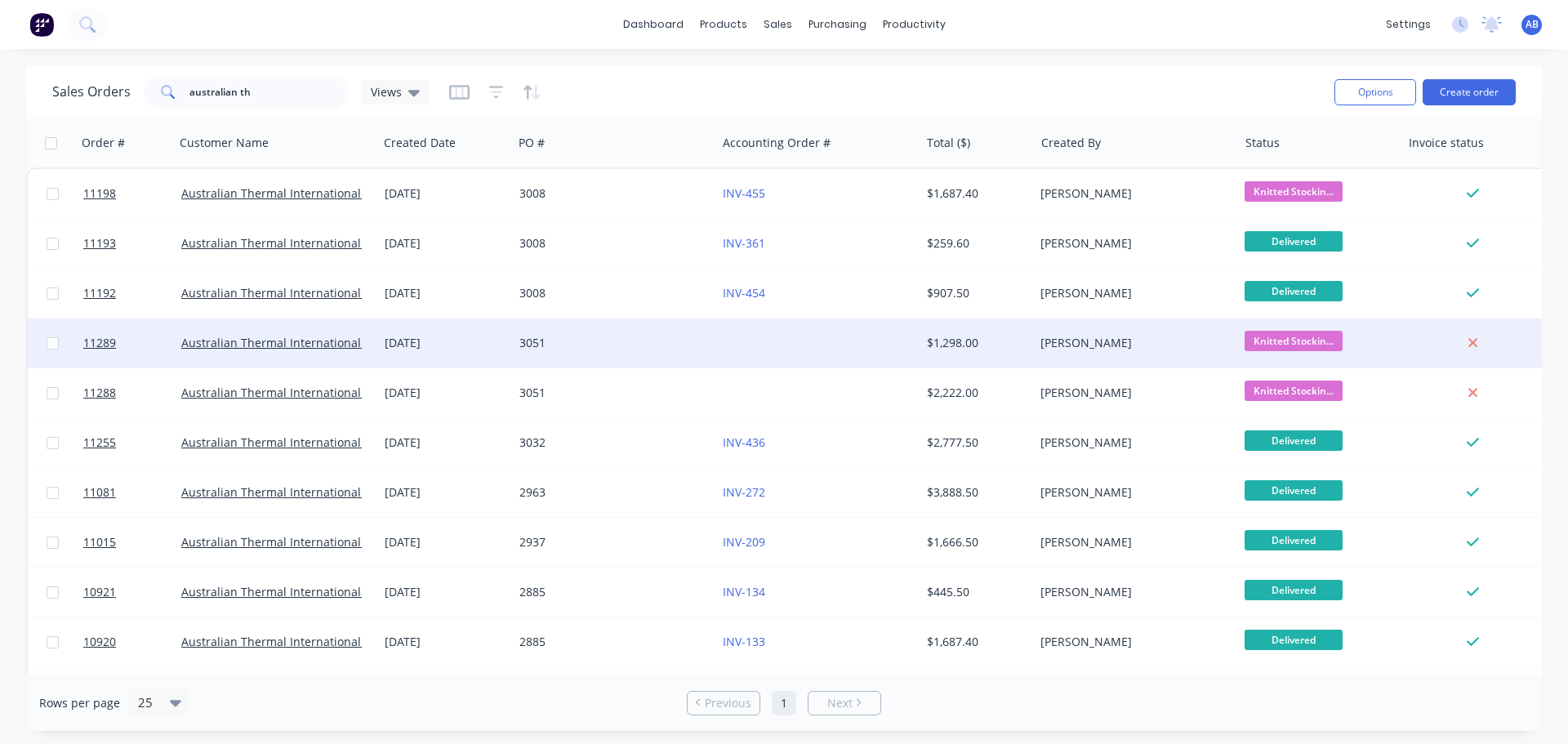
click at [712, 338] on div "3051" at bounding box center [614, 343] width 203 height 49
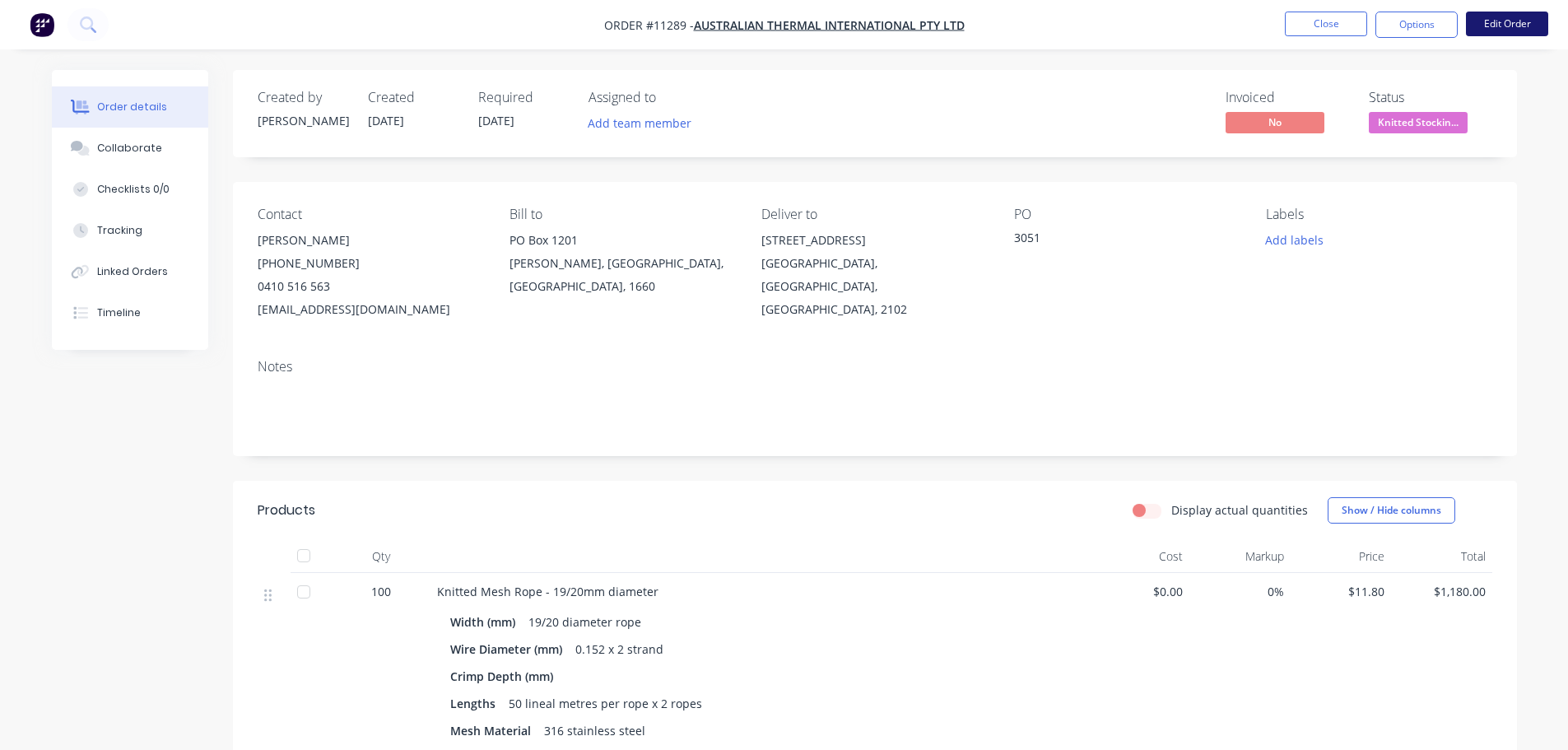
click at [1499, 24] on button "Edit Order" at bounding box center [1507, 24] width 82 height 25
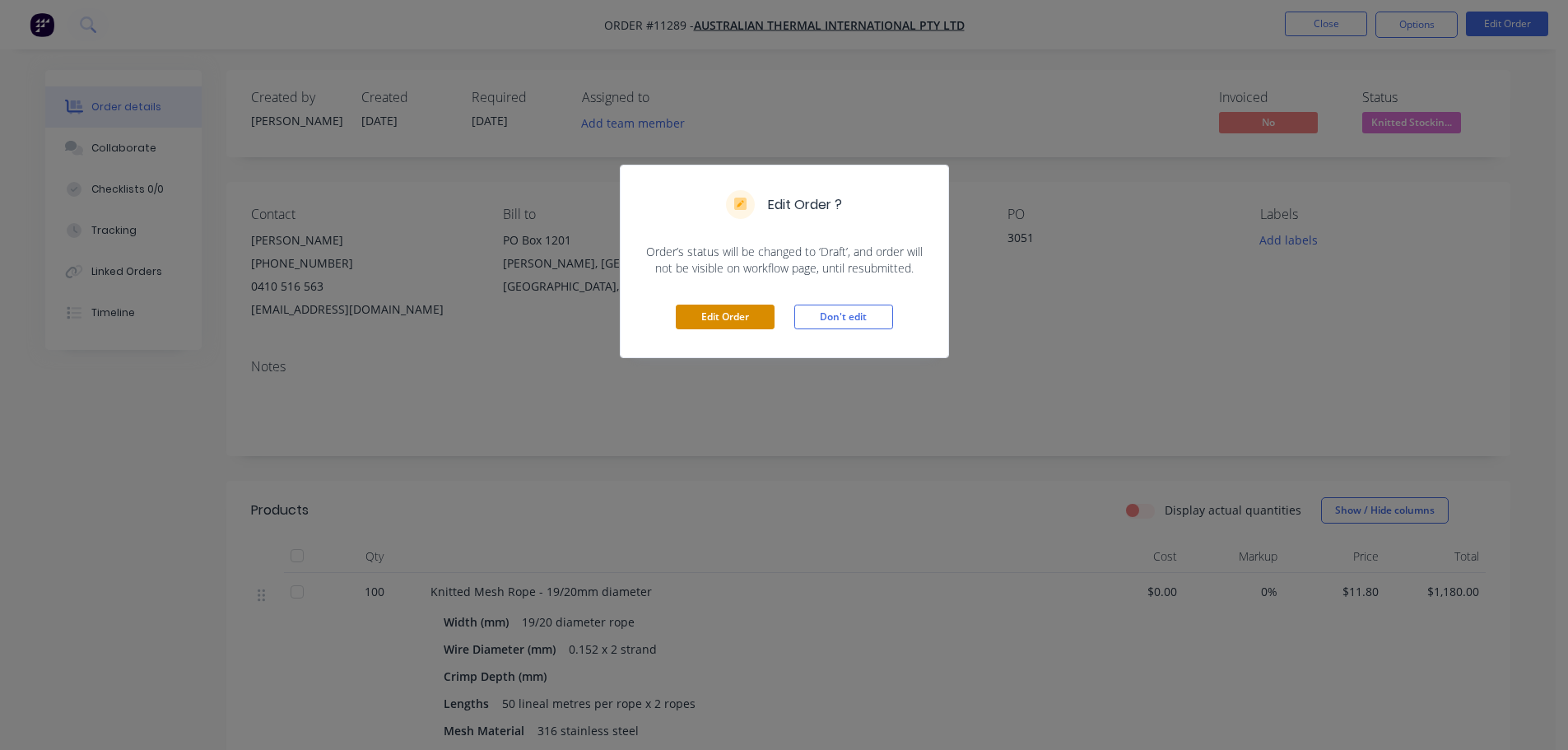
click at [724, 315] on button "Edit Order" at bounding box center [725, 317] width 99 height 25
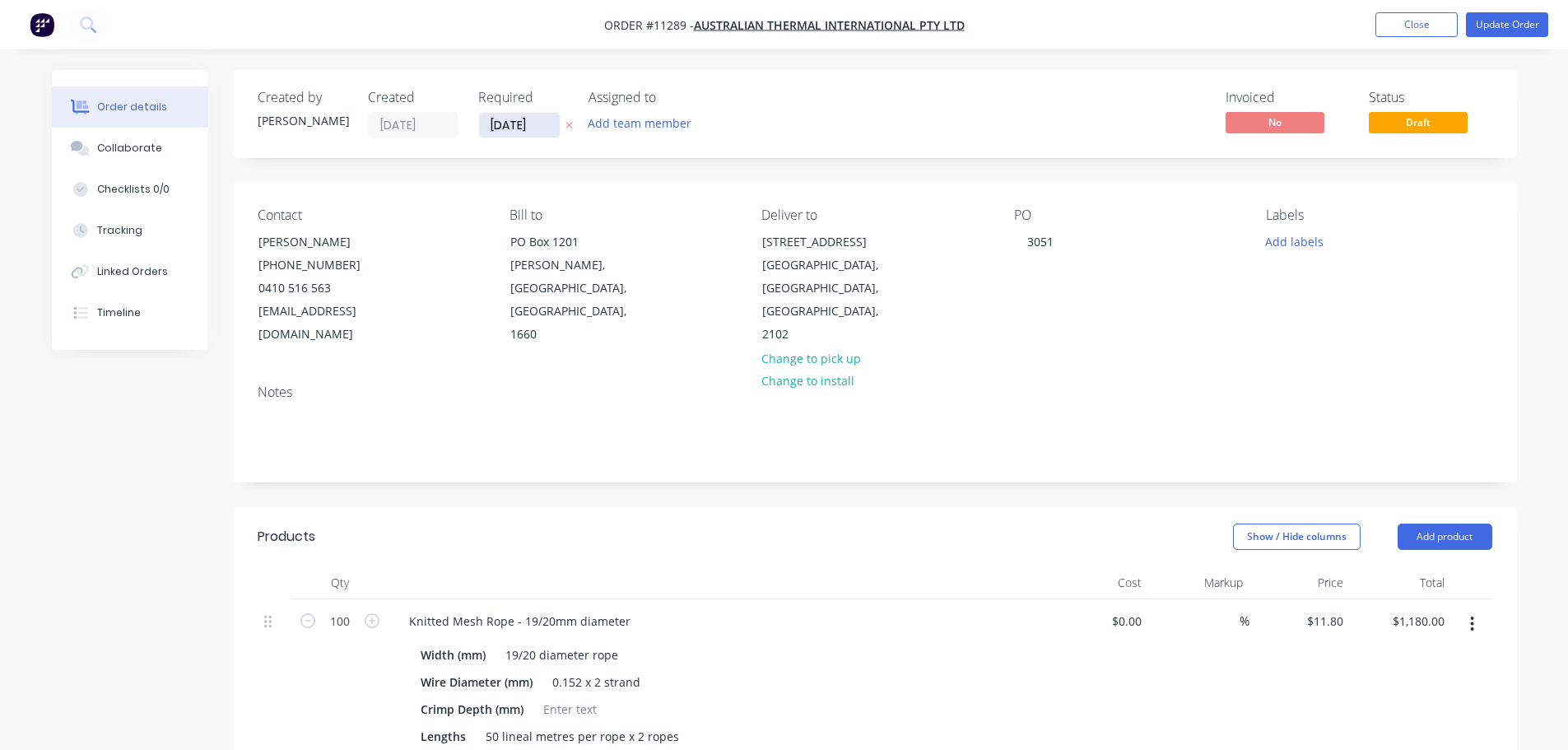
click at [541, 125] on input "[DATE]" at bounding box center [519, 125] width 80 height 25
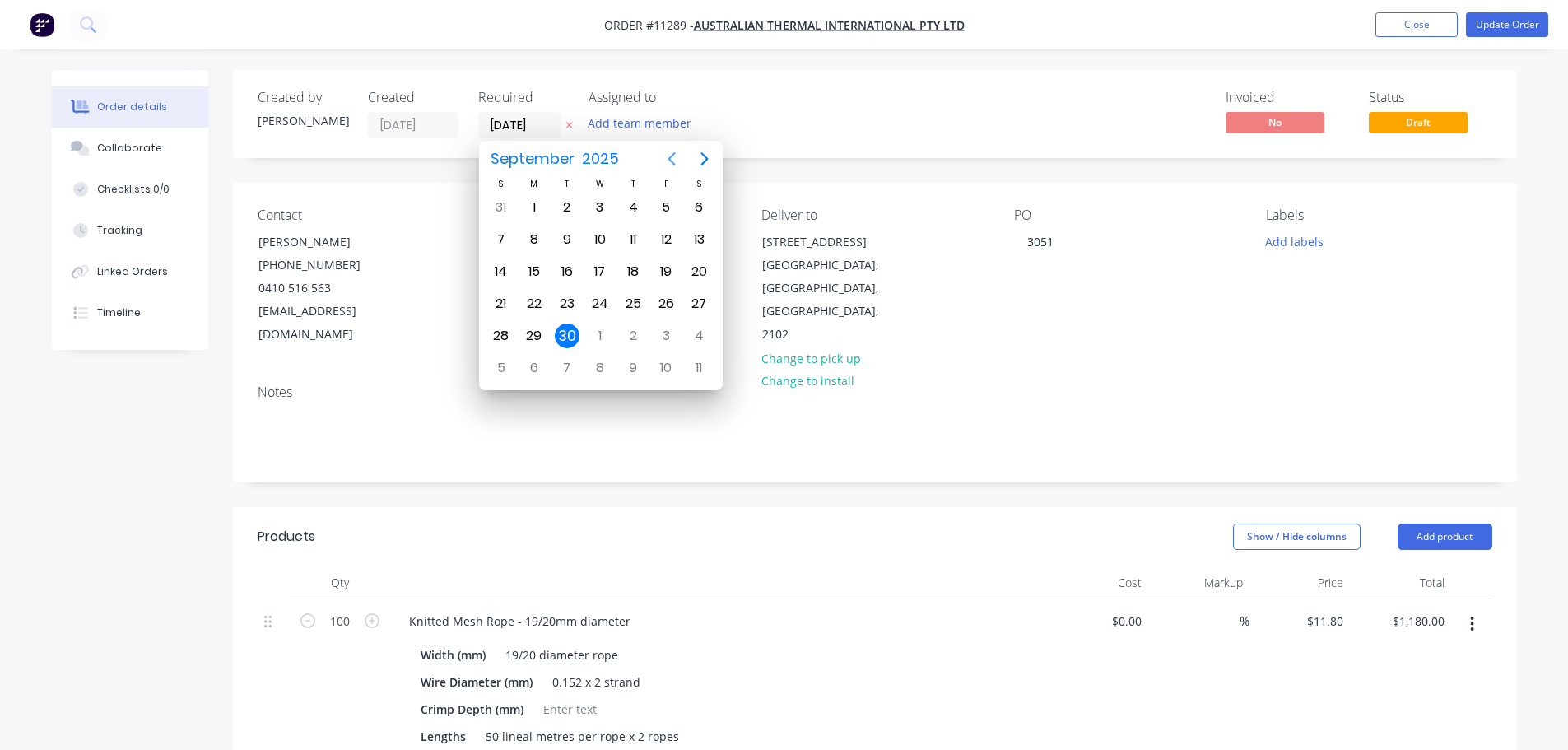
click at [675, 161] on icon "Previous page" at bounding box center [672, 159] width 20 height 20
click at [531, 331] on div "25" at bounding box center [535, 336] width 25 height 25
type input "[DATE]"
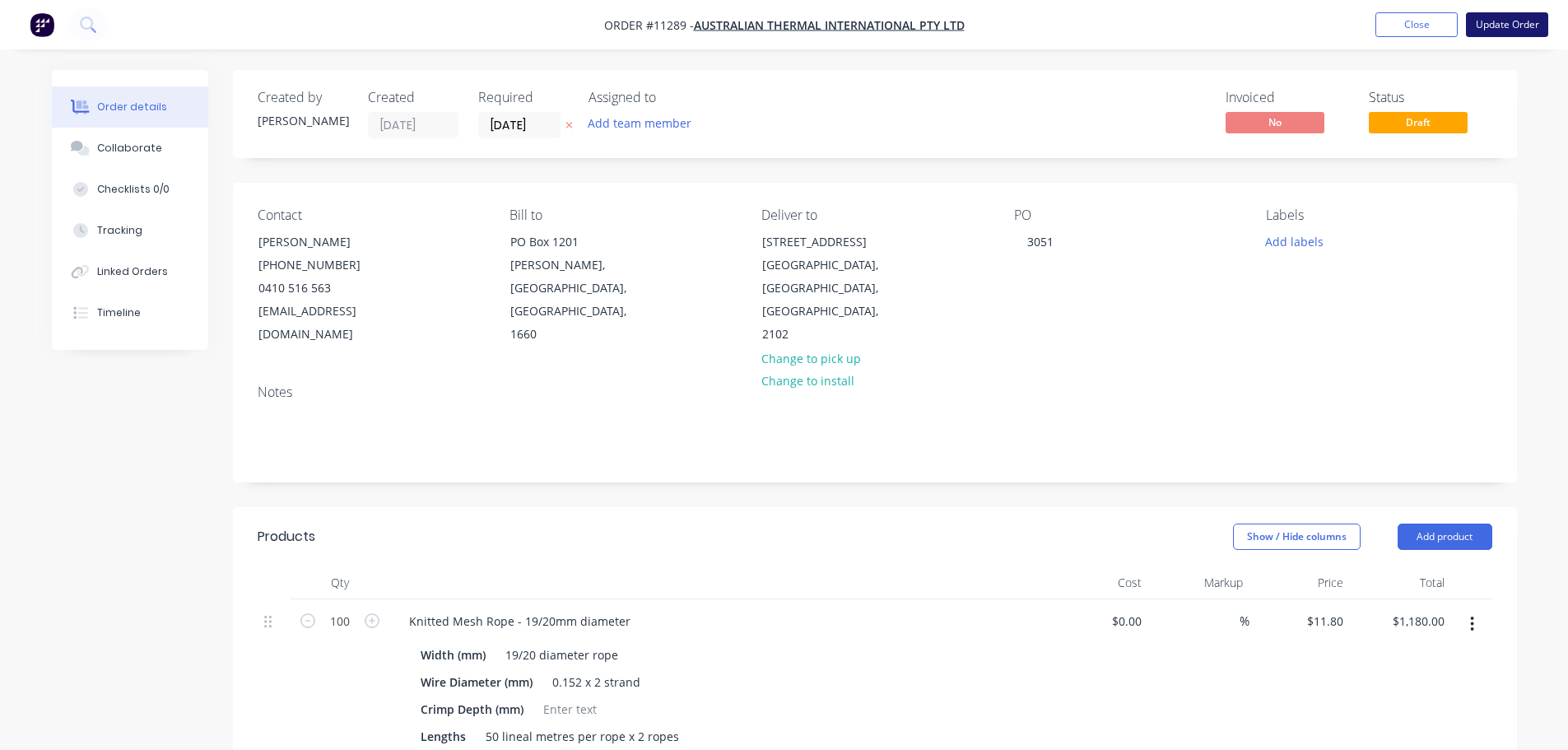
click at [1506, 18] on button "Update Order" at bounding box center [1507, 25] width 82 height 25
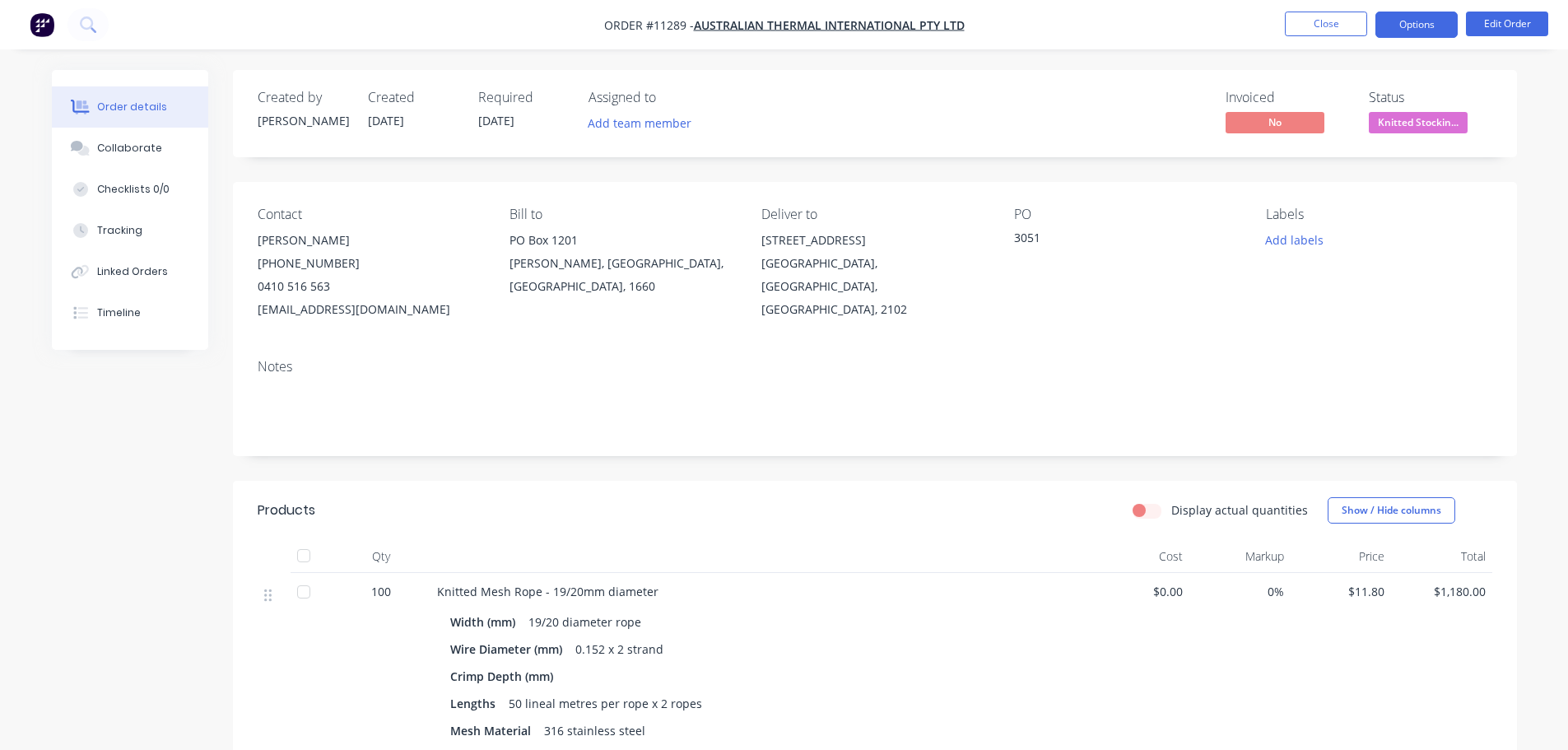
click at [1414, 31] on button "Options" at bounding box center [1416, 25] width 82 height 27
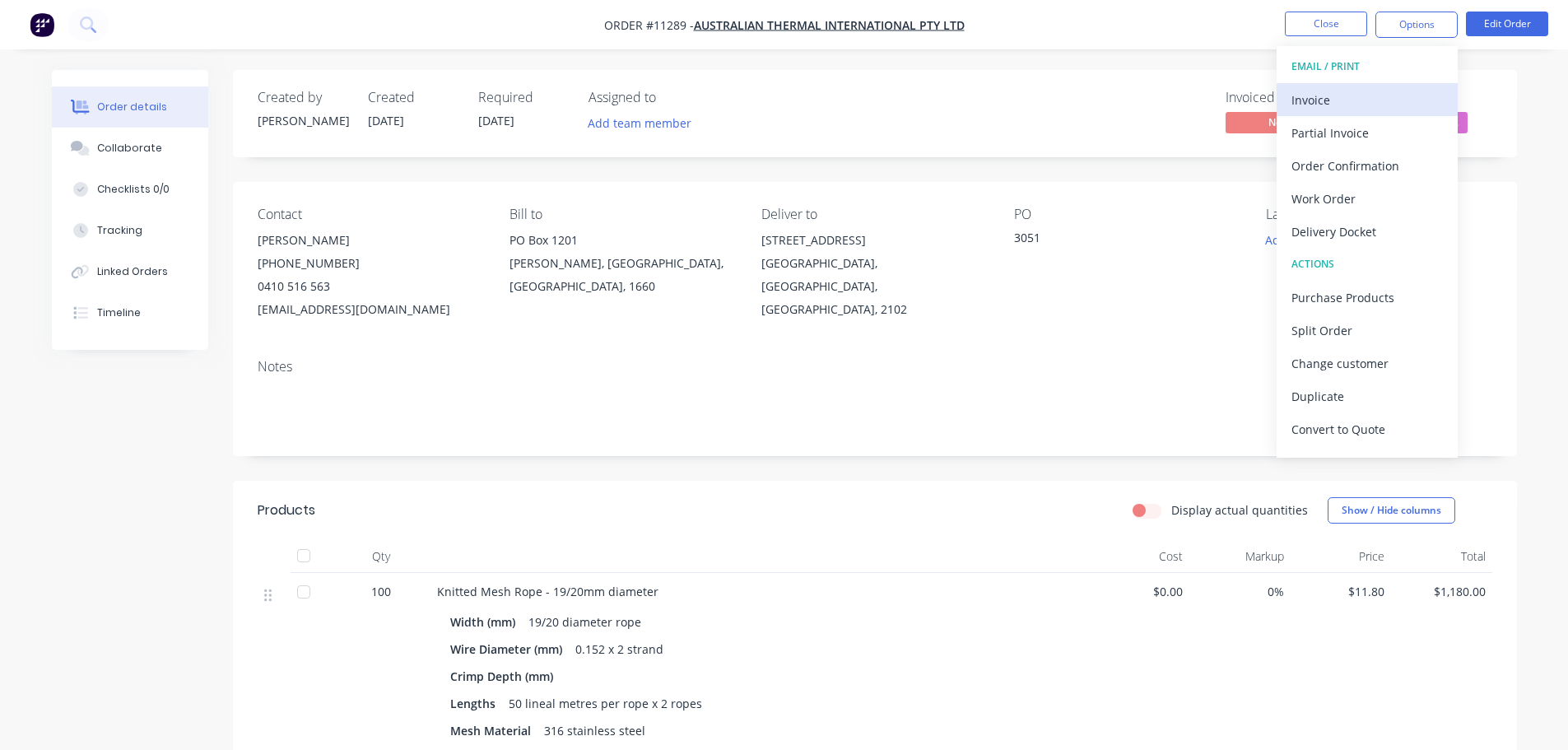
click at [1318, 99] on div "Invoice" at bounding box center [1367, 99] width 152 height 24
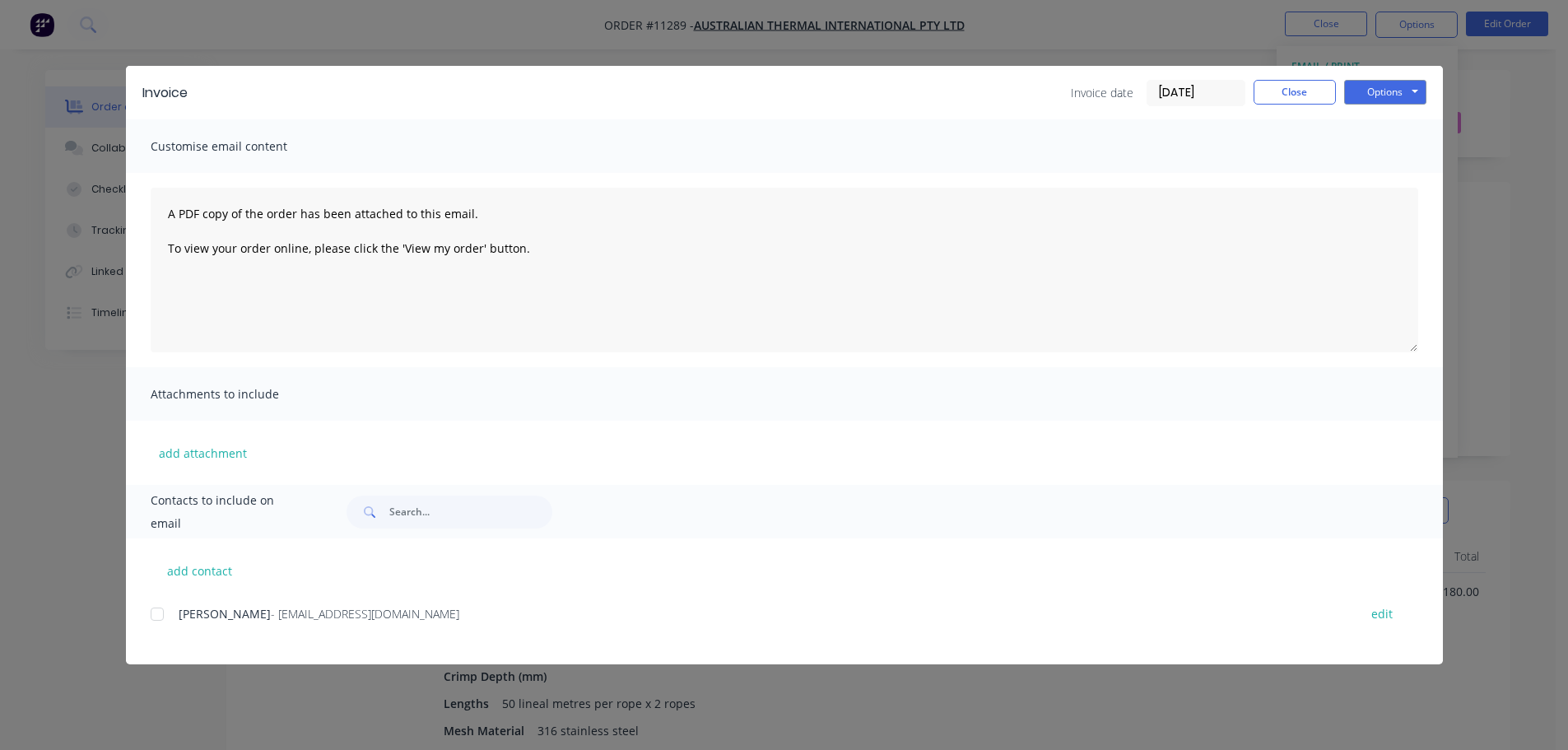
click at [157, 622] on div at bounding box center [157, 614] width 33 height 33
click at [1383, 88] on button "Options" at bounding box center [1385, 92] width 82 height 25
click at [1386, 177] on button "Email" at bounding box center [1396, 176] width 105 height 27
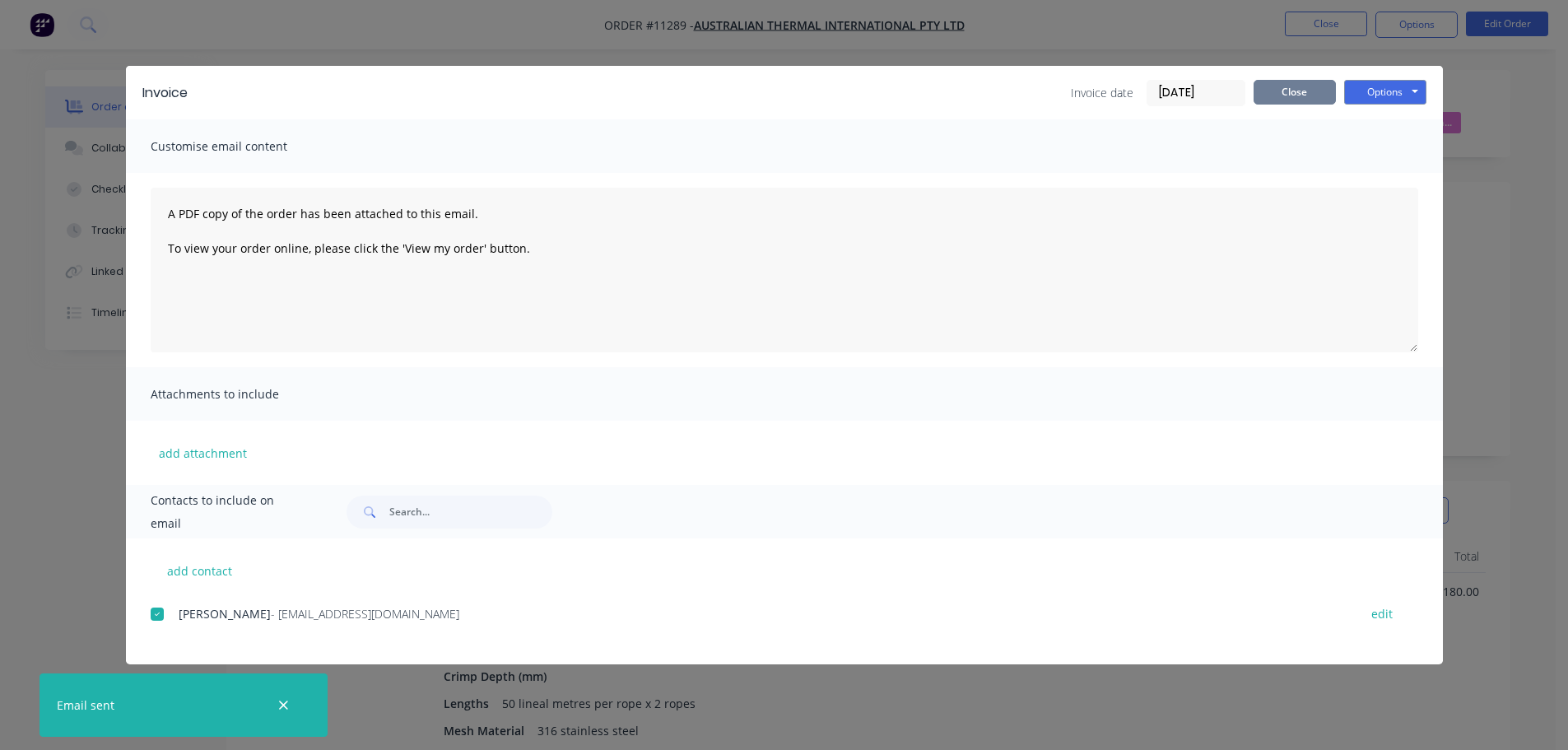
click at [1290, 94] on button "Close" at bounding box center [1295, 92] width 82 height 25
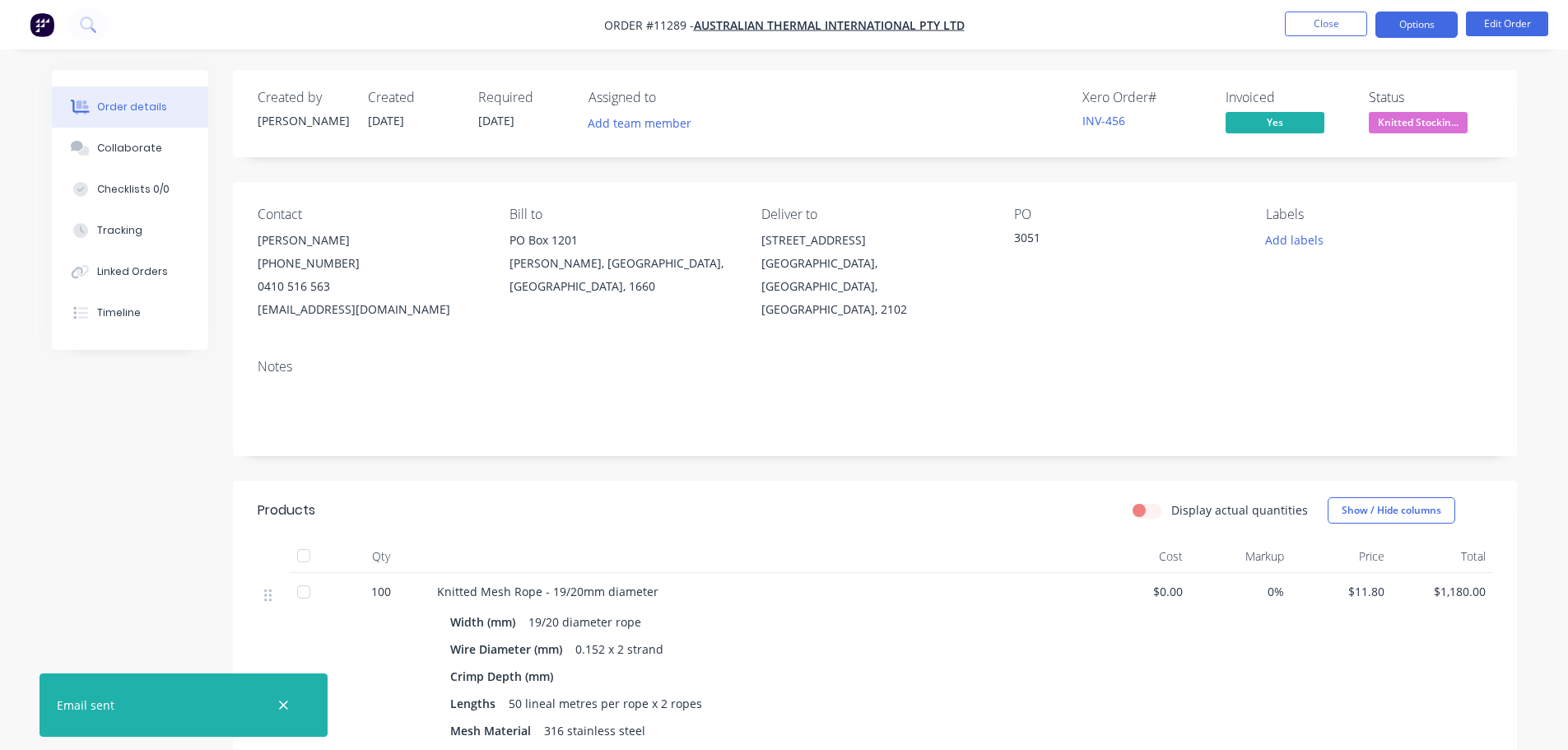
click at [1417, 31] on button "Options" at bounding box center [1416, 25] width 82 height 27
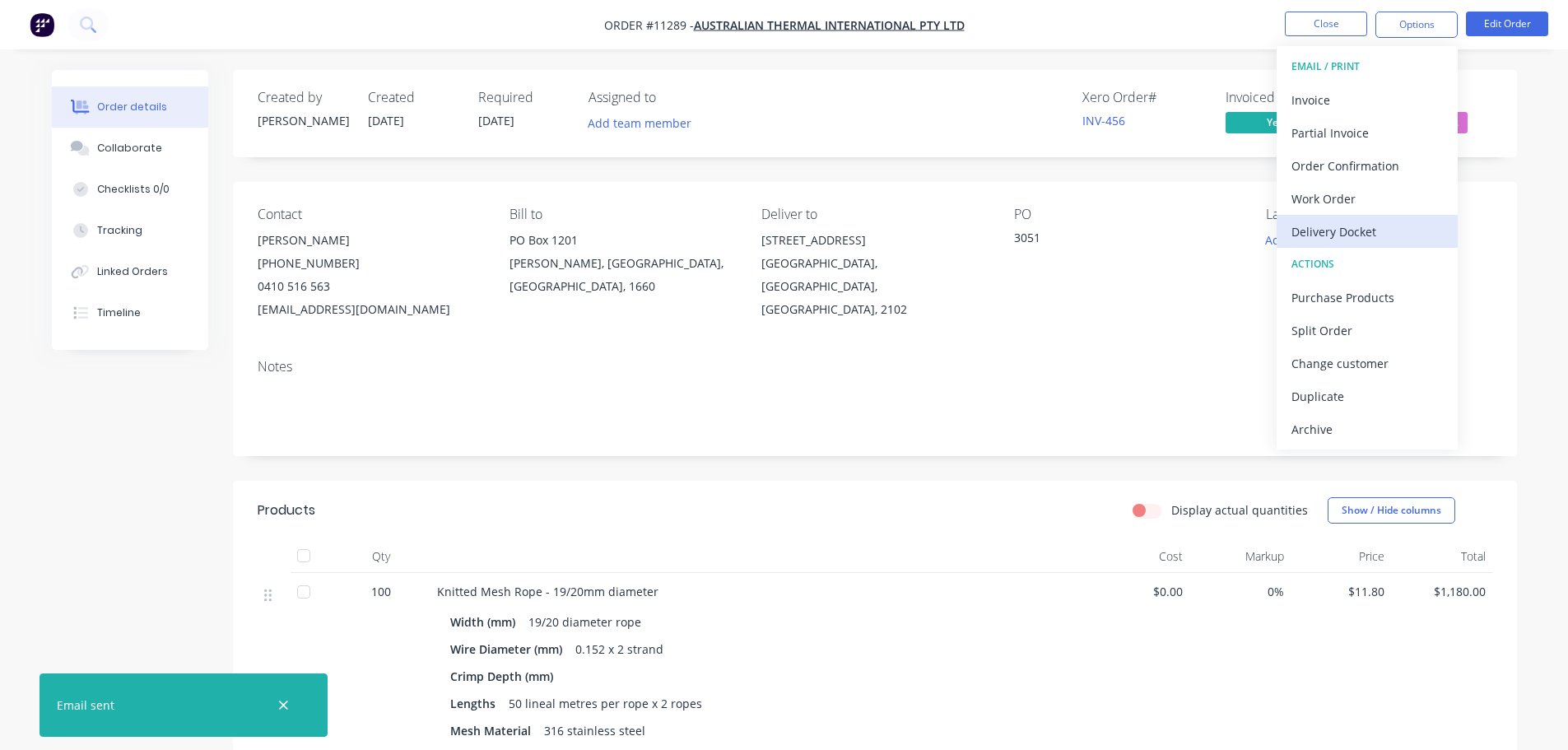
click at [1355, 229] on div "Delivery Docket" at bounding box center [1367, 231] width 152 height 24
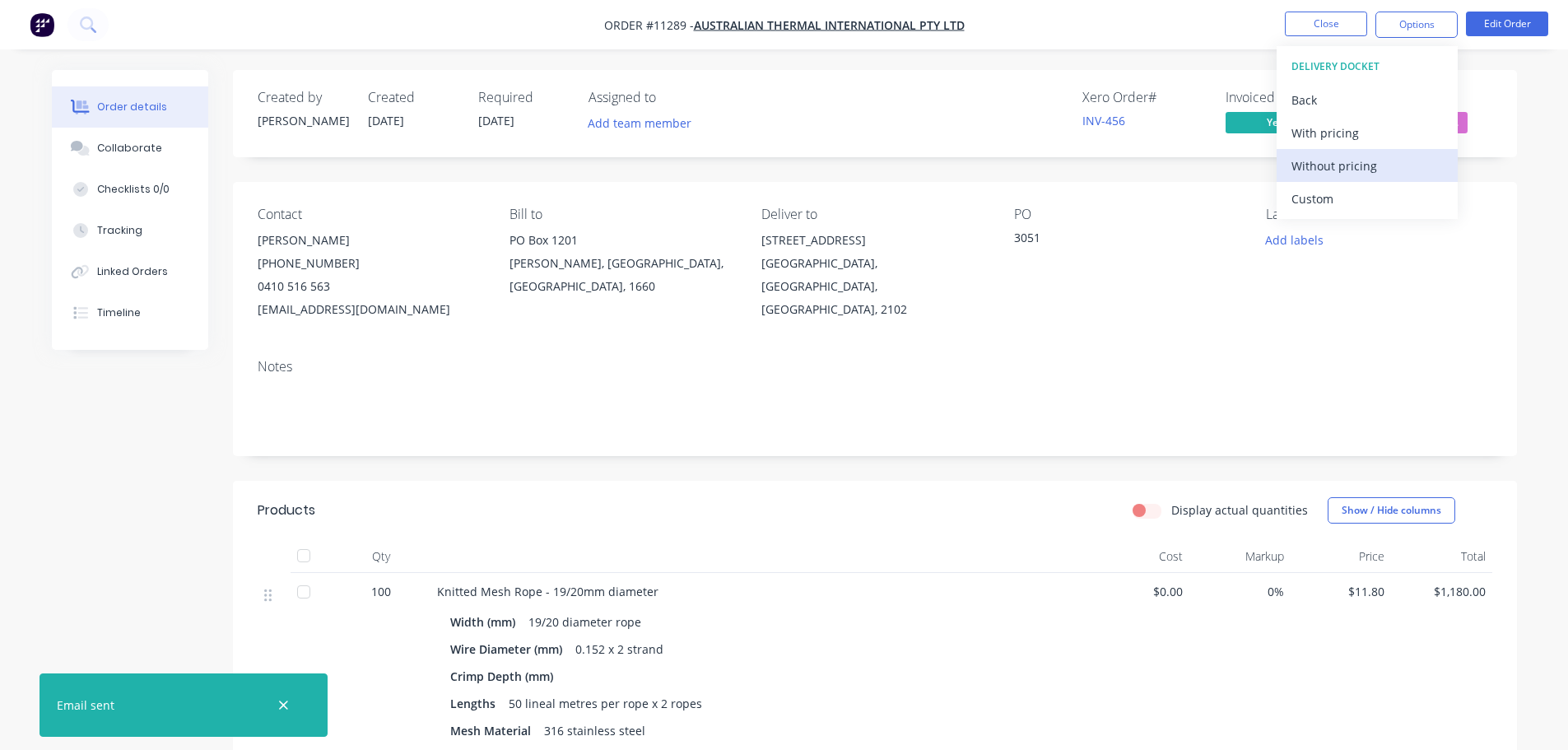
click at [1344, 172] on div "Without pricing" at bounding box center [1367, 166] width 152 height 24
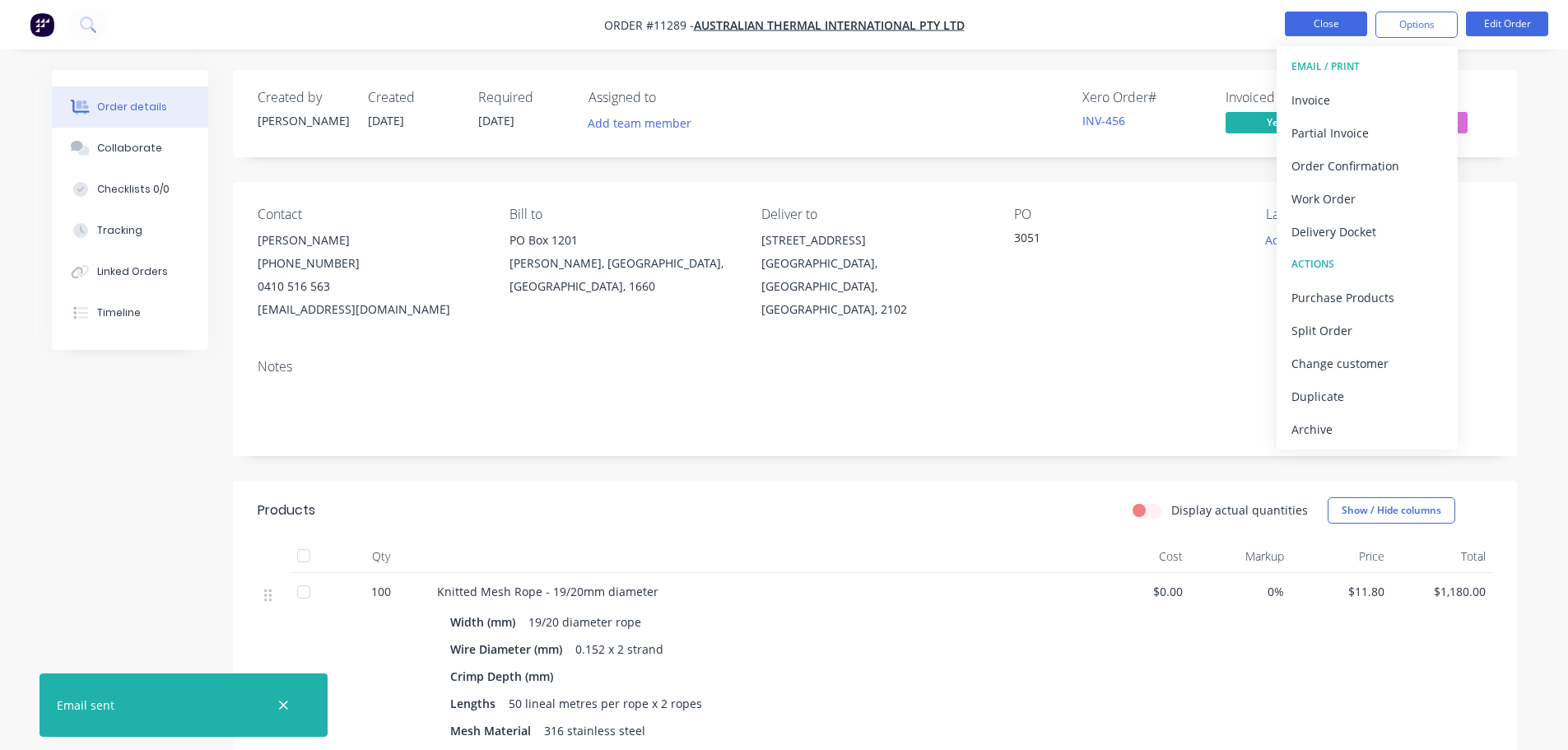
click at [1325, 22] on button "Close" at bounding box center [1326, 24] width 82 height 25
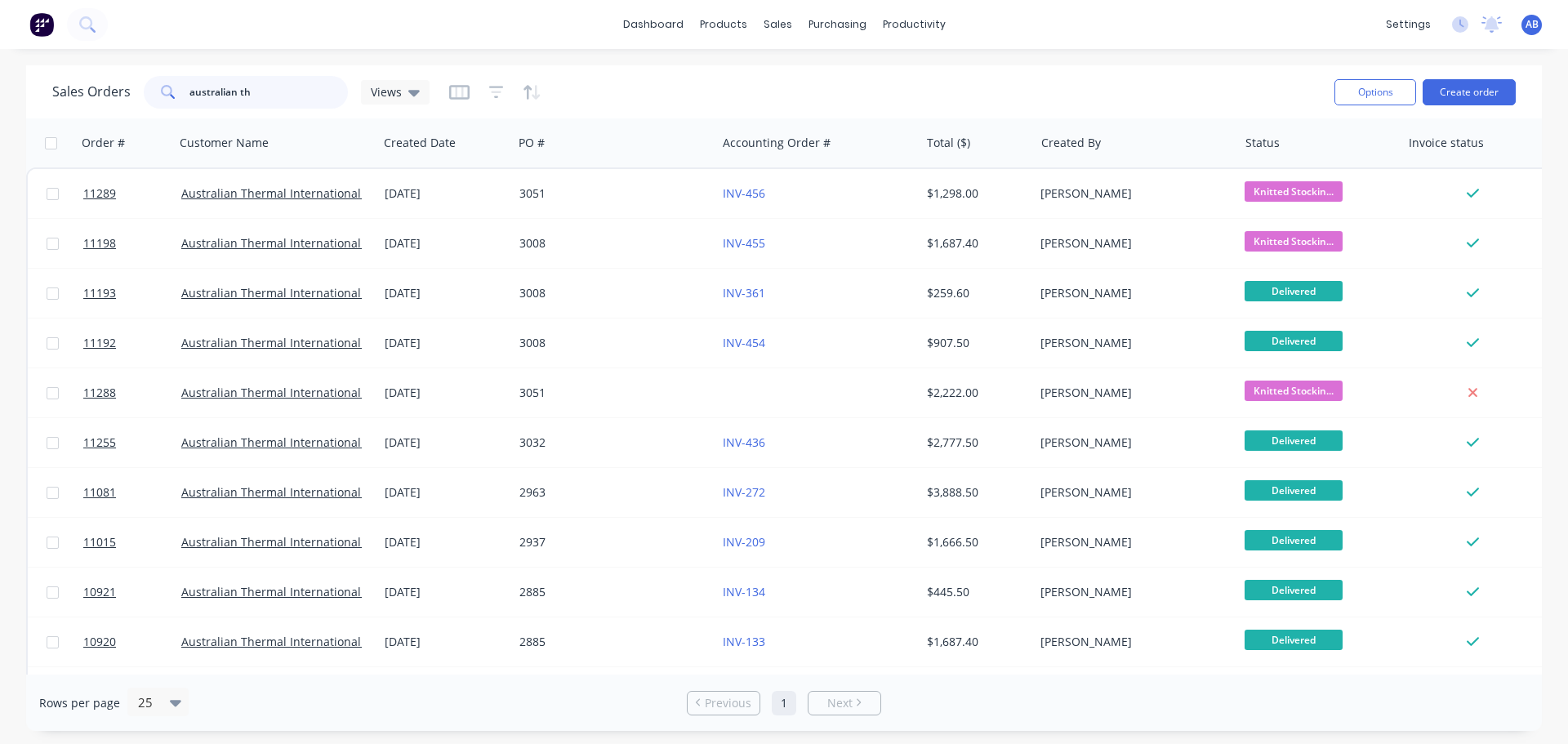
click at [265, 94] on input "australian th" at bounding box center [269, 92] width 160 height 33
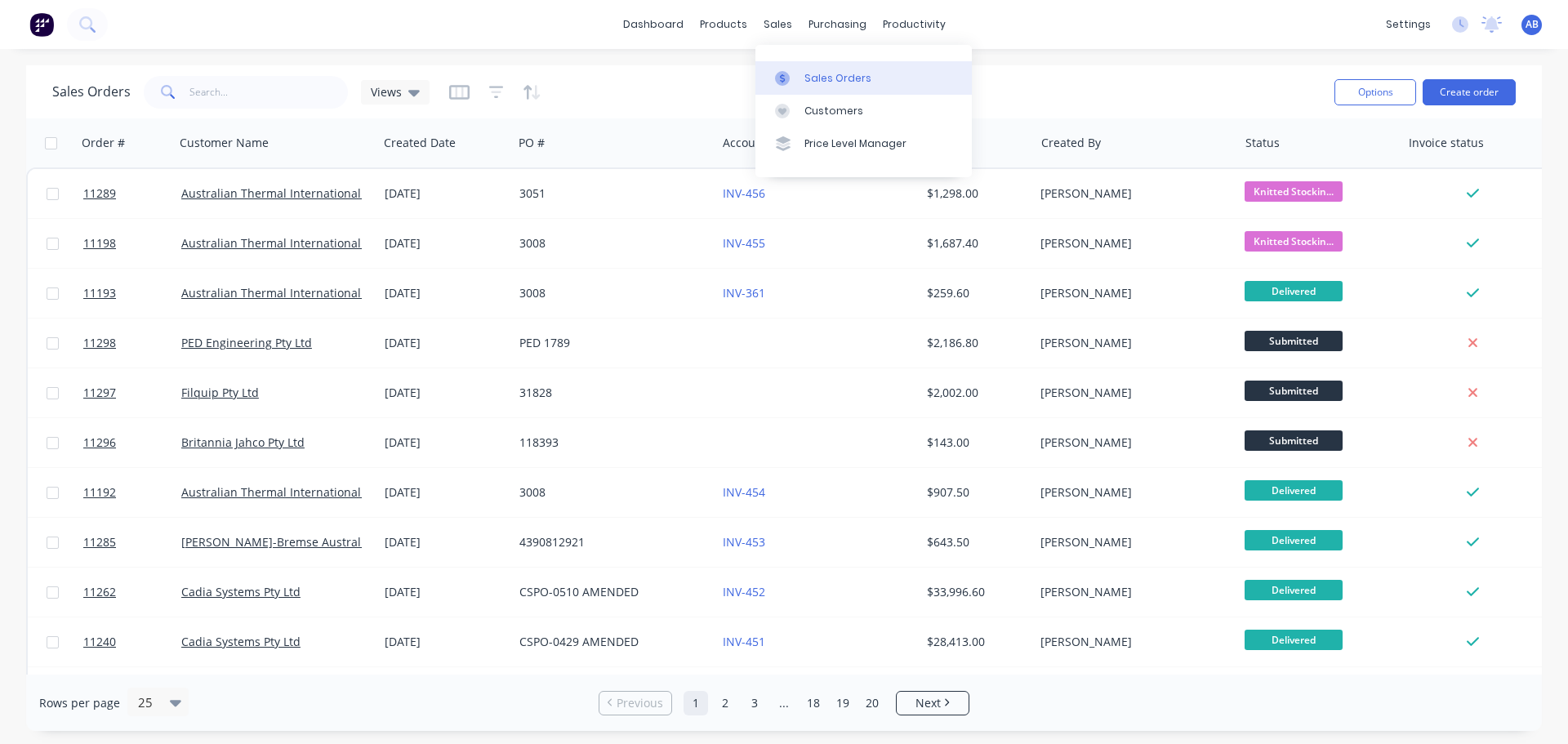
click at [811, 76] on div "Sales Orders" at bounding box center [837, 78] width 67 height 15
click at [827, 114] on div "Customers" at bounding box center [834, 111] width 59 height 15
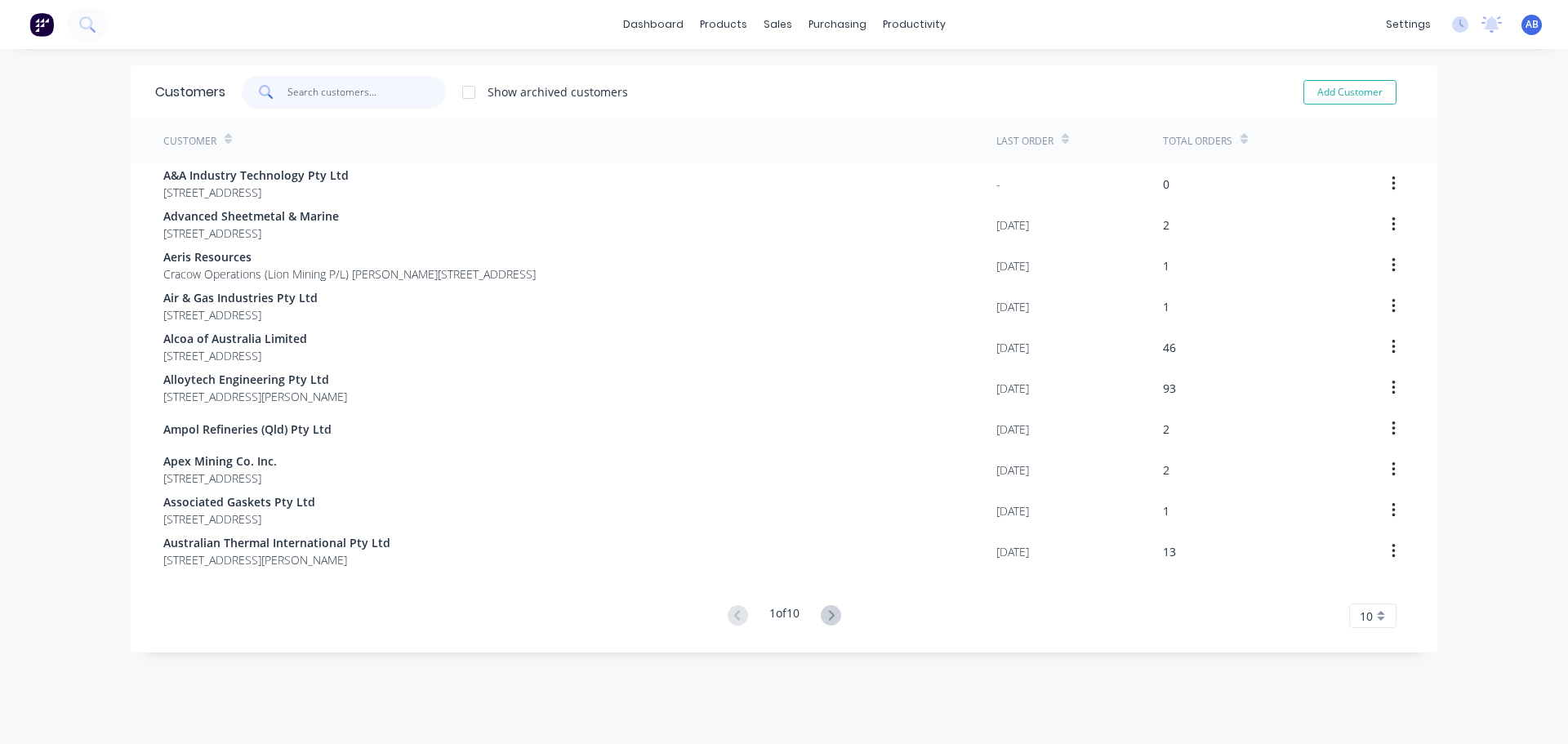
click at [329, 91] on input "text" at bounding box center [368, 92] width 160 height 33
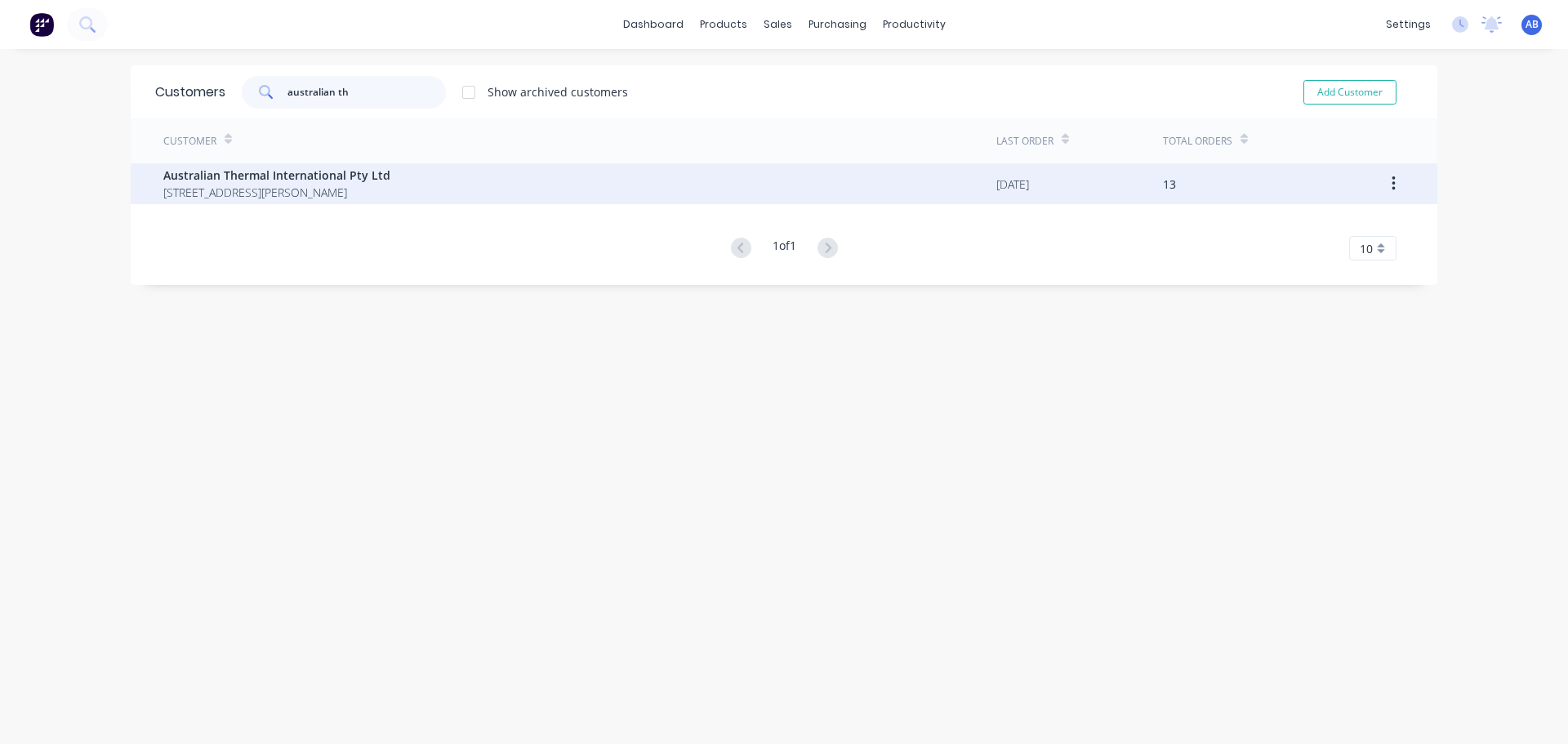
type input "australian th"
click at [469, 182] on div "Australian Thermal International Pty Ltd [STREET_ADDRESS][PERSON_NAME]" at bounding box center [580, 184] width 833 height 41
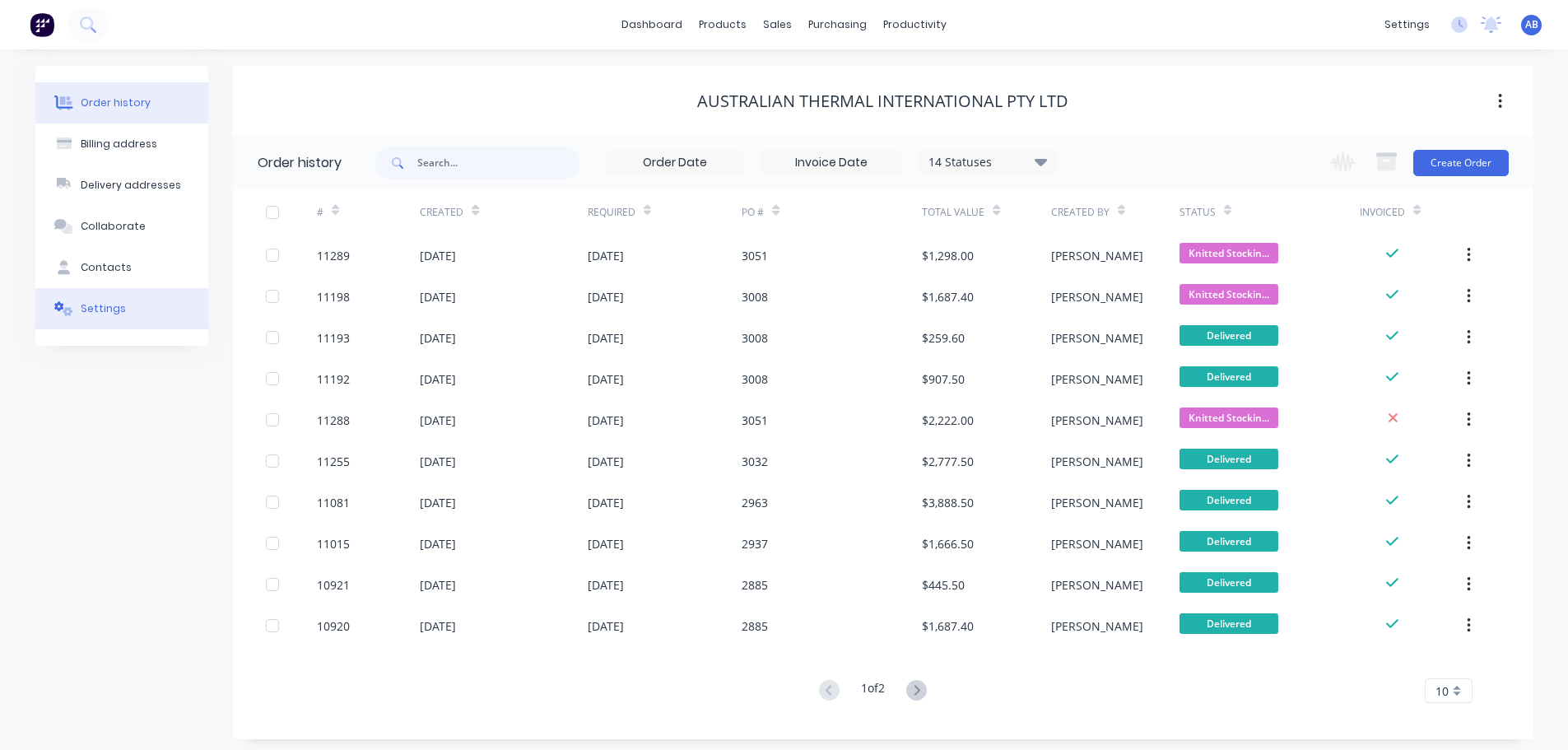
click at [103, 310] on div "Settings" at bounding box center [103, 309] width 46 height 15
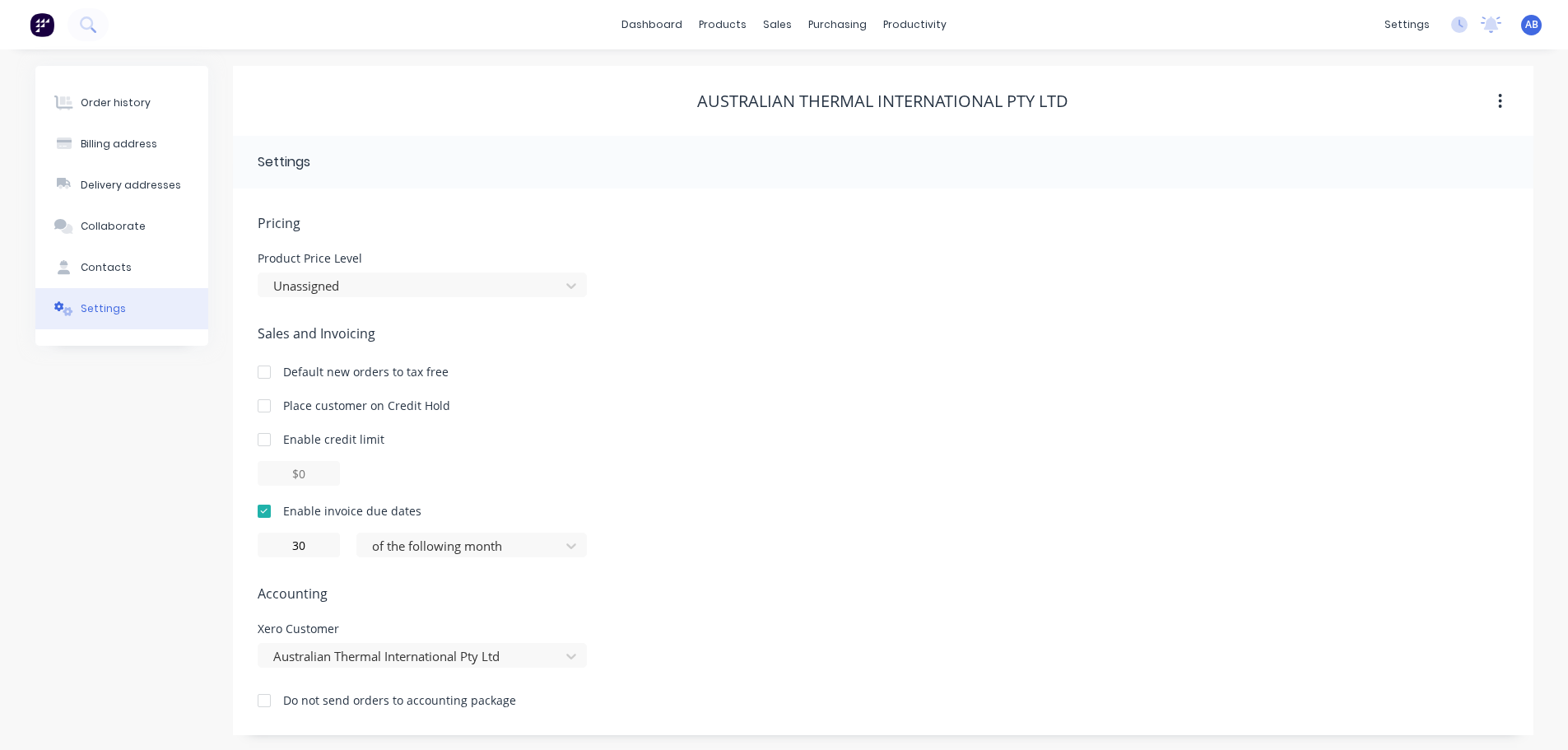
click at [105, 390] on div "Order history Billing address Delivery addresses Collaborate Contacts Settings" at bounding box center [122, 400] width 173 height 670
click at [105, 105] on div "Order history" at bounding box center [115, 103] width 70 height 15
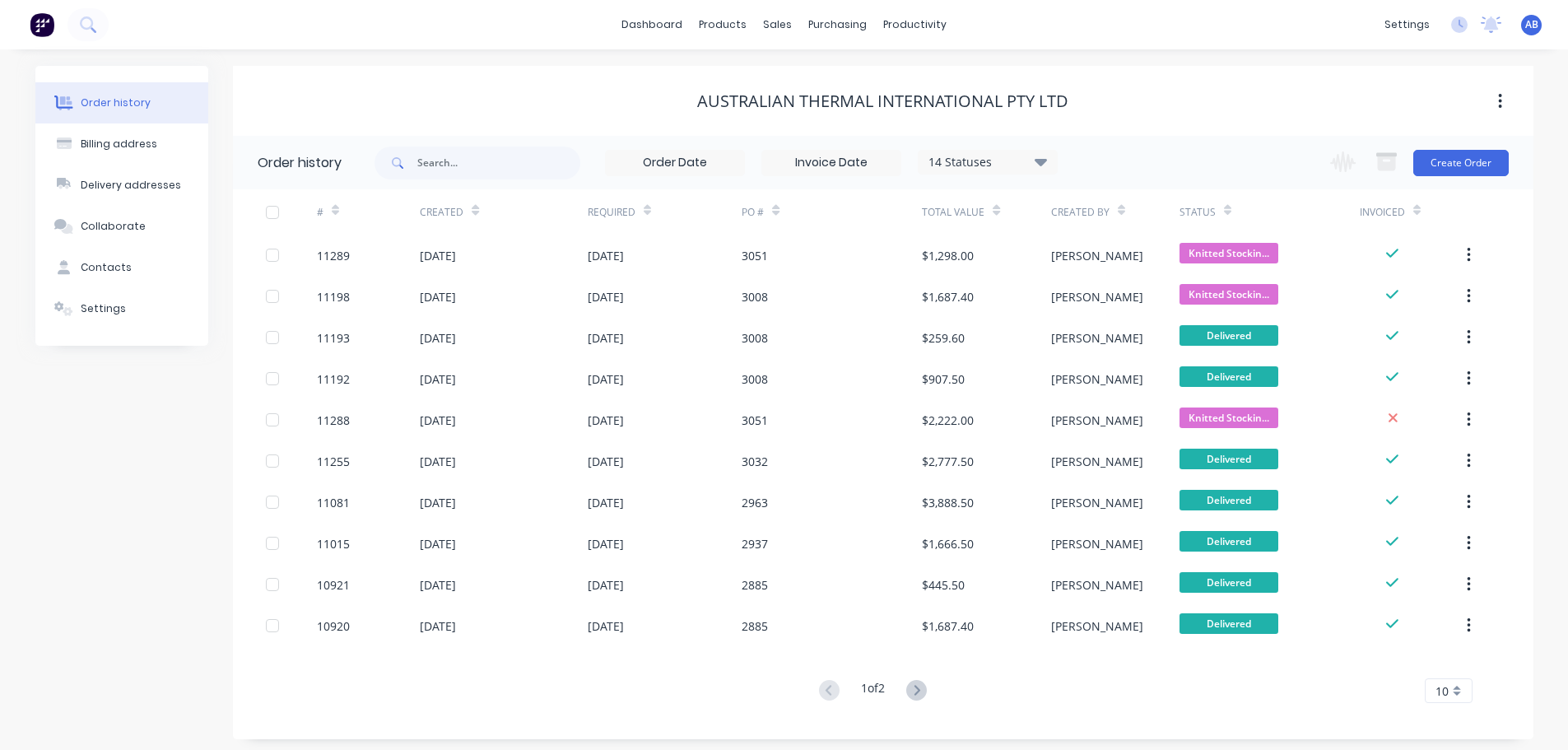
click at [46, 15] on img at bounding box center [42, 25] width 25 height 25
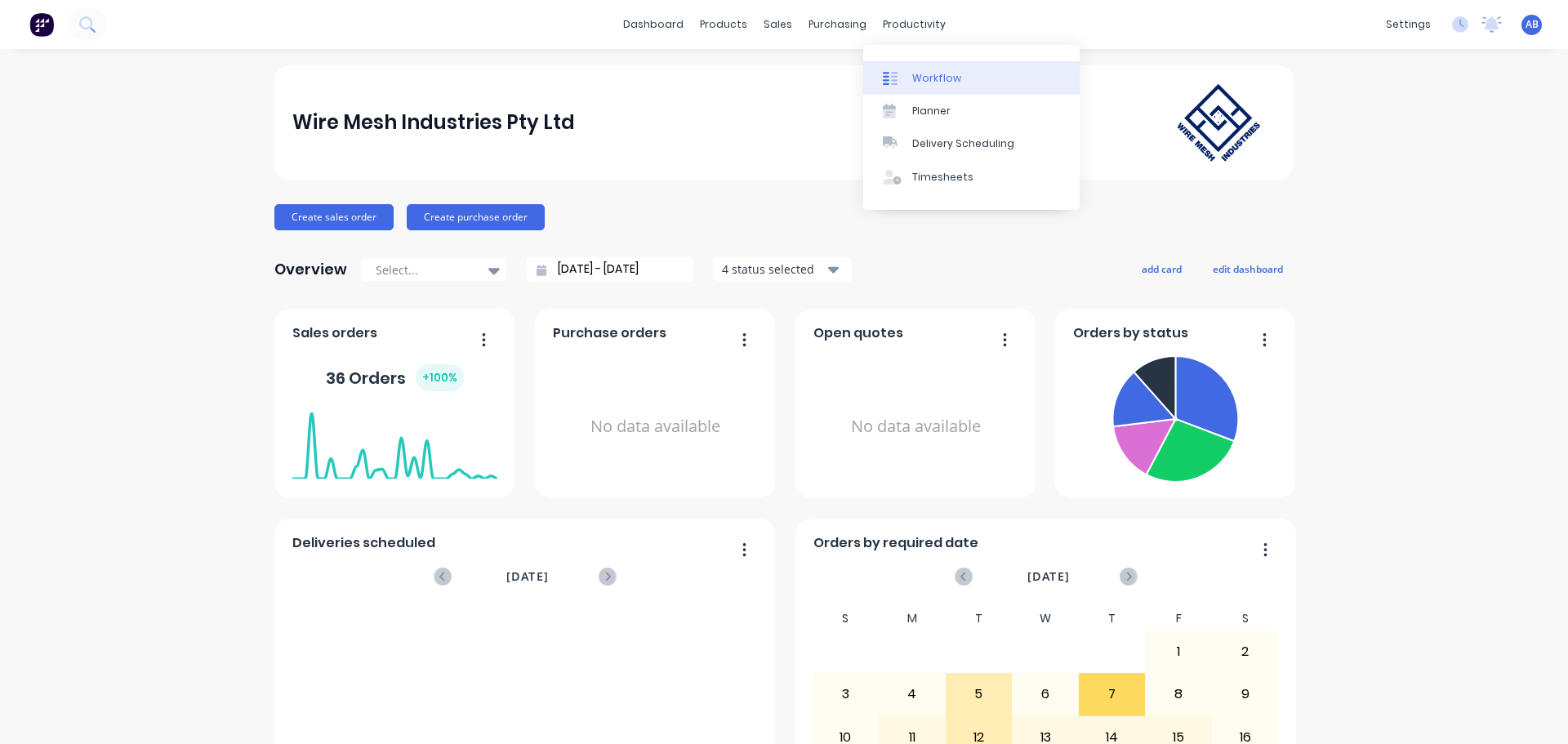
click at [921, 74] on div "Workflow" at bounding box center [937, 78] width 49 height 15
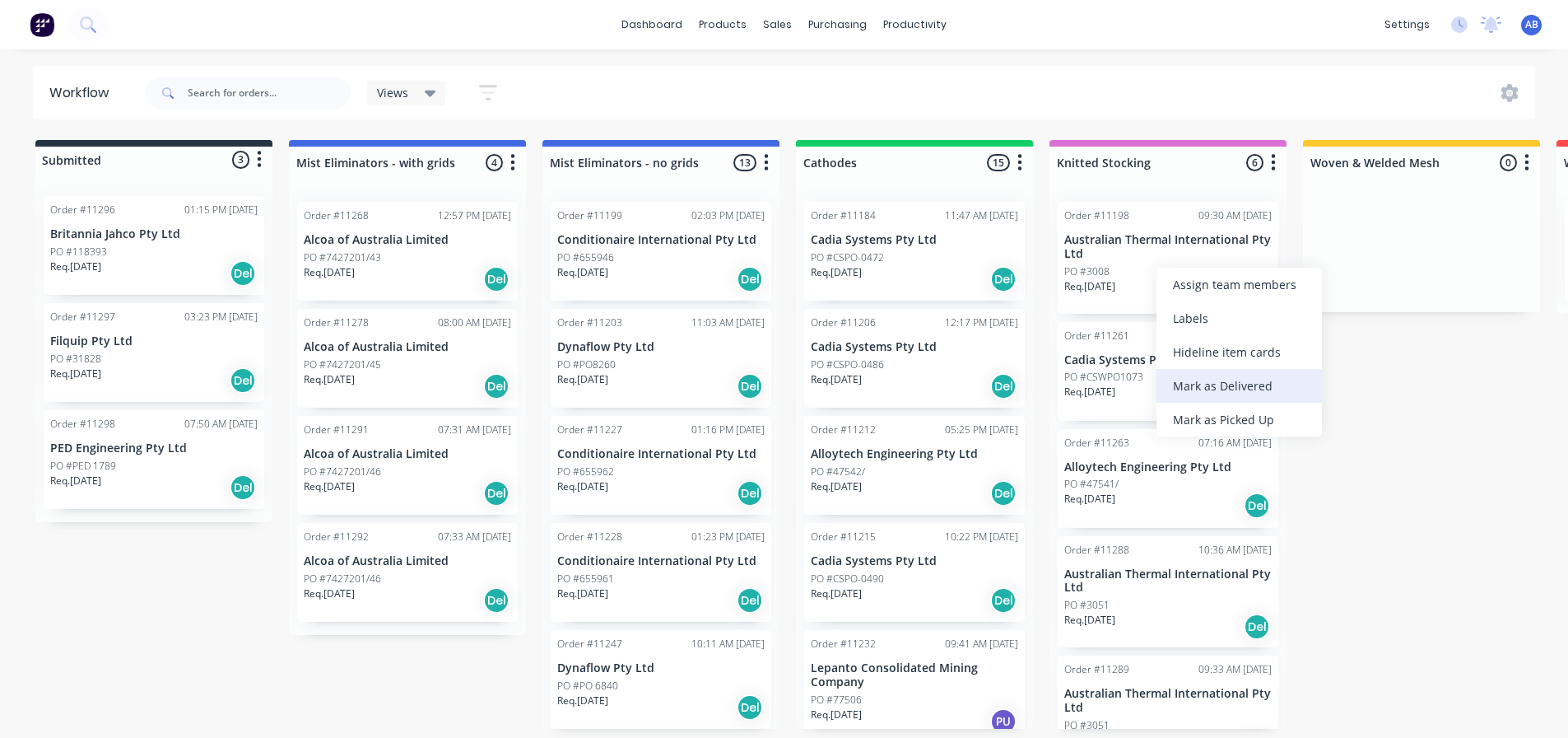
click at [1203, 390] on div "Mark as Delivered" at bounding box center [1240, 386] width 166 height 34
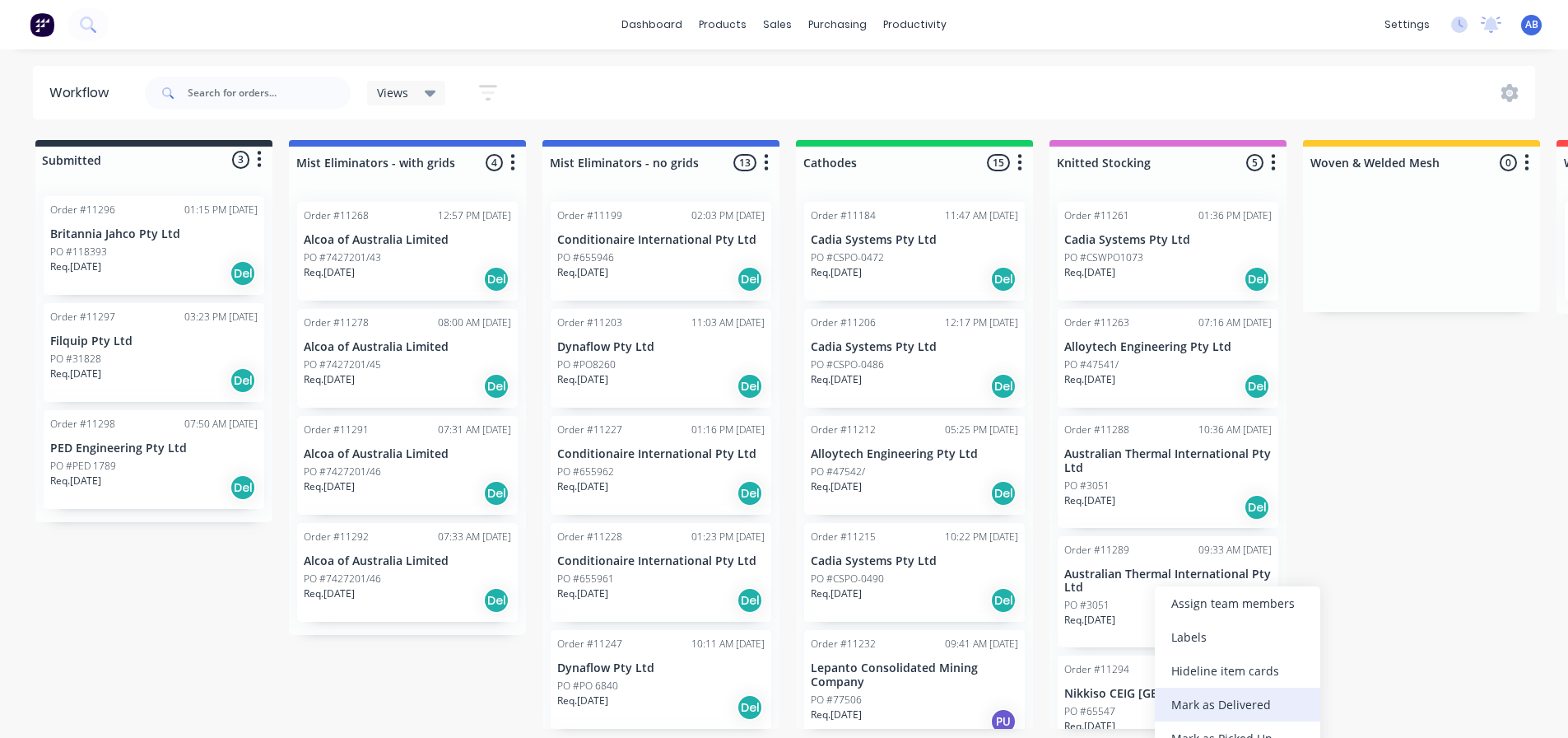
click at [1217, 703] on div "Mark as Delivered" at bounding box center [1238, 704] width 166 height 34
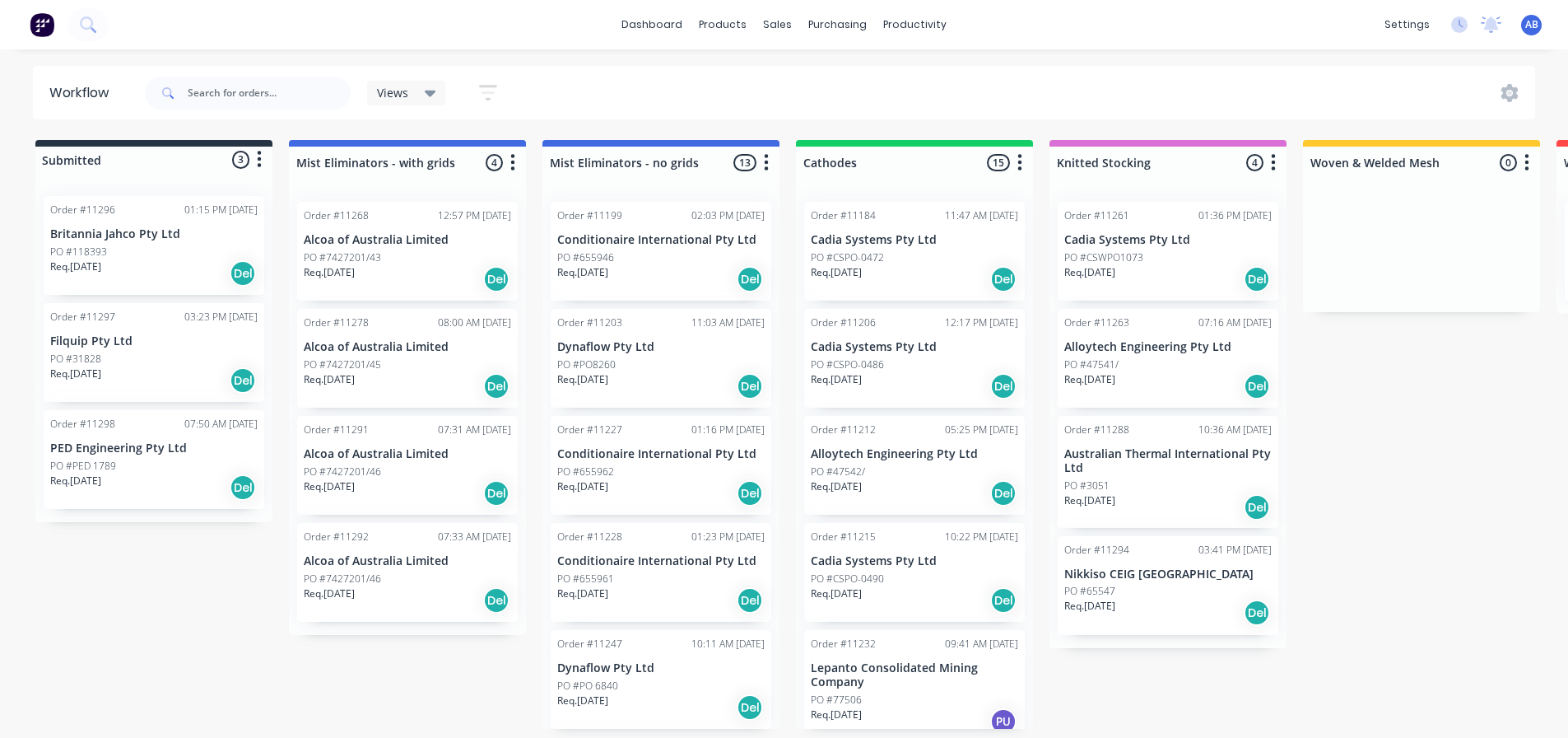
click at [43, 24] on img at bounding box center [42, 25] width 25 height 25
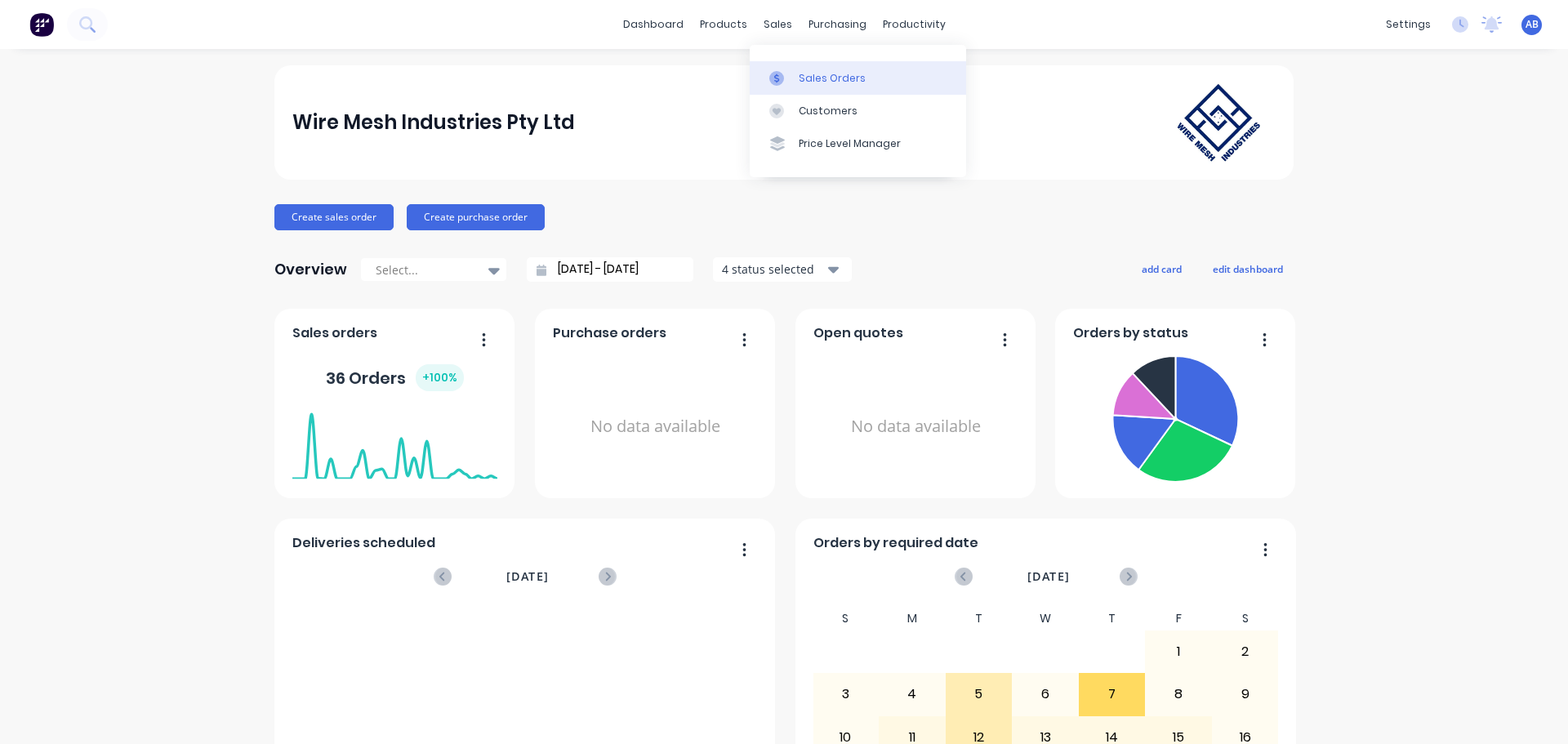
click at [808, 73] on div "Sales Orders" at bounding box center [832, 78] width 67 height 15
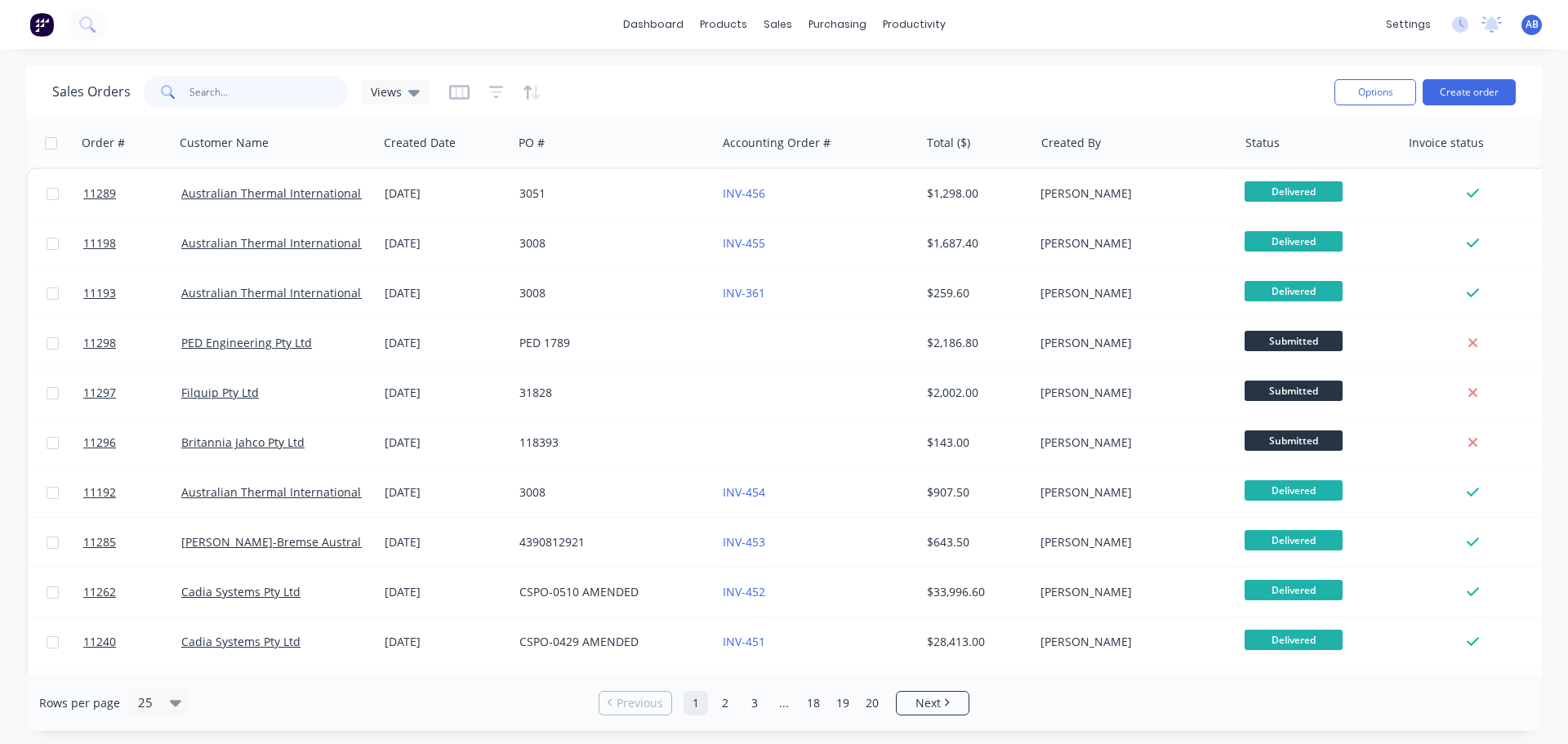
click at [268, 93] on input "text" at bounding box center [269, 92] width 160 height 33
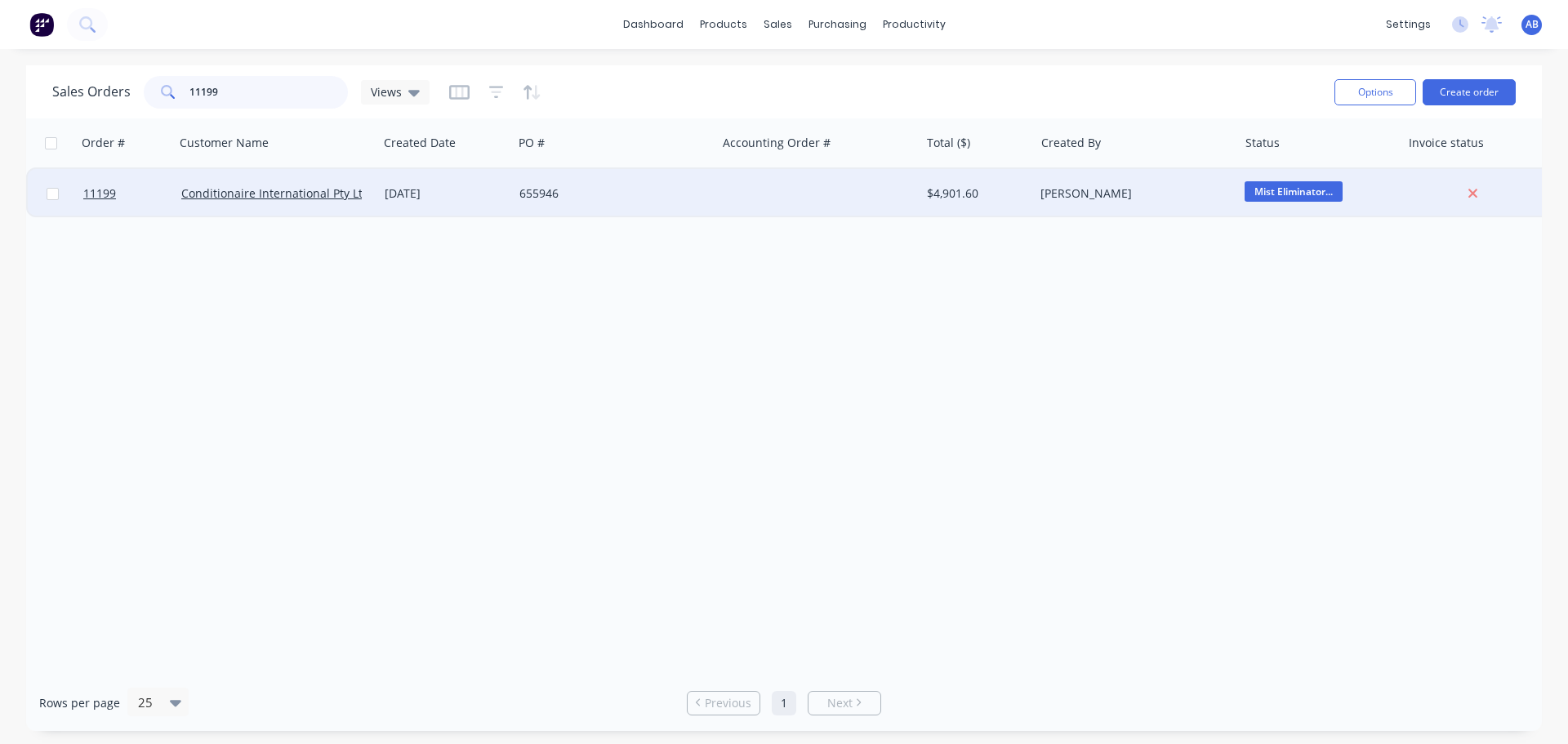
type input "11199"
click at [814, 187] on div at bounding box center [817, 194] width 203 height 49
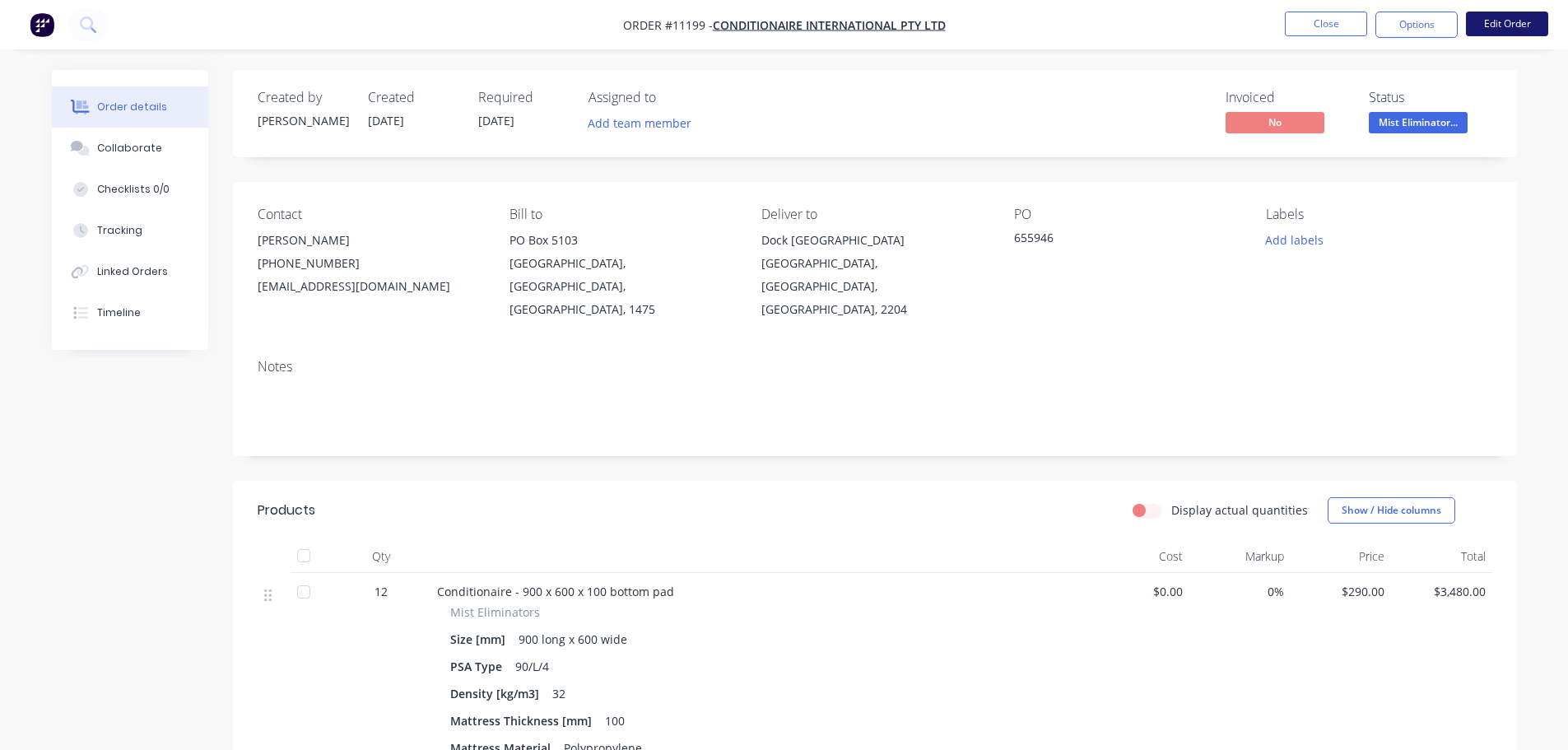
click at [1498, 26] on button "Edit Order" at bounding box center [1507, 24] width 82 height 25
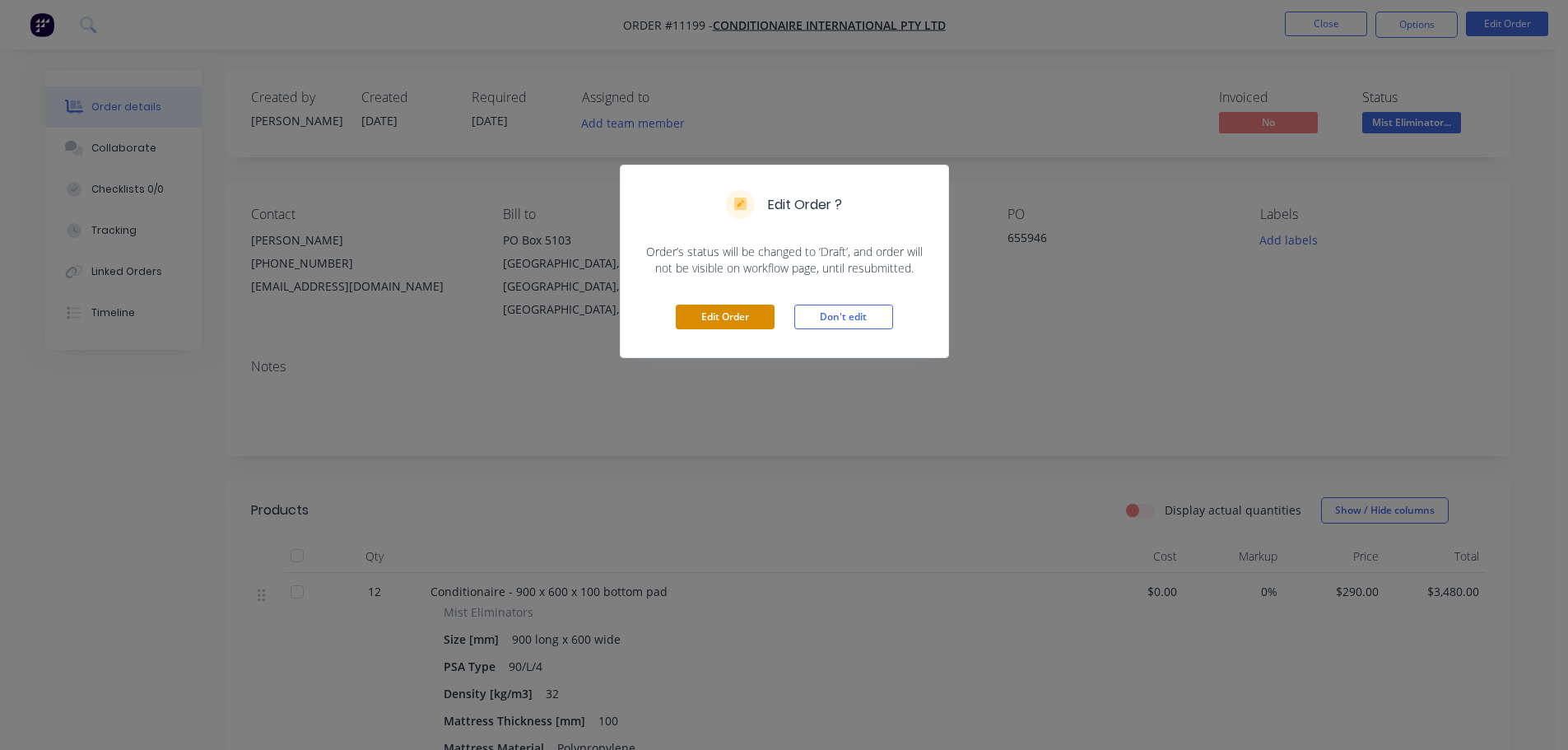
click at [724, 317] on button "Edit Order" at bounding box center [725, 317] width 99 height 25
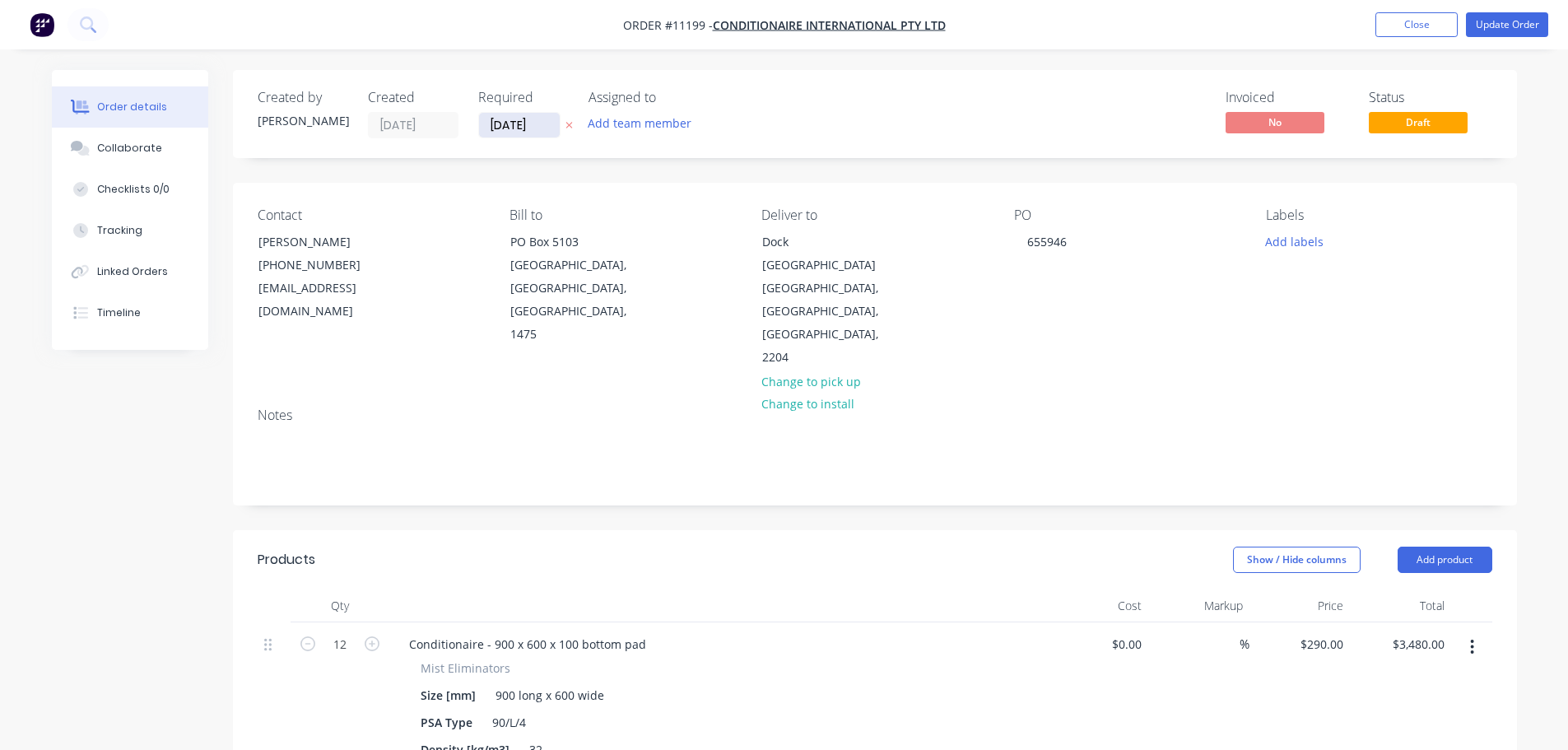
click at [540, 130] on input "[DATE]" at bounding box center [519, 125] width 80 height 25
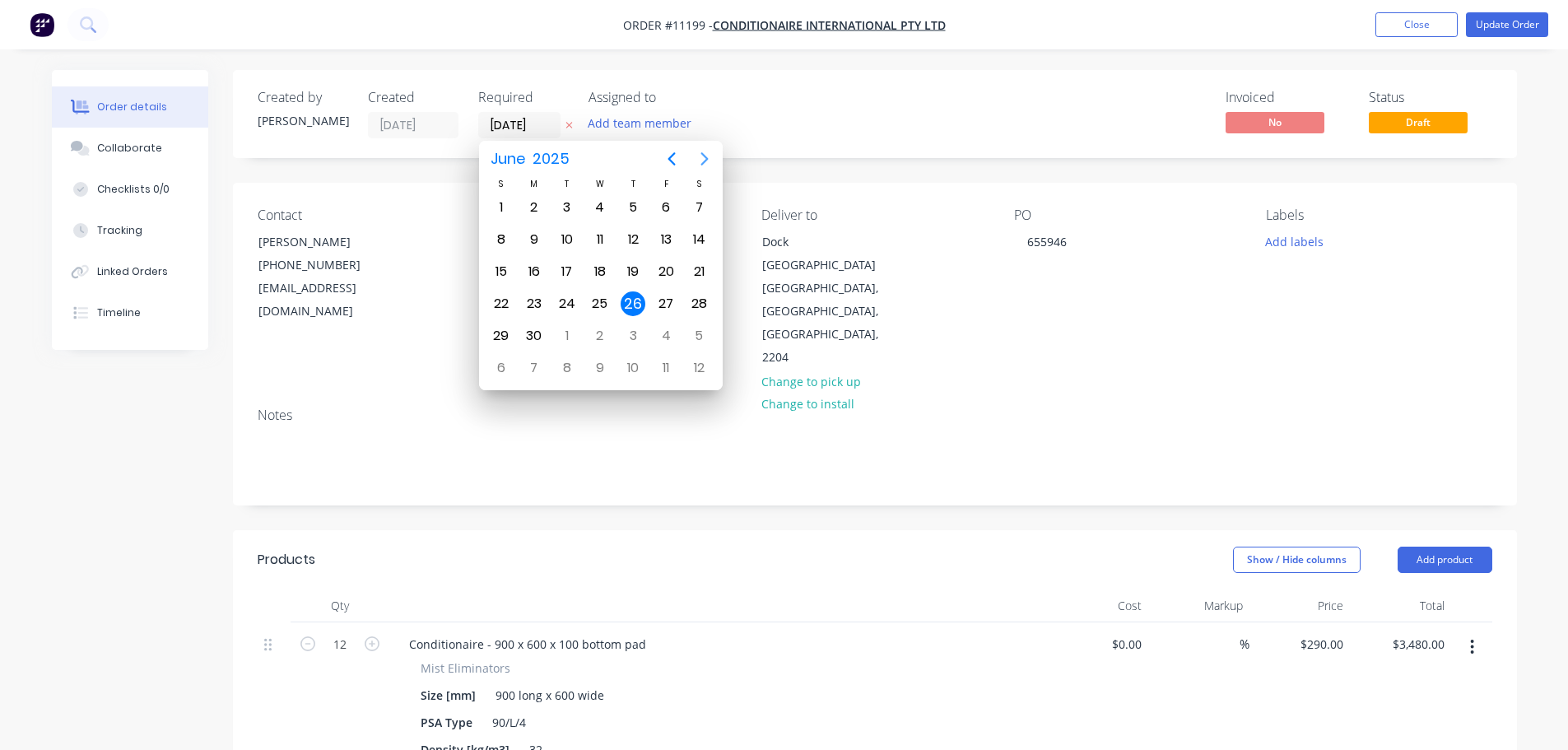
click at [705, 162] on icon "Next page" at bounding box center [704, 159] width 7 height 13
click at [548, 330] on div "25" at bounding box center [535, 336] width 33 height 31
type input "[DATE]"
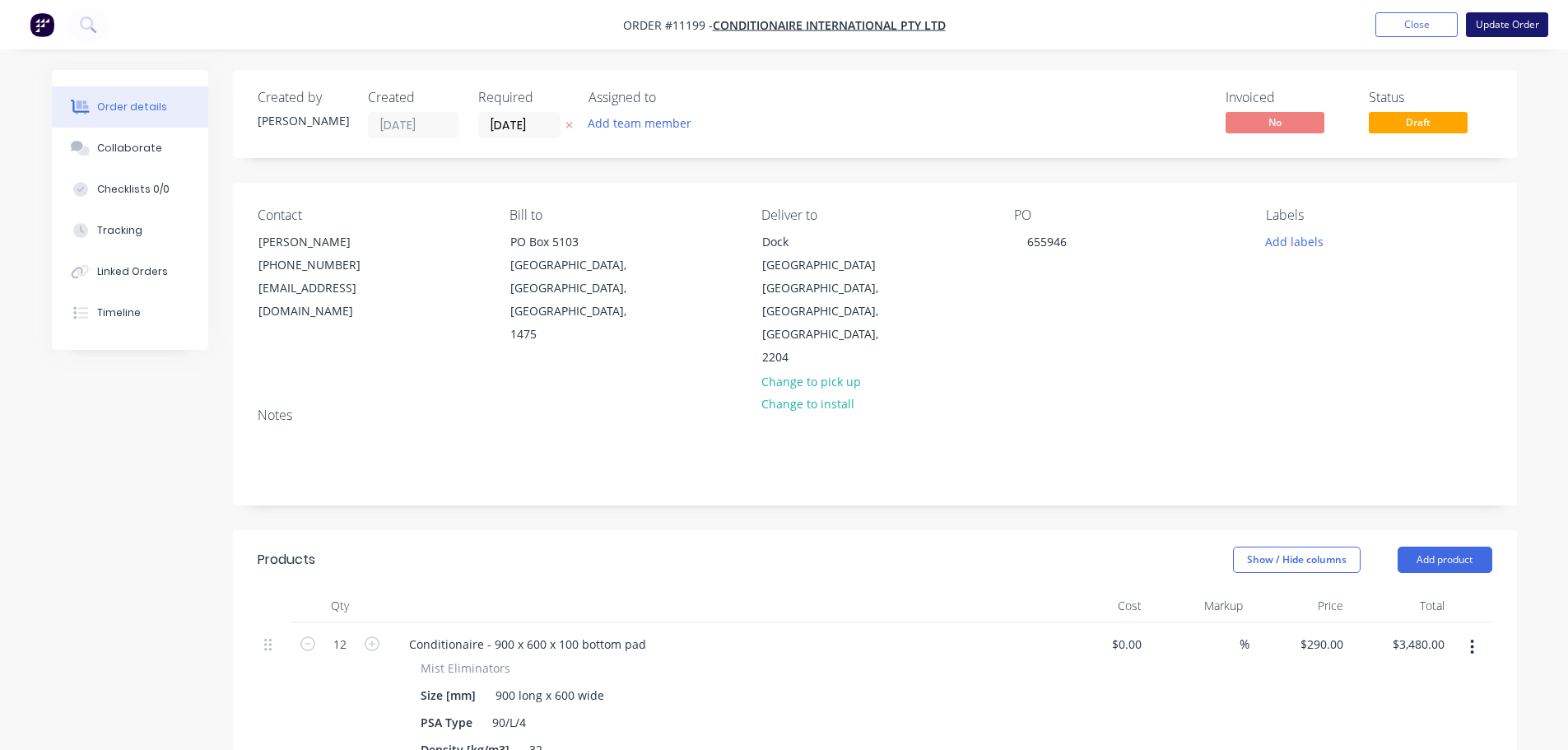
click at [1506, 22] on button "Update Order" at bounding box center [1507, 25] width 82 height 25
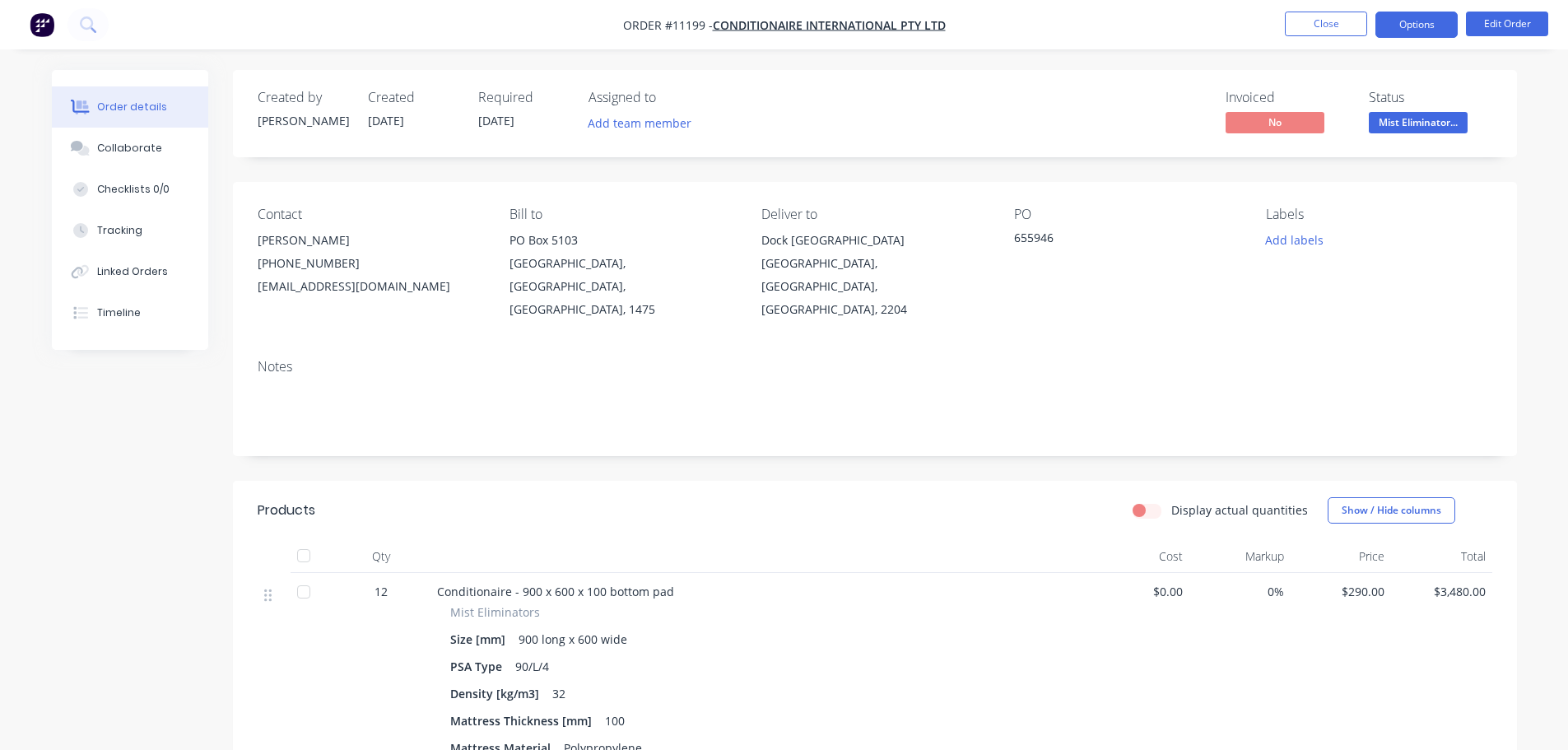
click at [1414, 23] on button "Options" at bounding box center [1416, 25] width 82 height 27
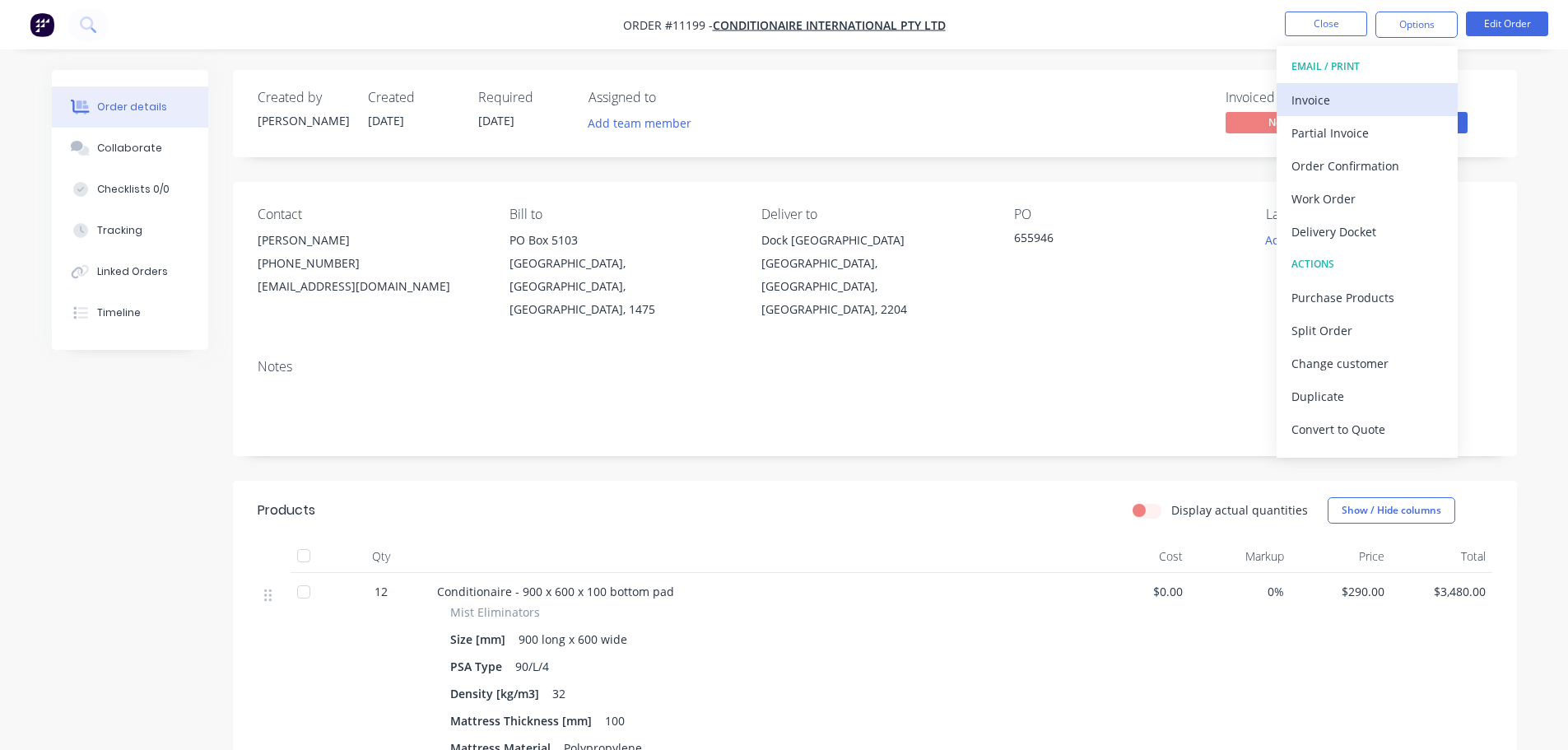
click at [1369, 101] on div "Invoice" at bounding box center [1367, 99] width 152 height 24
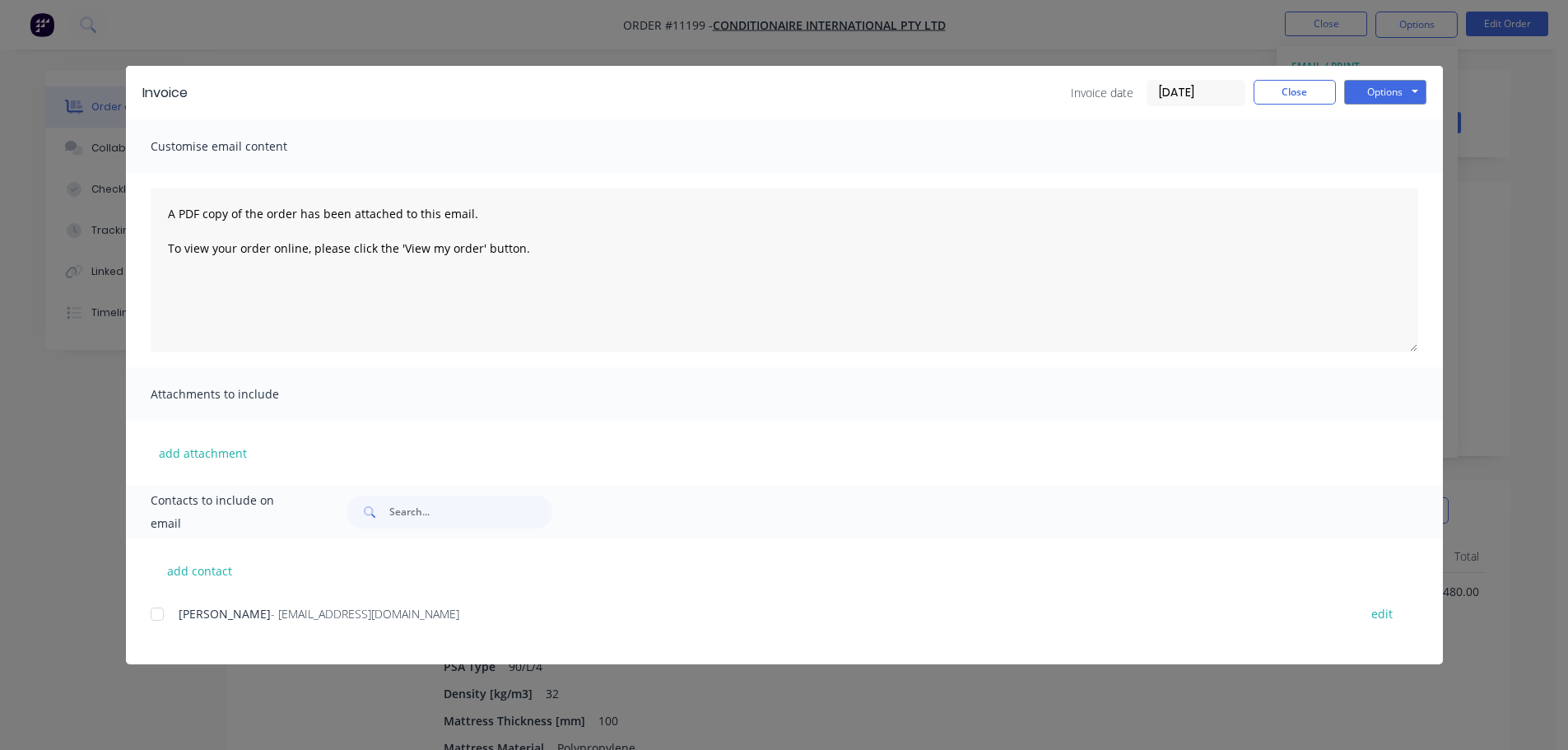
click at [165, 617] on div at bounding box center [157, 614] width 33 height 33
click at [1396, 90] on button "Options" at bounding box center [1385, 92] width 82 height 25
click at [1392, 181] on button "Email" at bounding box center [1396, 176] width 105 height 27
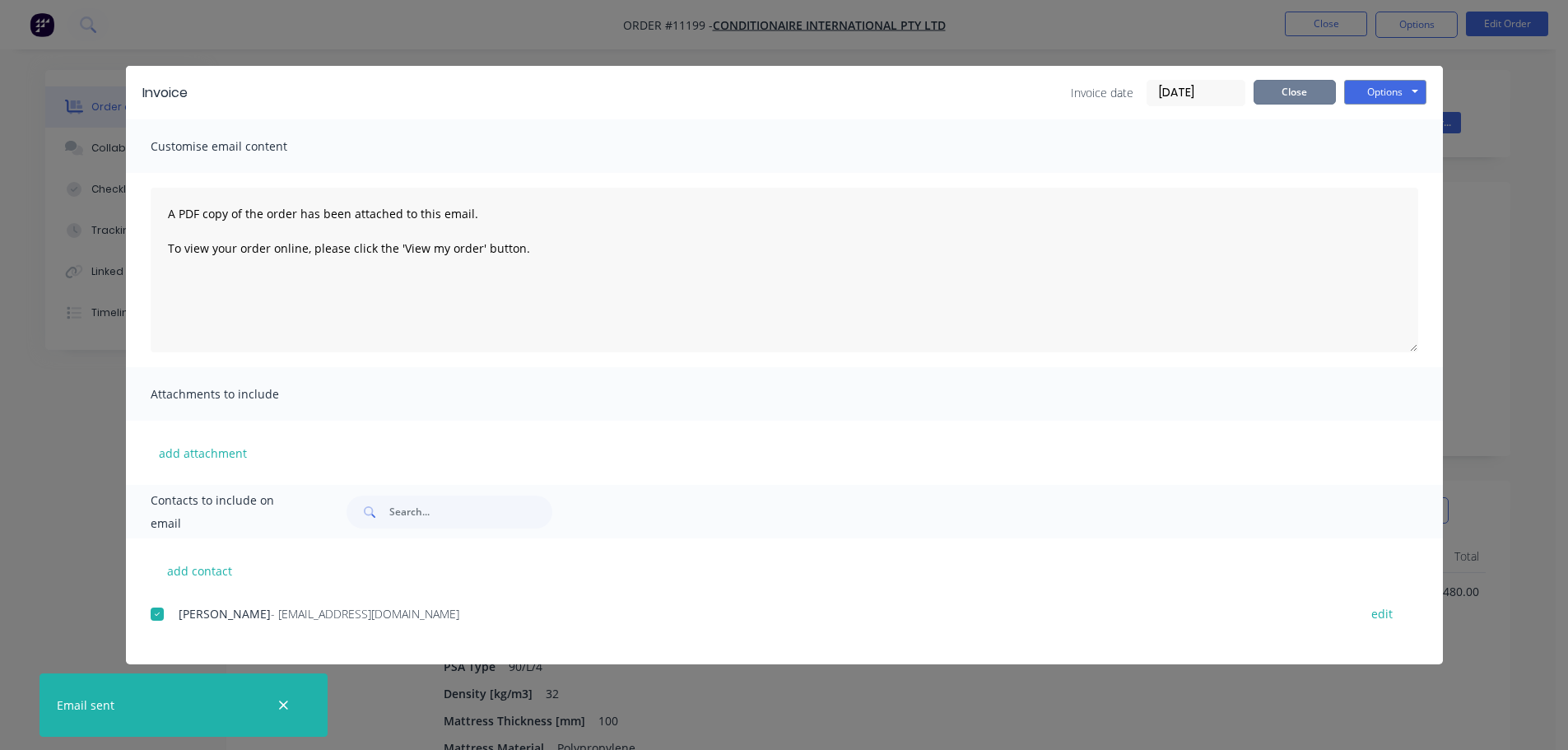
click at [1299, 90] on button "Close" at bounding box center [1295, 92] width 82 height 25
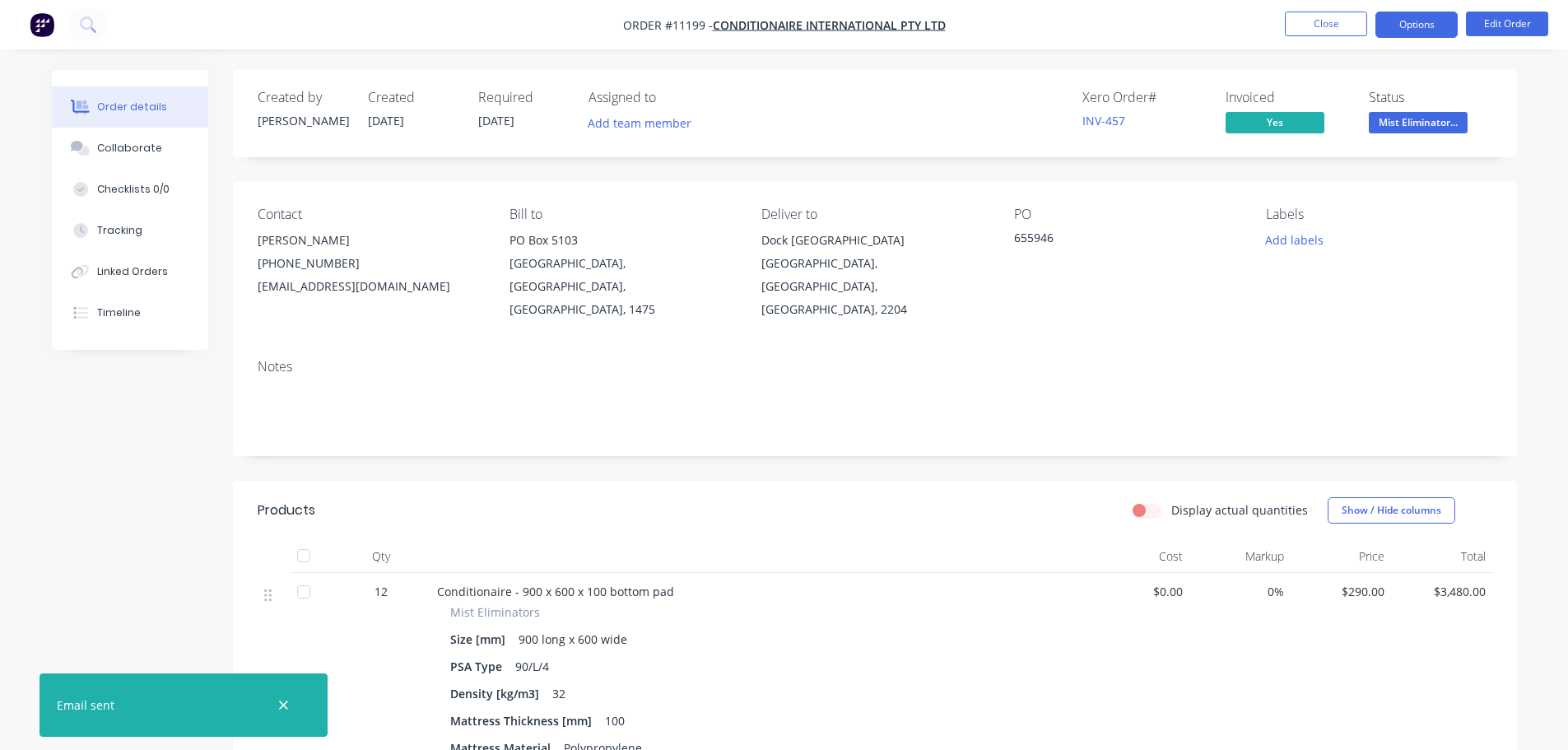
click at [1406, 32] on button "Options" at bounding box center [1416, 25] width 82 height 27
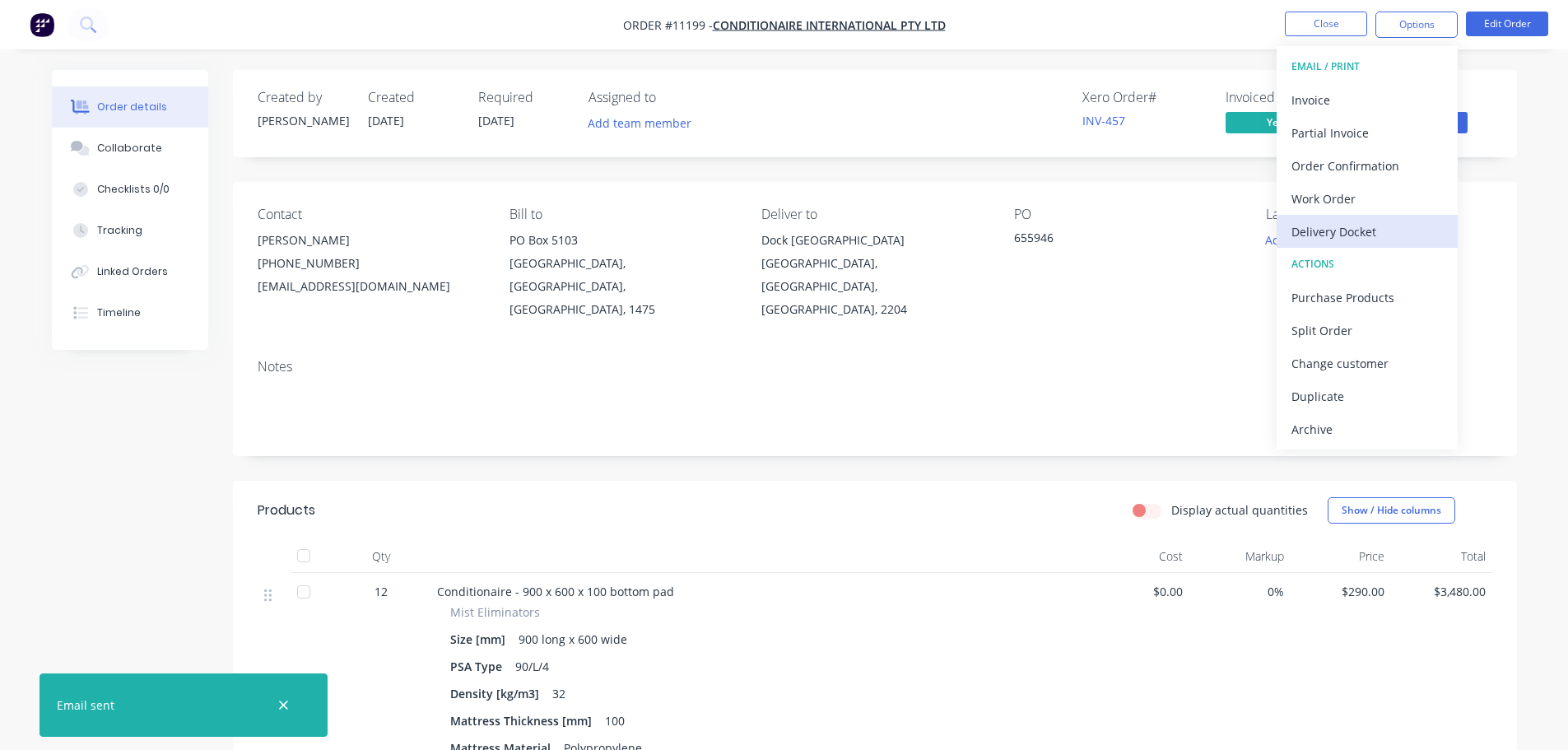
click at [1350, 230] on div "Delivery Docket" at bounding box center [1367, 231] width 152 height 24
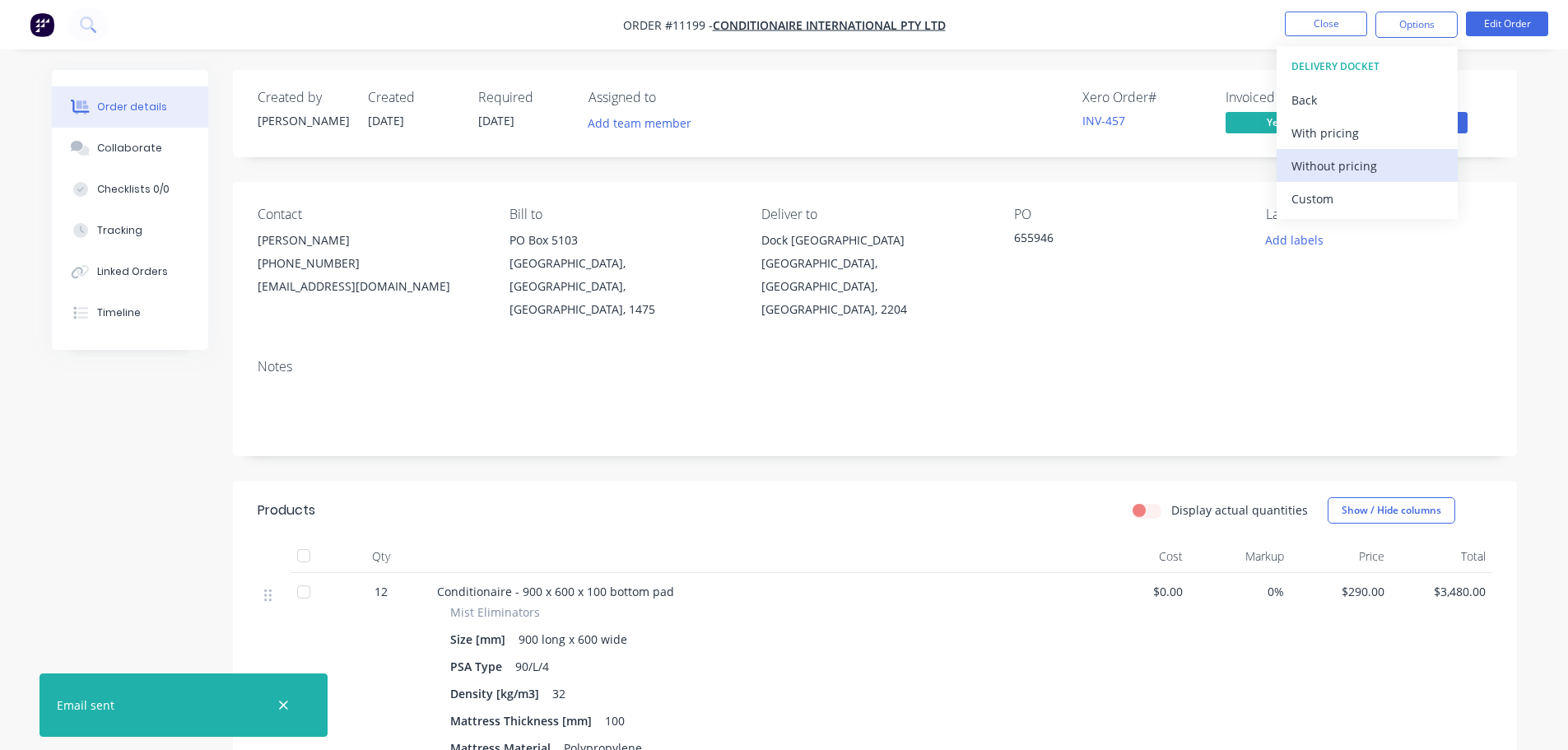
click at [1334, 168] on div "Without pricing" at bounding box center [1367, 166] width 152 height 24
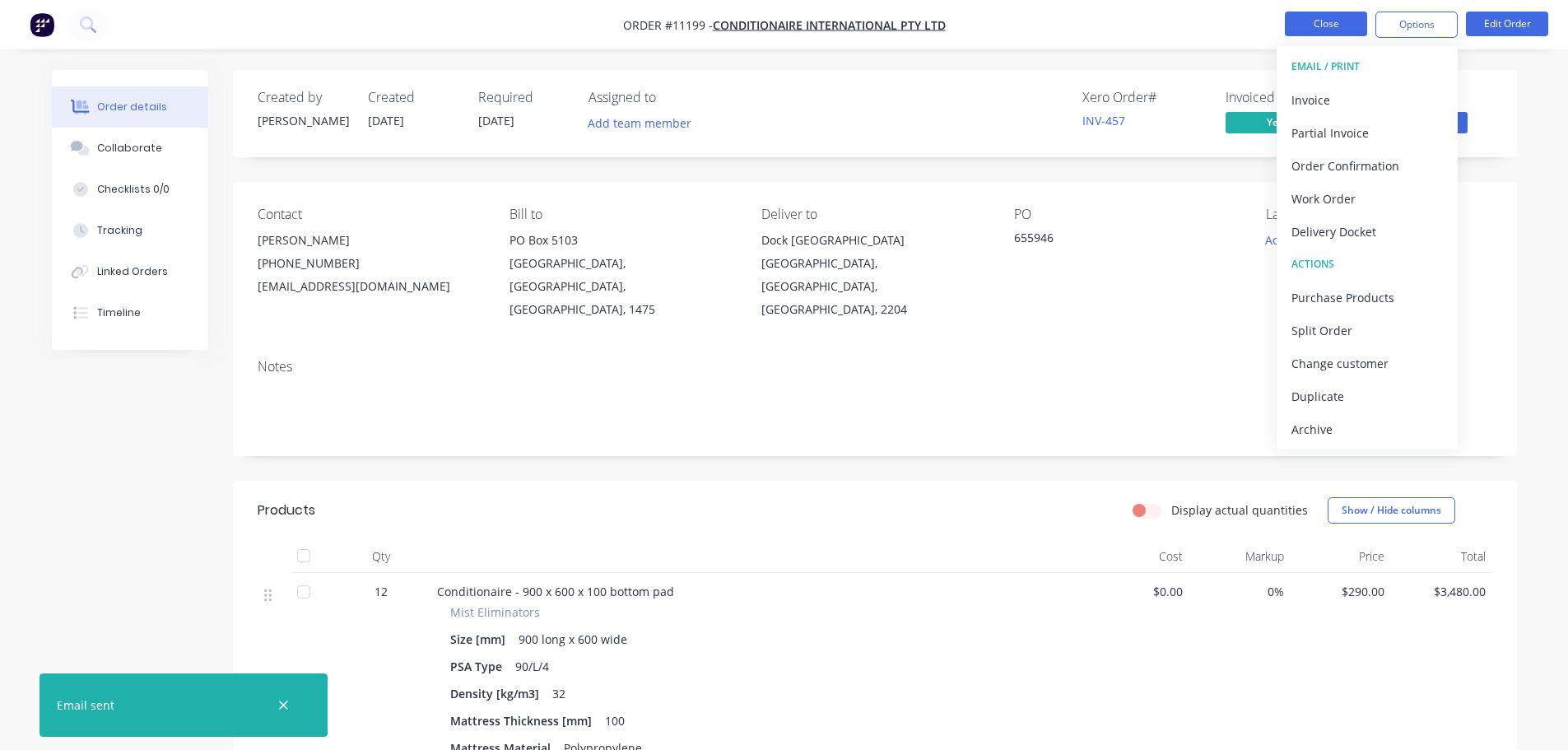
click at [1323, 23] on button "Close" at bounding box center [1326, 24] width 82 height 25
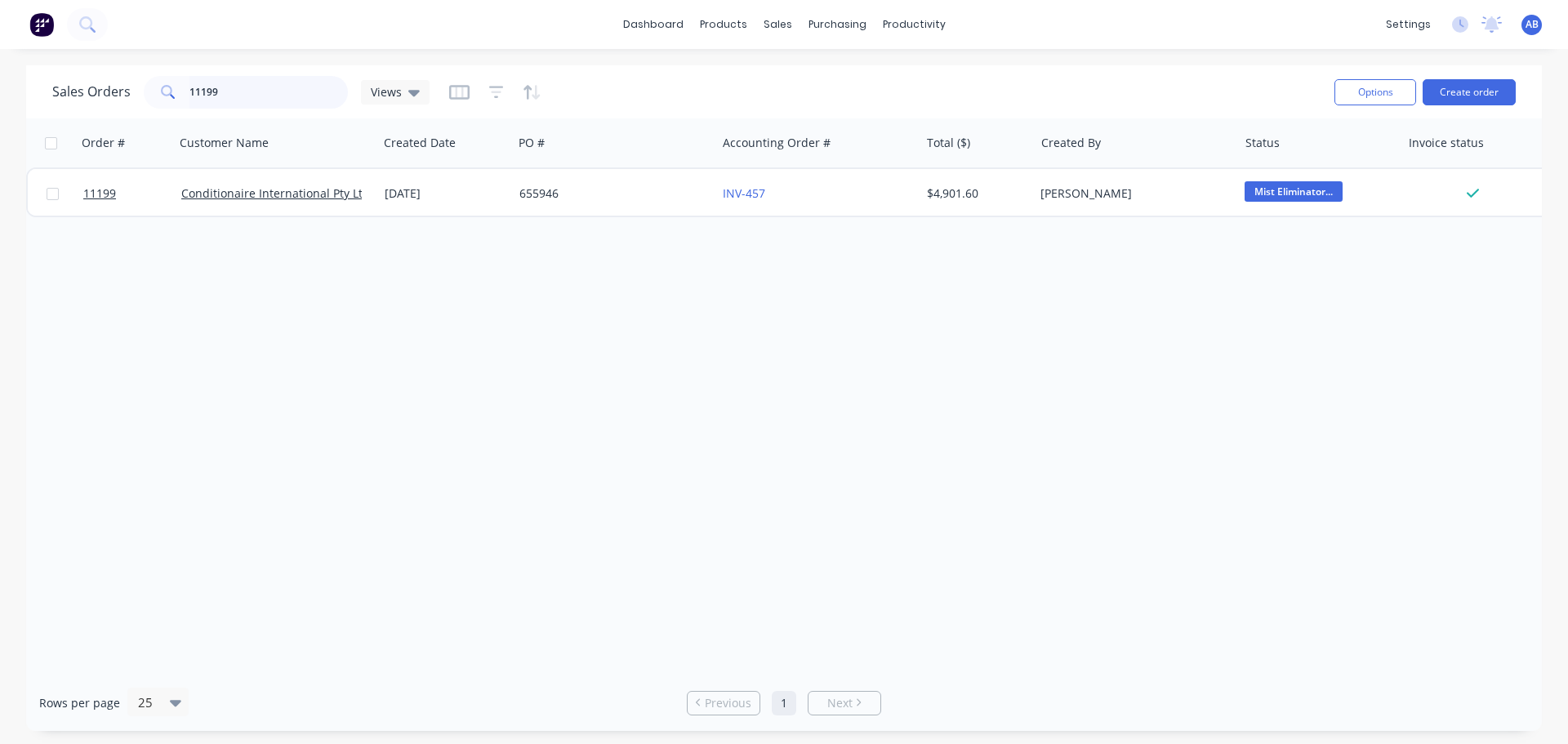
click at [224, 85] on input "11199" at bounding box center [269, 92] width 160 height 33
click at [224, 85] on input "11199" at bounding box center [269, 92] width 160 height 33
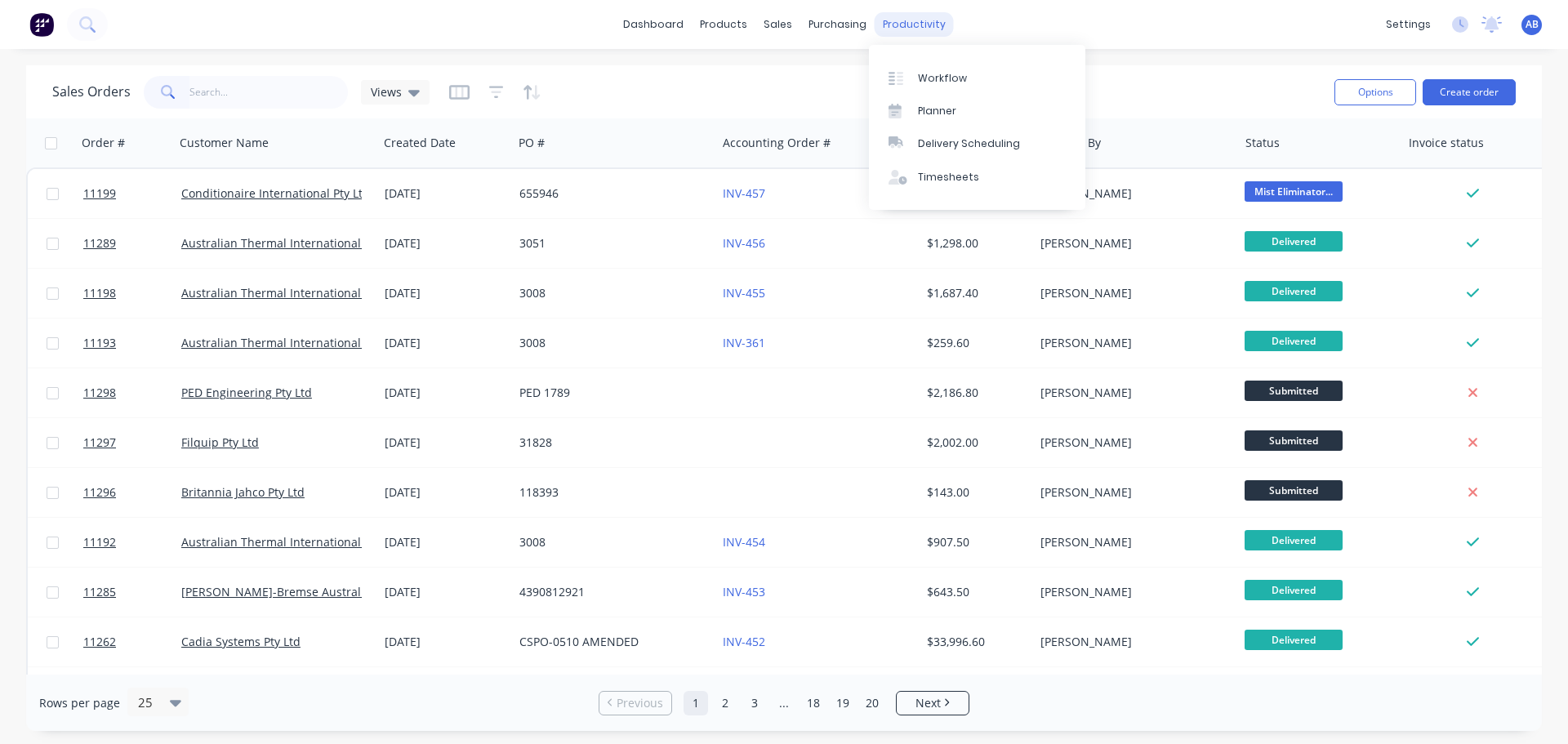
click at [929, 29] on div "productivity" at bounding box center [914, 25] width 79 height 25
click at [935, 71] on div "Workflow" at bounding box center [943, 78] width 49 height 15
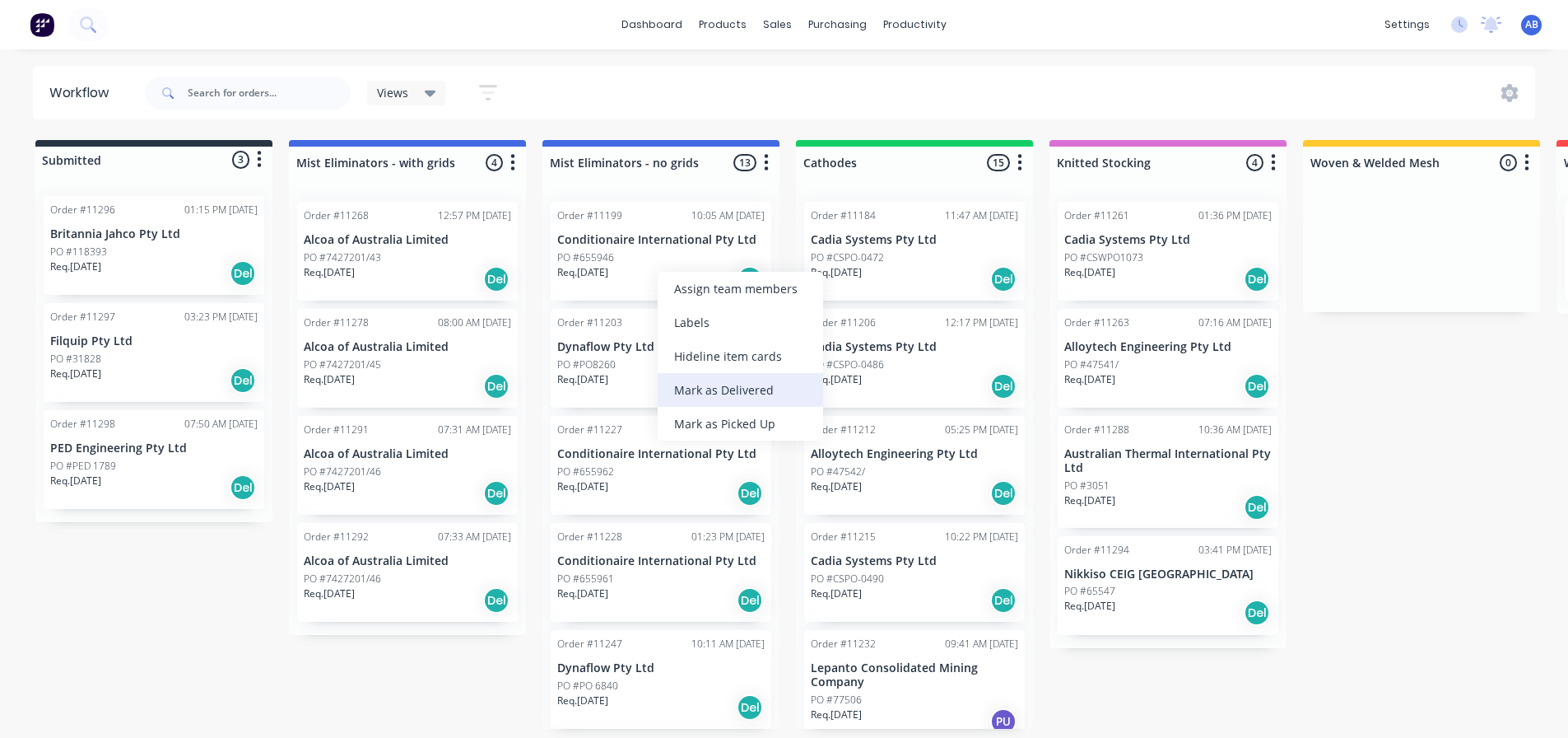
click at [721, 397] on div "Mark as Delivered" at bounding box center [741, 390] width 166 height 34
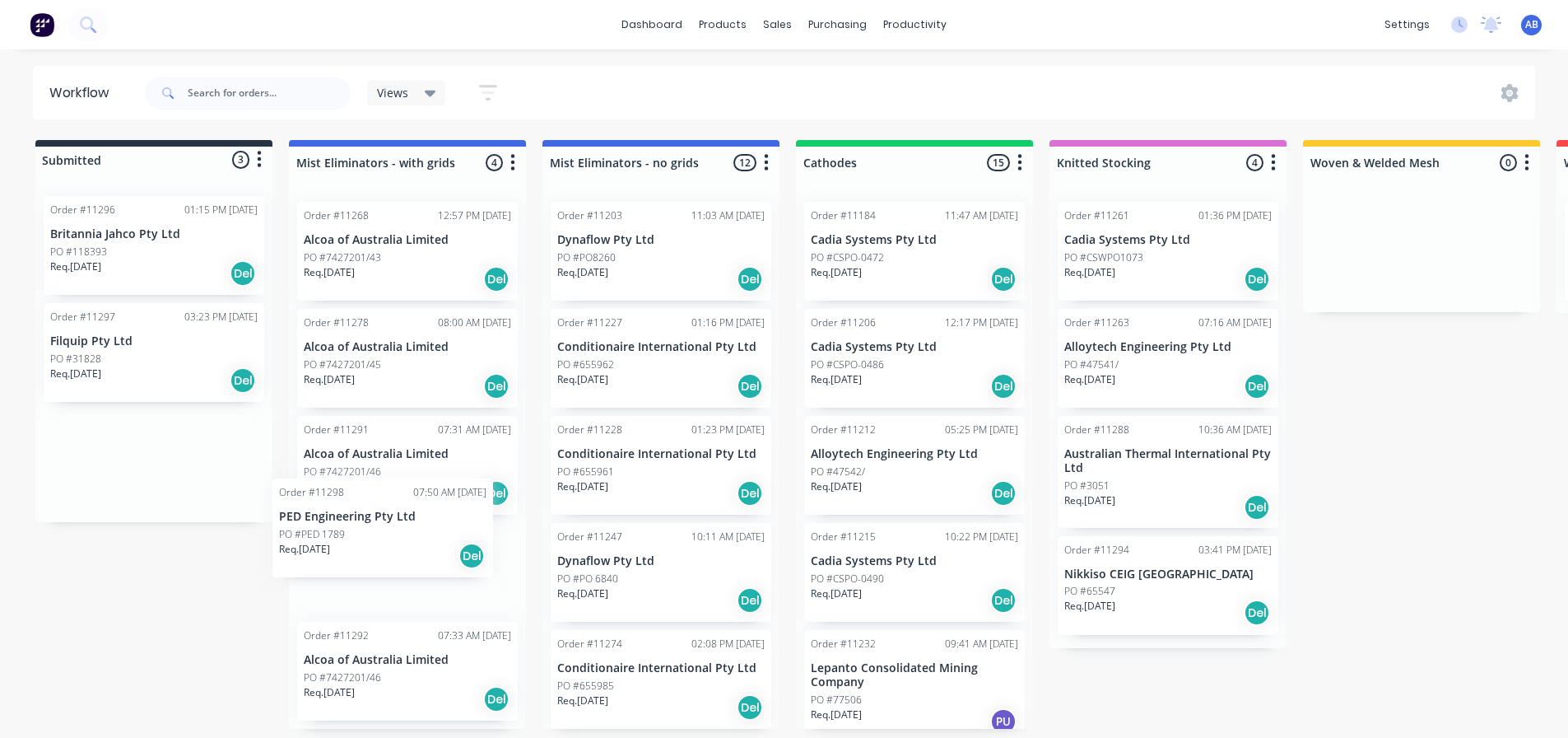
scroll to position [1, 0]
drag, startPoint x: 104, startPoint y: 464, endPoint x: 354, endPoint y: 554, distance: 265.7
click at [354, 554] on div "Submitted 3 Status colour #273444 hex #273444 Save Cancel Summaries Total order…" at bounding box center [1121, 435] width 2268 height 589
click at [402, 585] on div "Req. [DATE] Del" at bounding box center [408, 600] width 207 height 28
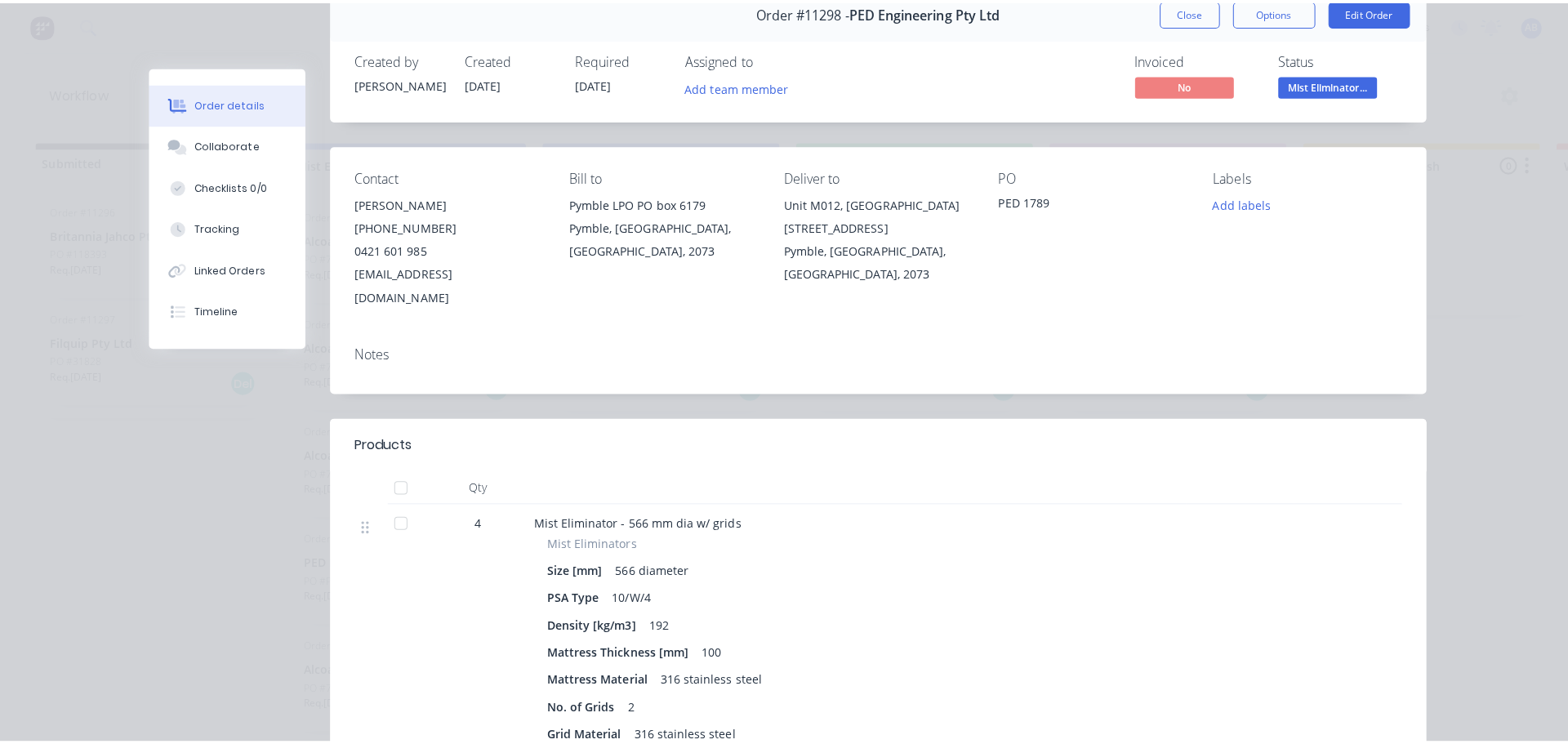
scroll to position [0, 0]
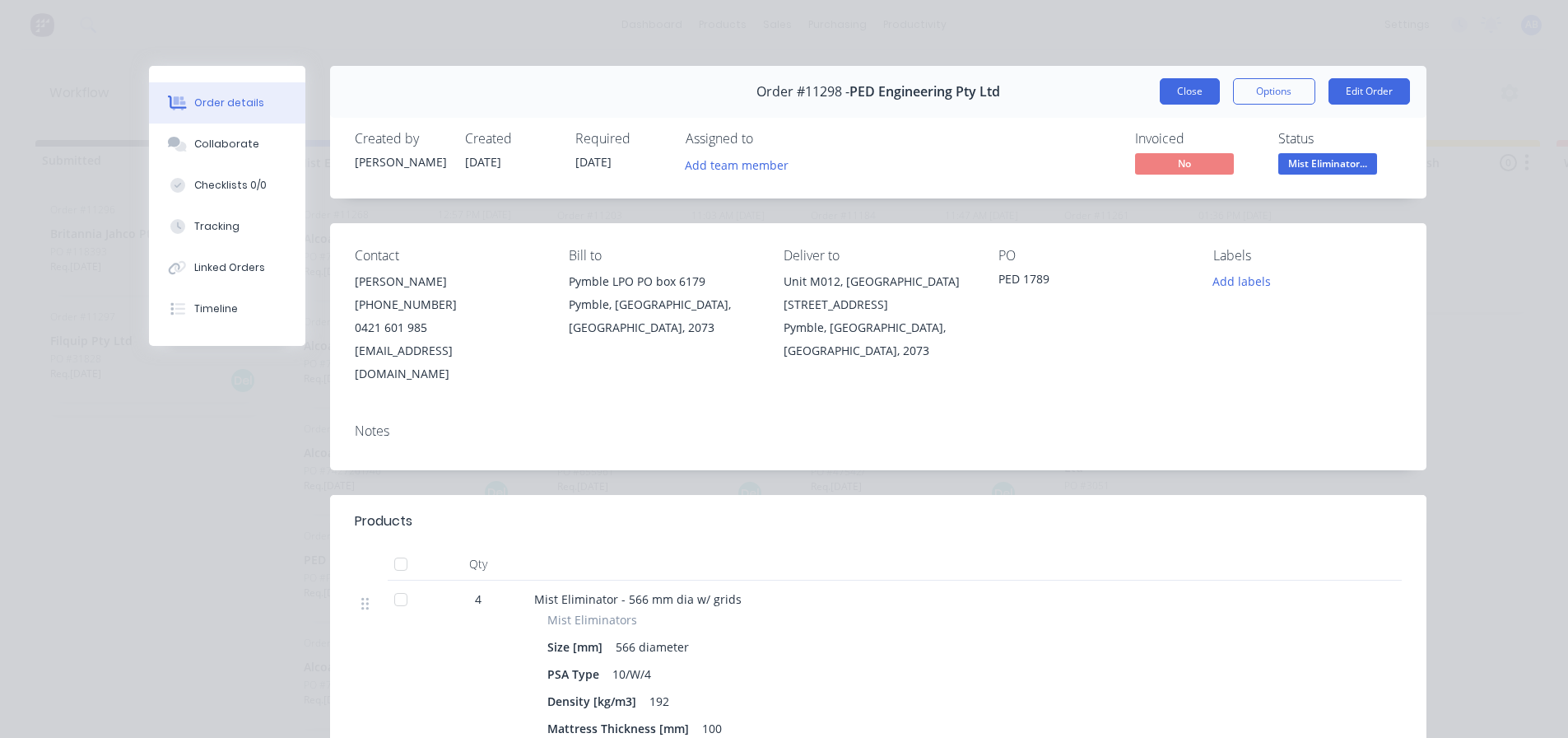
click at [1190, 95] on button "Close" at bounding box center [1190, 91] width 60 height 27
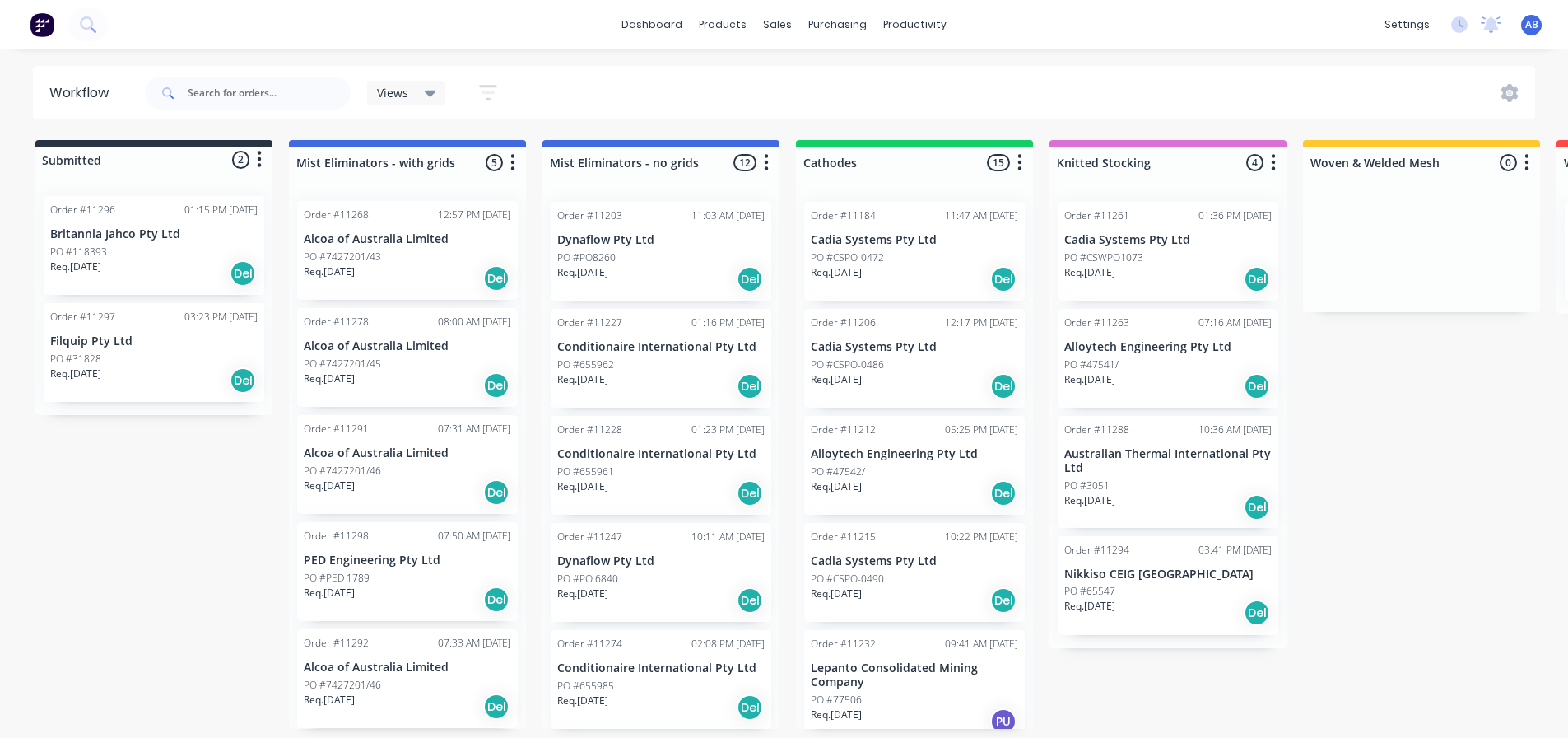
click at [46, 34] on img at bounding box center [42, 25] width 25 height 25
